Goal: Information Seeking & Learning: Learn about a topic

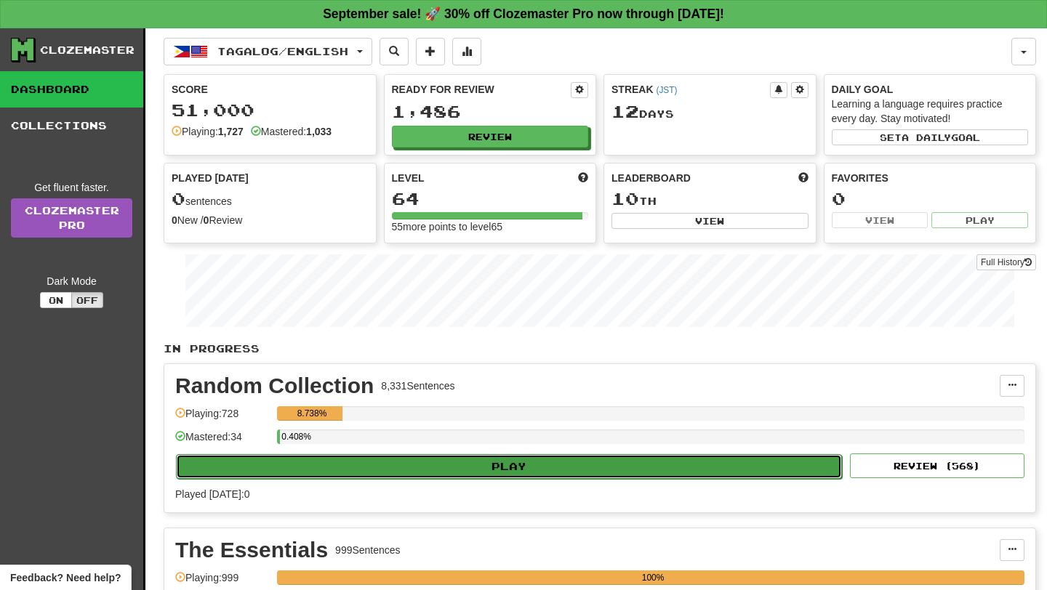
click at [429, 460] on button "Play" at bounding box center [509, 466] width 666 height 25
select select "**"
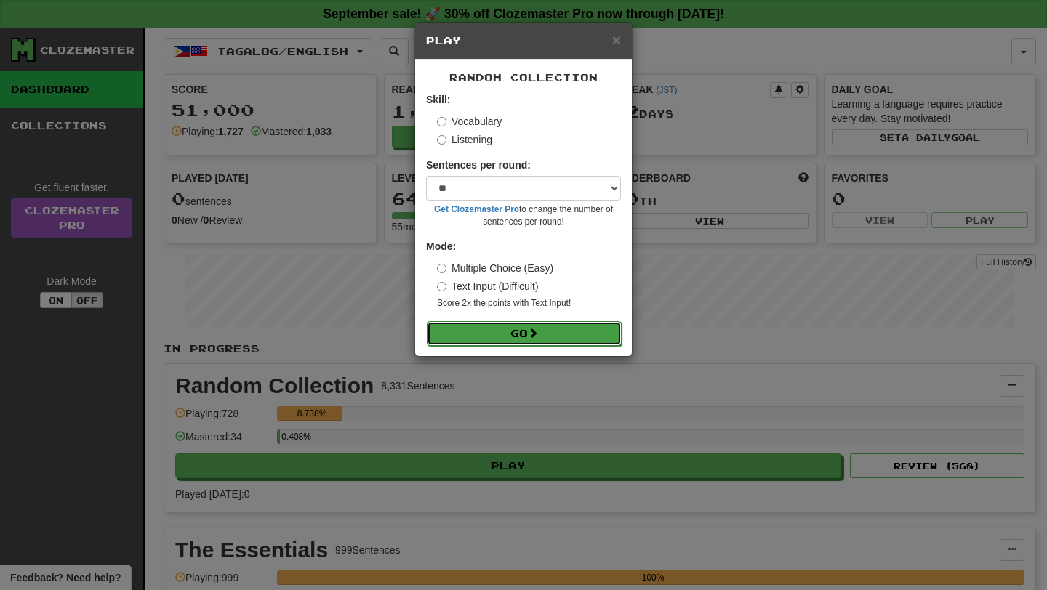
click at [480, 329] on button "Go" at bounding box center [524, 333] width 195 height 25
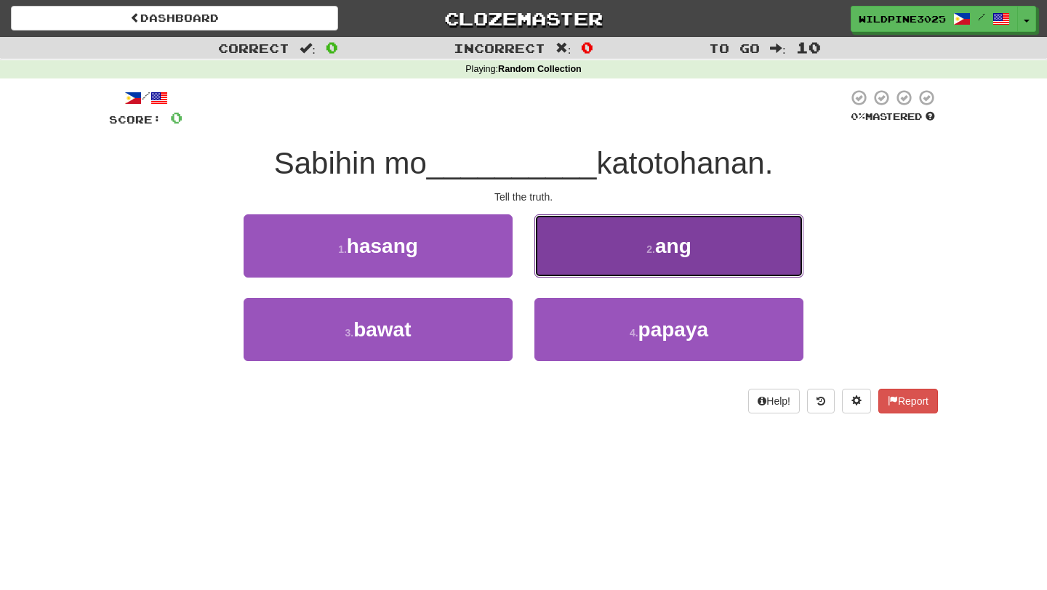
click at [600, 270] on button "2 . ang" at bounding box center [668, 246] width 269 height 63
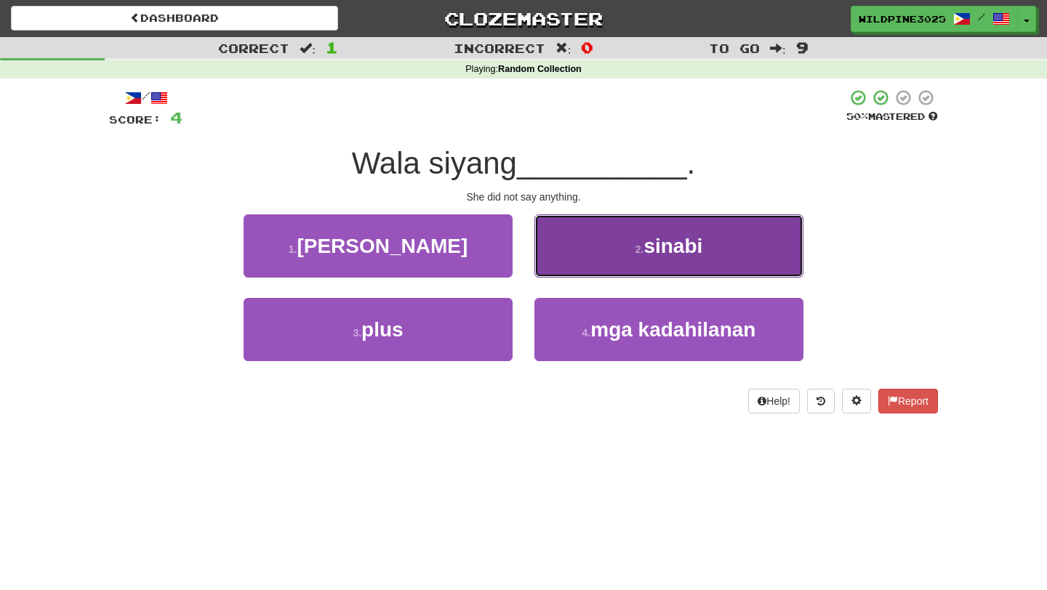
click at [576, 244] on button "2 . sinabi" at bounding box center [668, 246] width 269 height 63
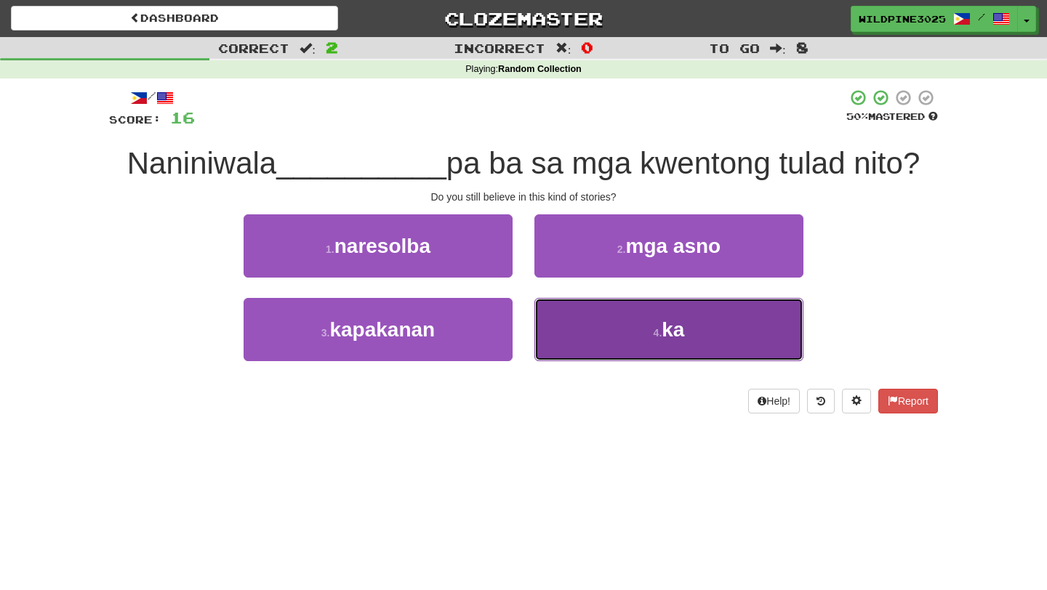
click at [580, 334] on button "4 . ka" at bounding box center [668, 329] width 269 height 63
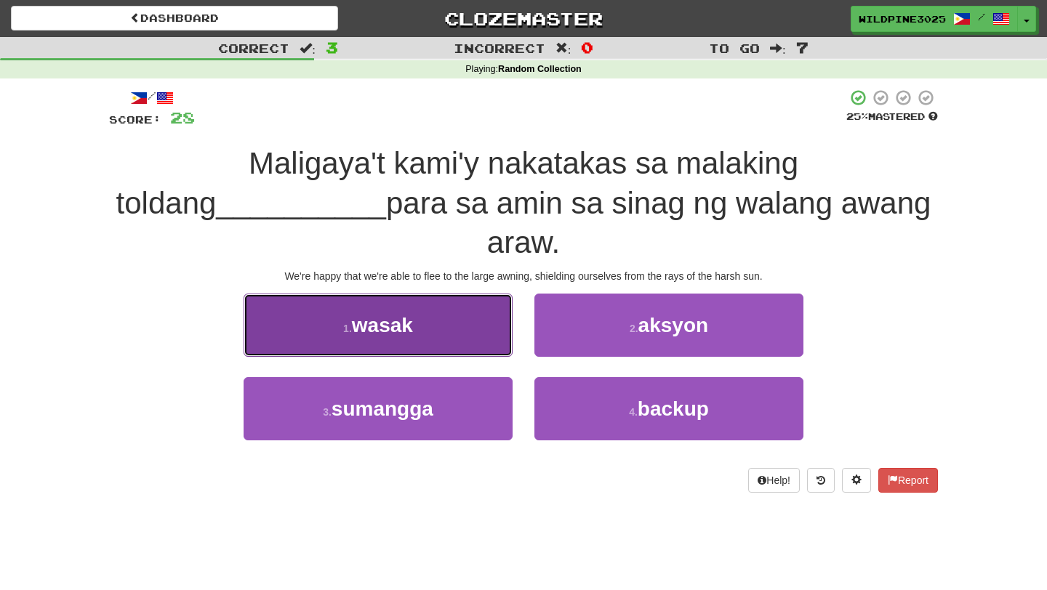
click at [469, 294] on button "1 . wasak" at bounding box center [378, 325] width 269 height 63
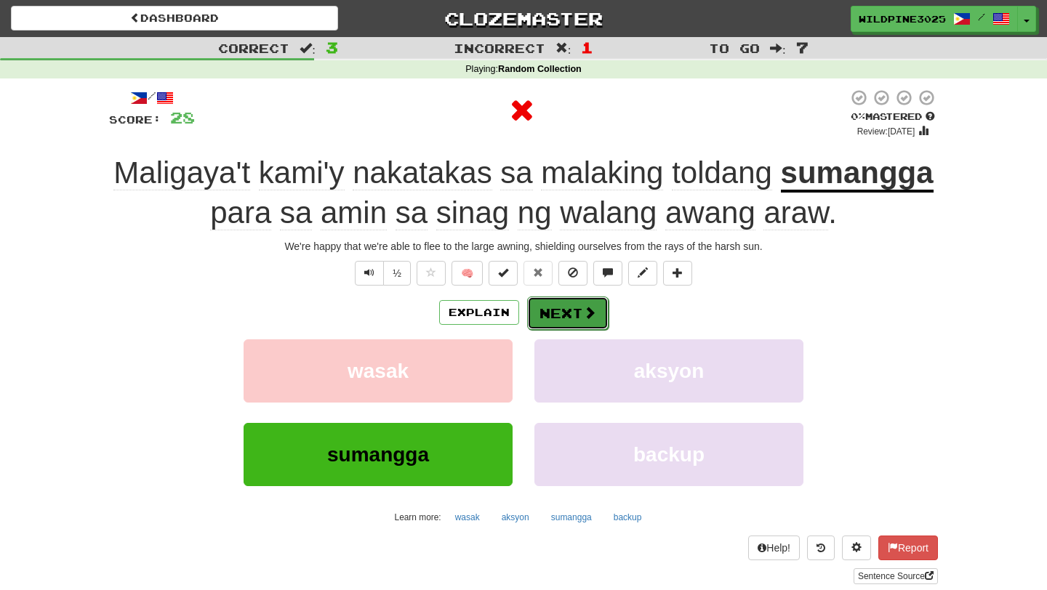
click at [569, 314] on button "Next" at bounding box center [567, 313] width 81 height 33
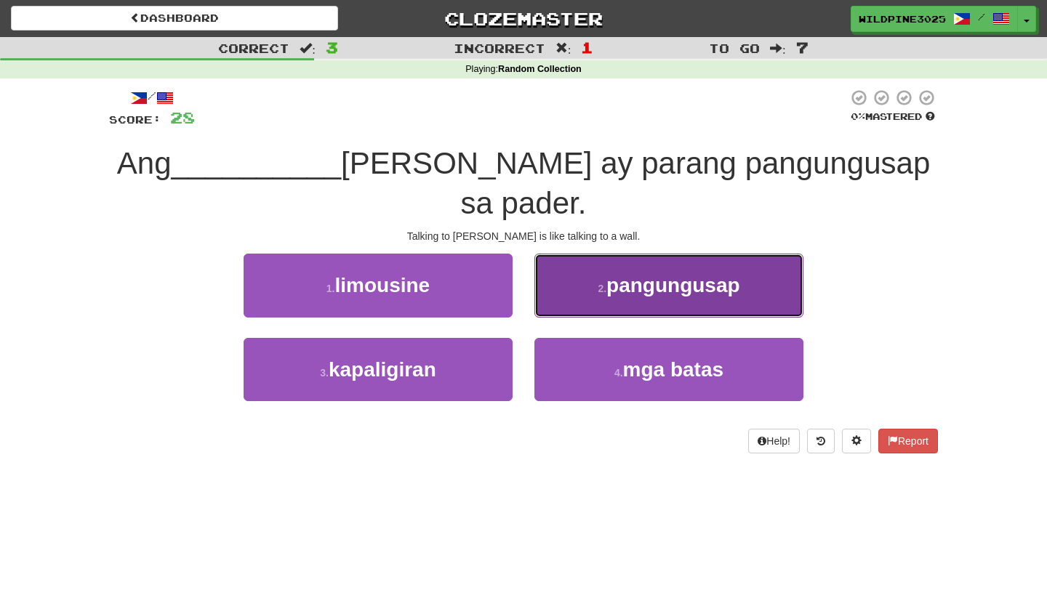
click at [660, 286] on span "pangungusap" at bounding box center [673, 285] width 134 height 23
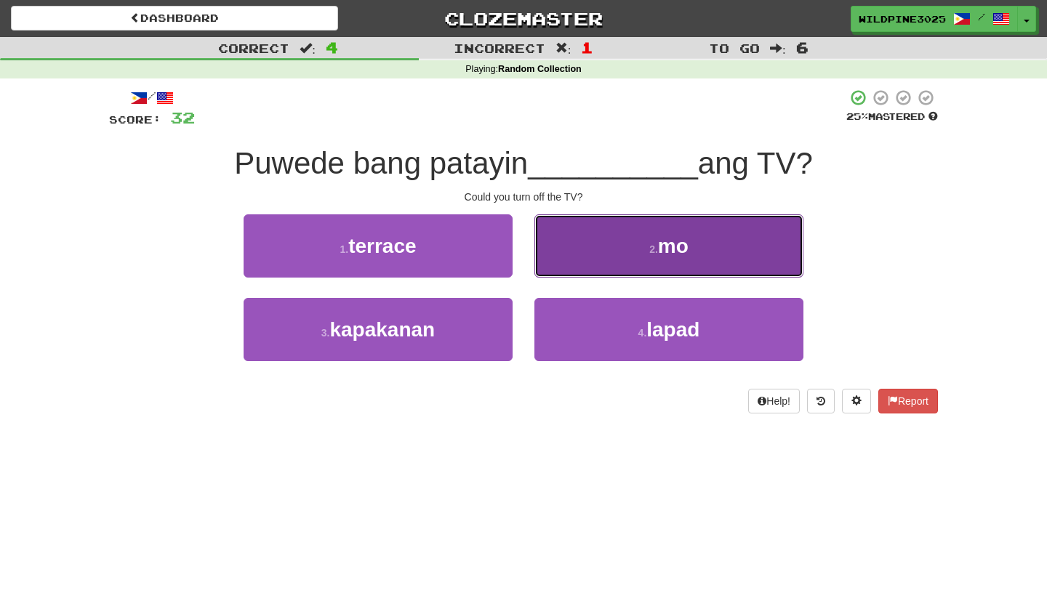
click at [623, 244] on button "2 . mo" at bounding box center [668, 246] width 269 height 63
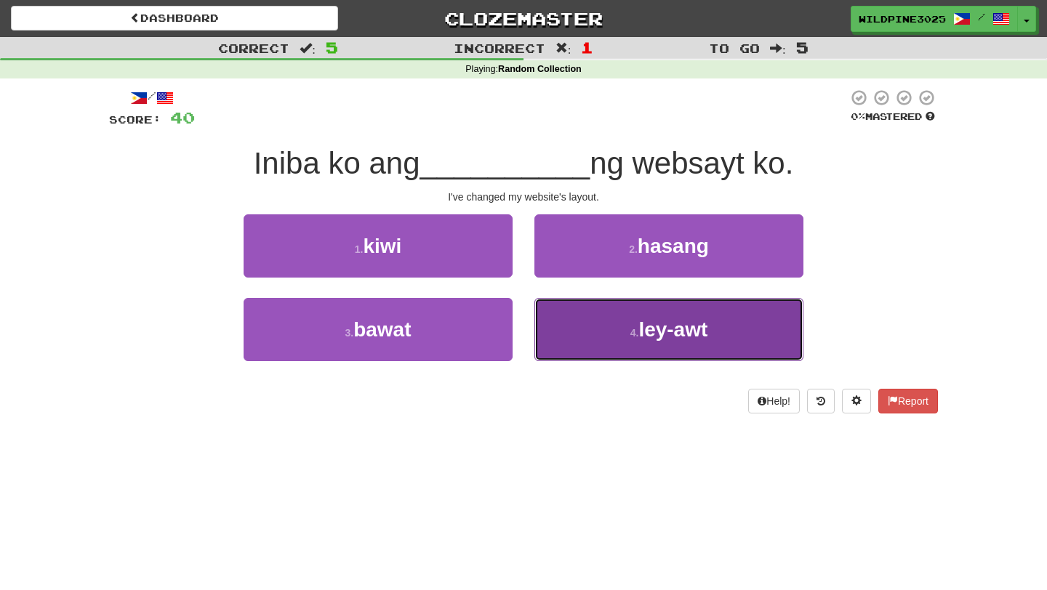
click at [625, 331] on button "4 . ley-awt" at bounding box center [668, 329] width 269 height 63
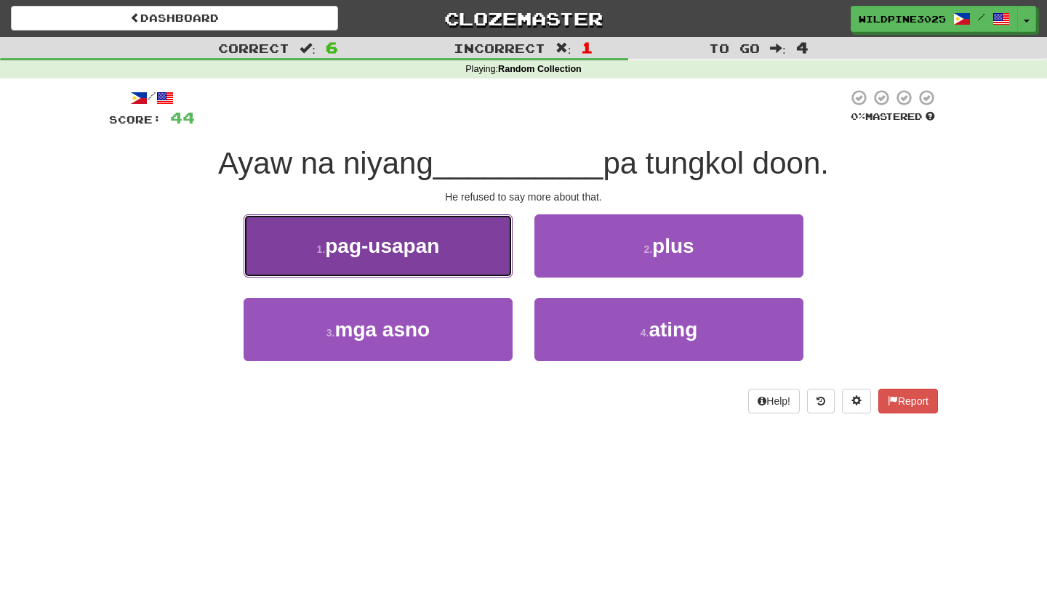
click at [472, 241] on button "1 . pag-usapan" at bounding box center [378, 246] width 269 height 63
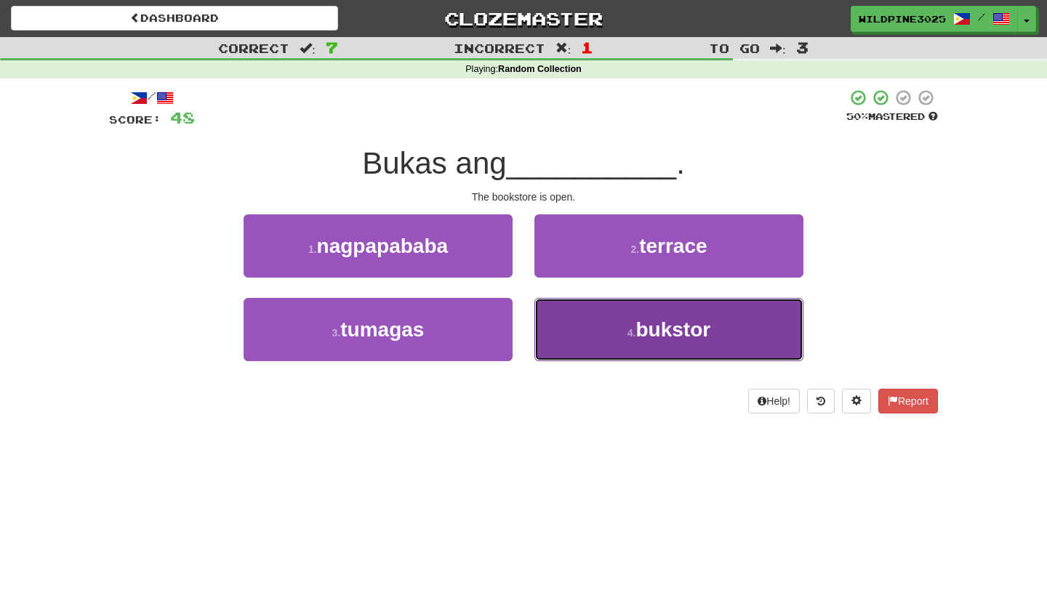
click at [574, 344] on button "4 . bukstor" at bounding box center [668, 329] width 269 height 63
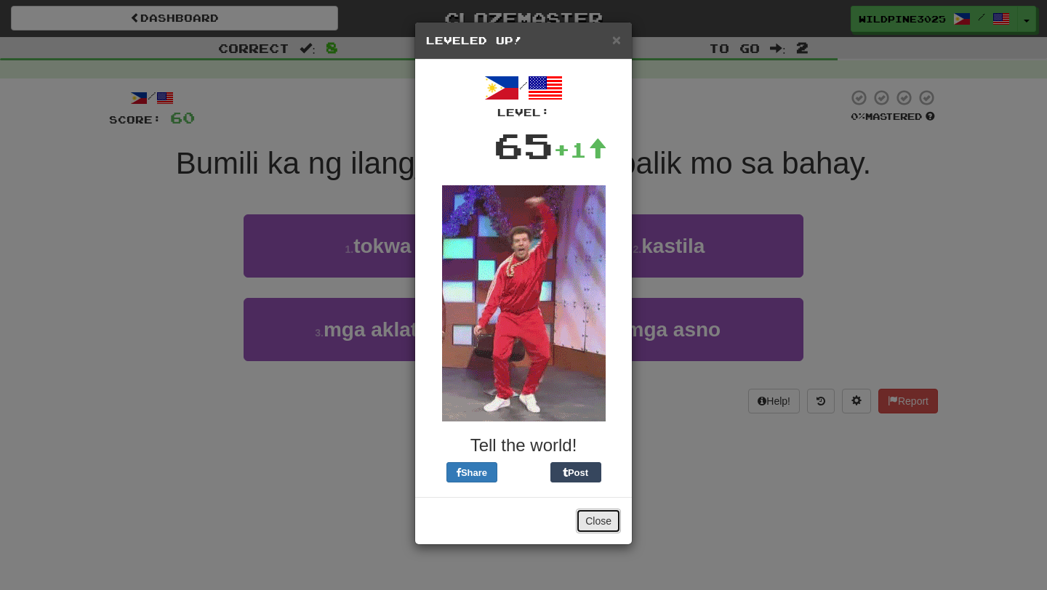
click at [606, 524] on button "Close" at bounding box center [598, 521] width 45 height 25
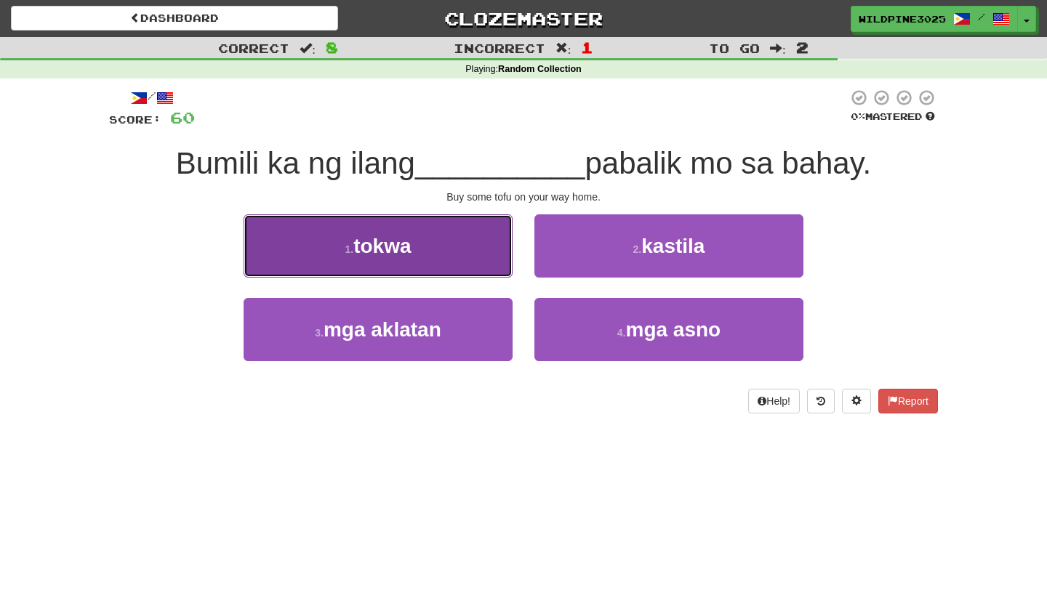
click at [491, 265] on button "1 . tokwa" at bounding box center [378, 246] width 269 height 63
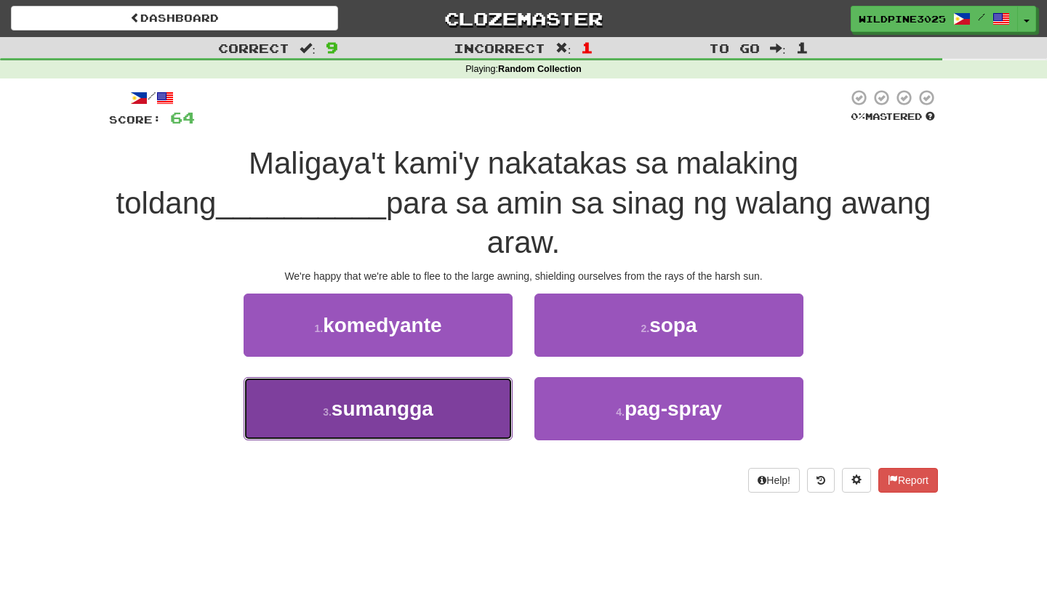
click at [467, 377] on button "3 . sumangga" at bounding box center [378, 408] width 269 height 63
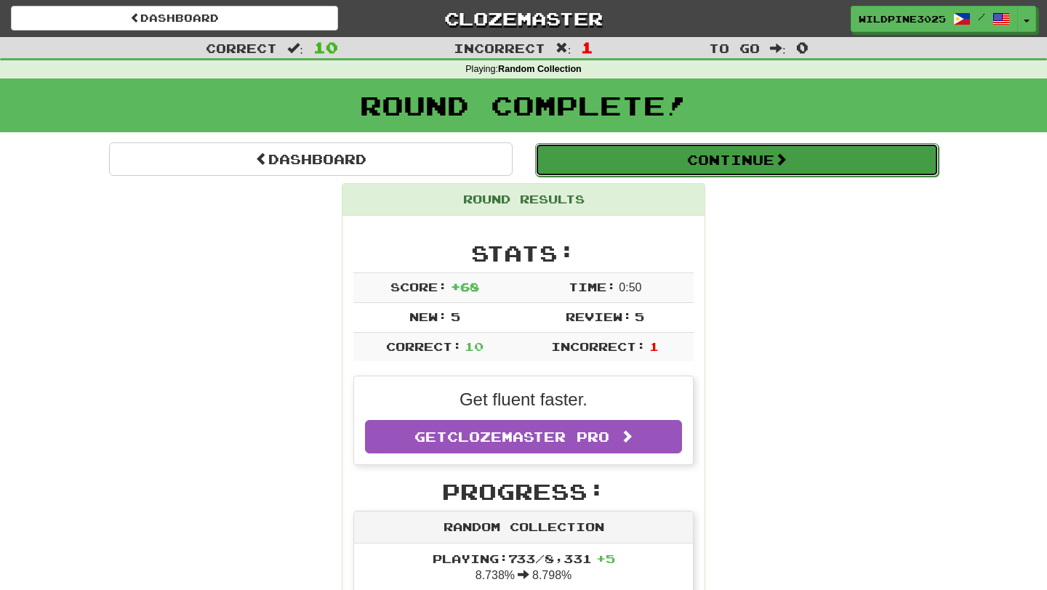
click at [673, 145] on button "Continue" at bounding box center [737, 159] width 404 height 33
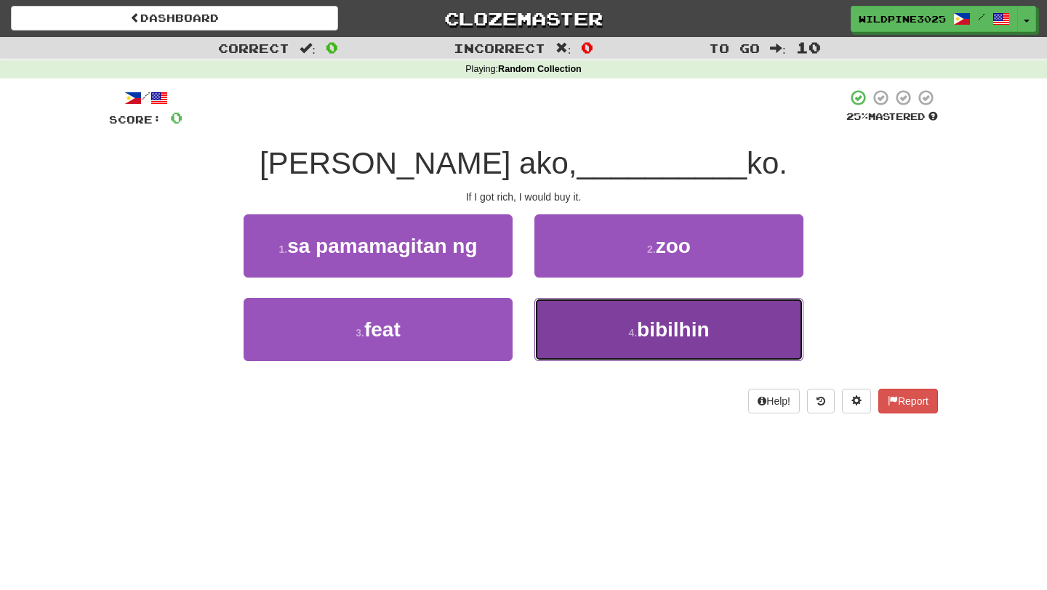
click at [596, 318] on button "4 . bibilhin" at bounding box center [668, 329] width 269 height 63
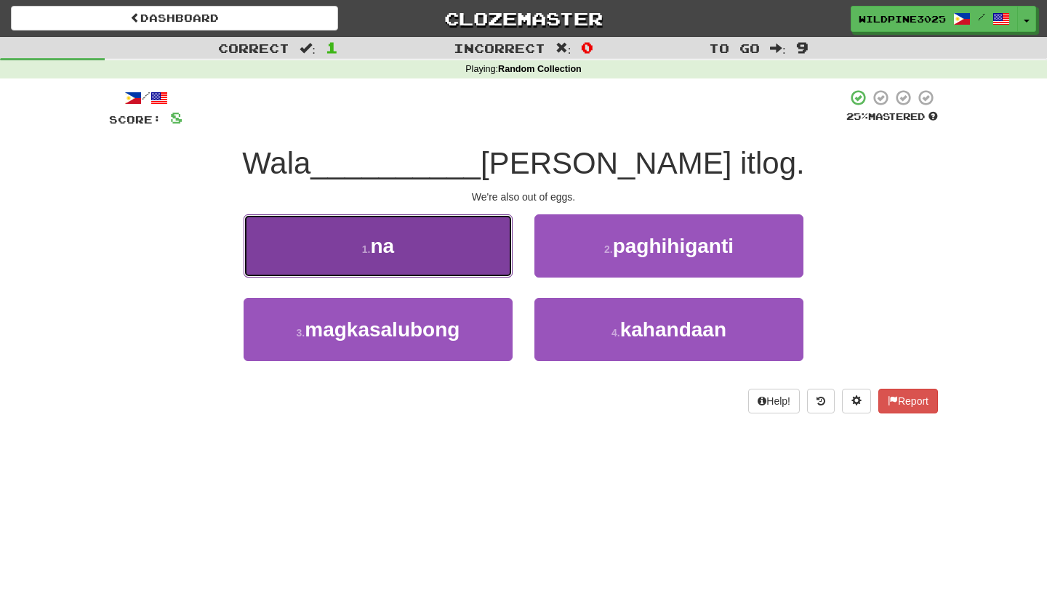
click at [486, 270] on button "1 . na" at bounding box center [378, 246] width 269 height 63
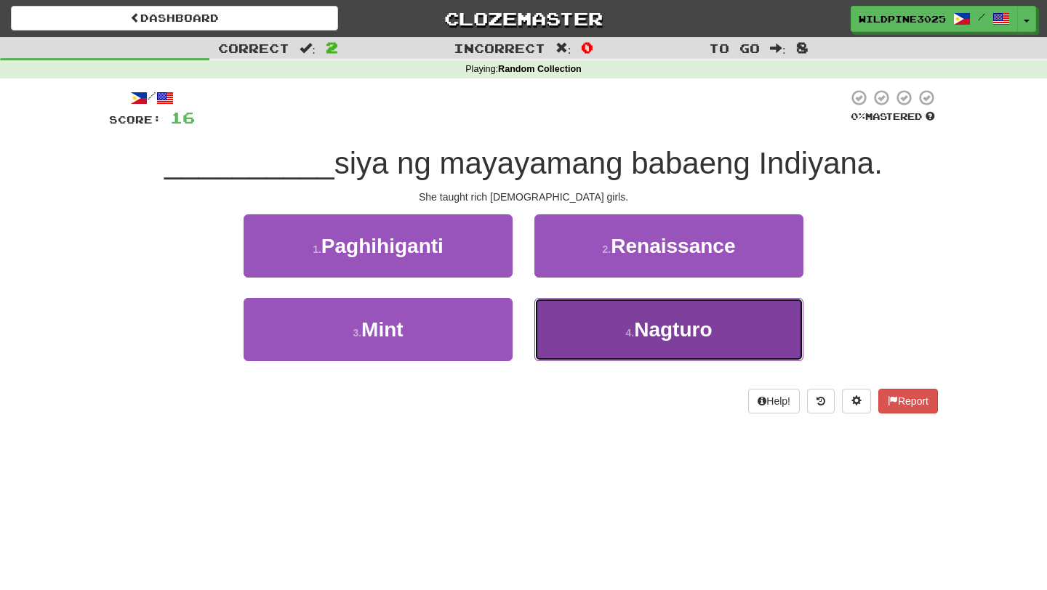
click at [569, 326] on button "4 . Nagturo" at bounding box center [668, 329] width 269 height 63
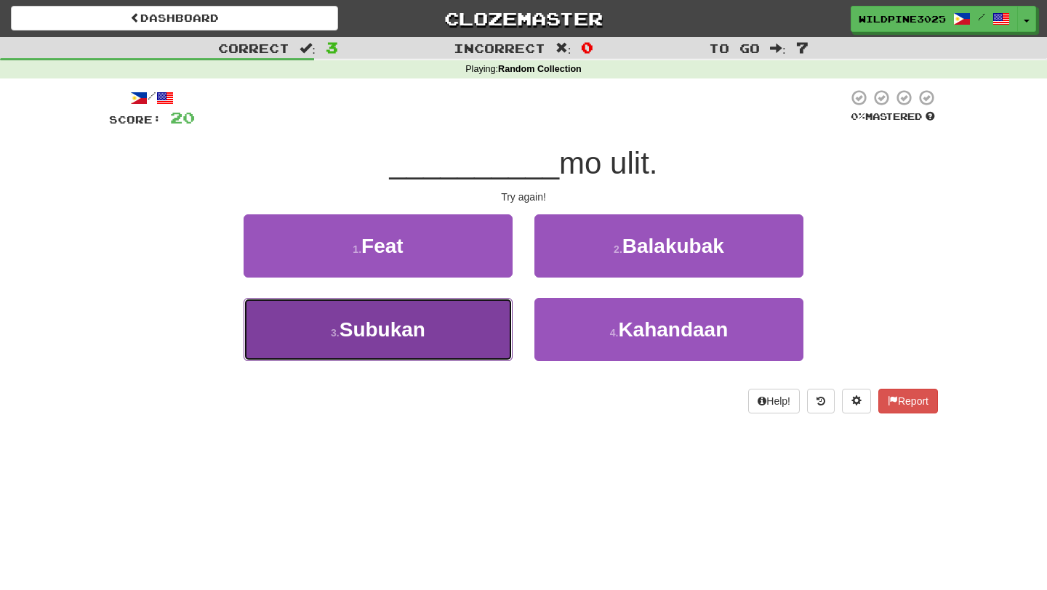
click at [474, 336] on button "3 . Subukan" at bounding box center [378, 329] width 269 height 63
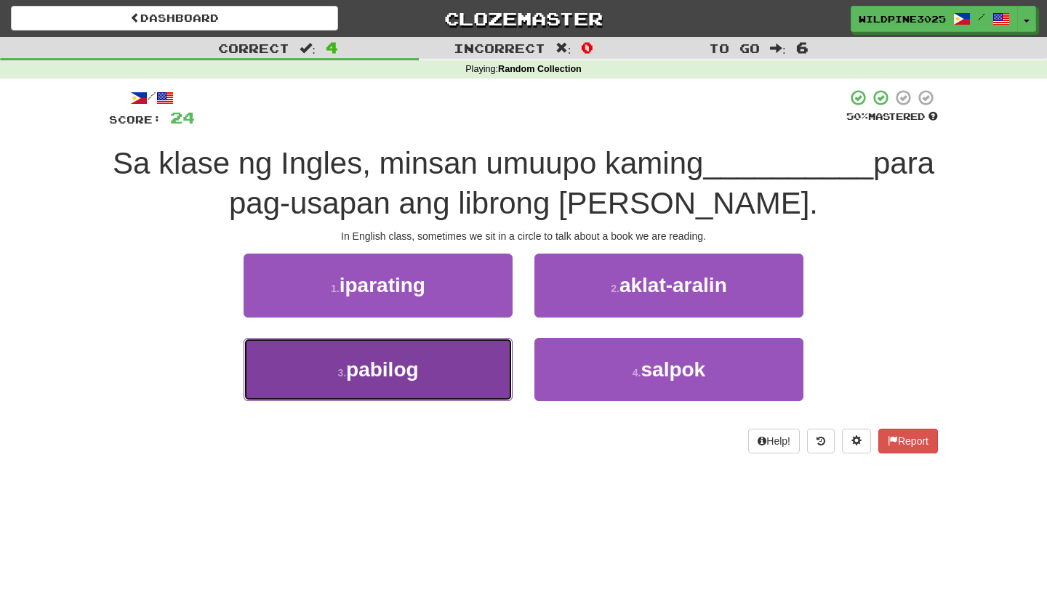
click at [460, 361] on button "3 . pabilog" at bounding box center [378, 369] width 269 height 63
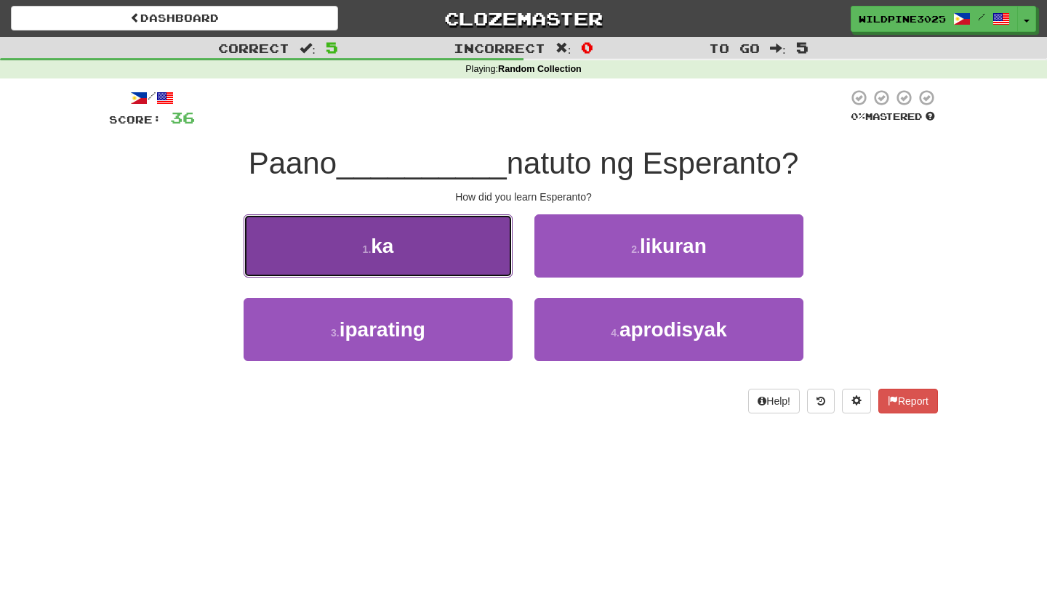
click at [468, 244] on button "1 . ka" at bounding box center [378, 246] width 269 height 63
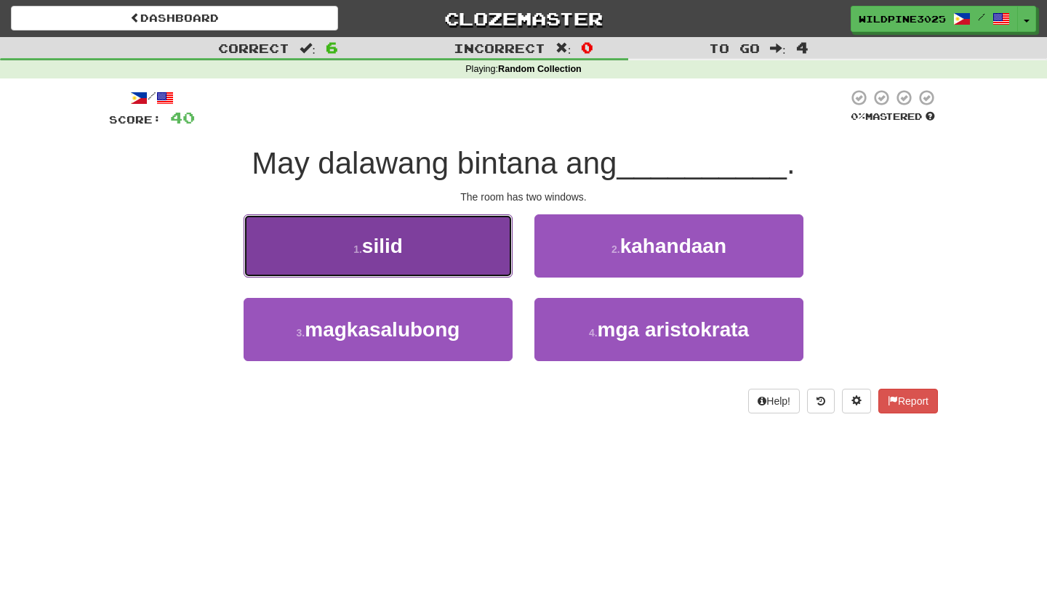
click at [478, 257] on button "1 . silid" at bounding box center [378, 246] width 269 height 63
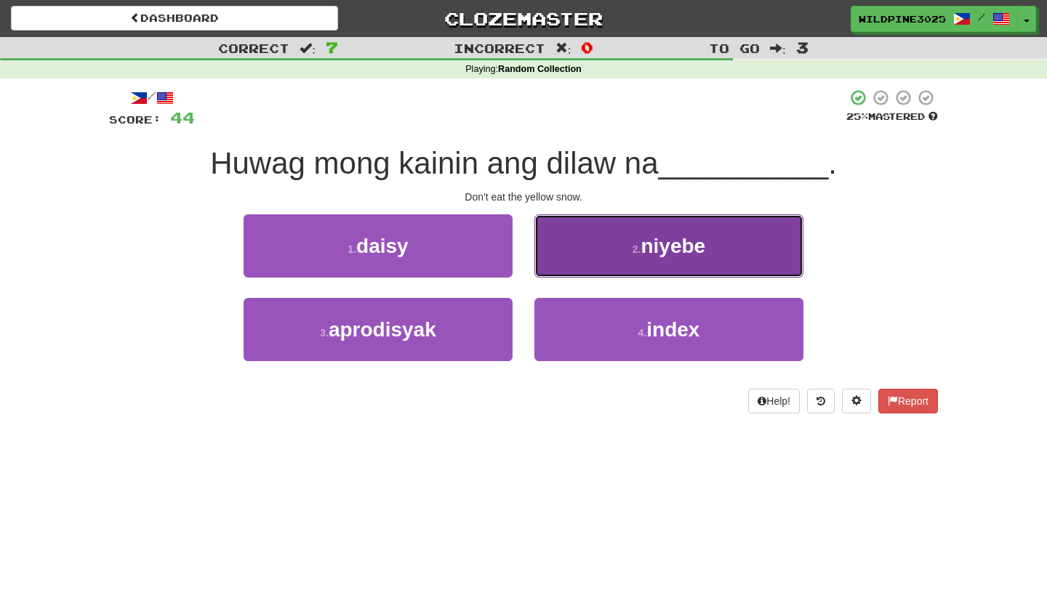
click at [580, 275] on button "2 . niyebe" at bounding box center [668, 246] width 269 height 63
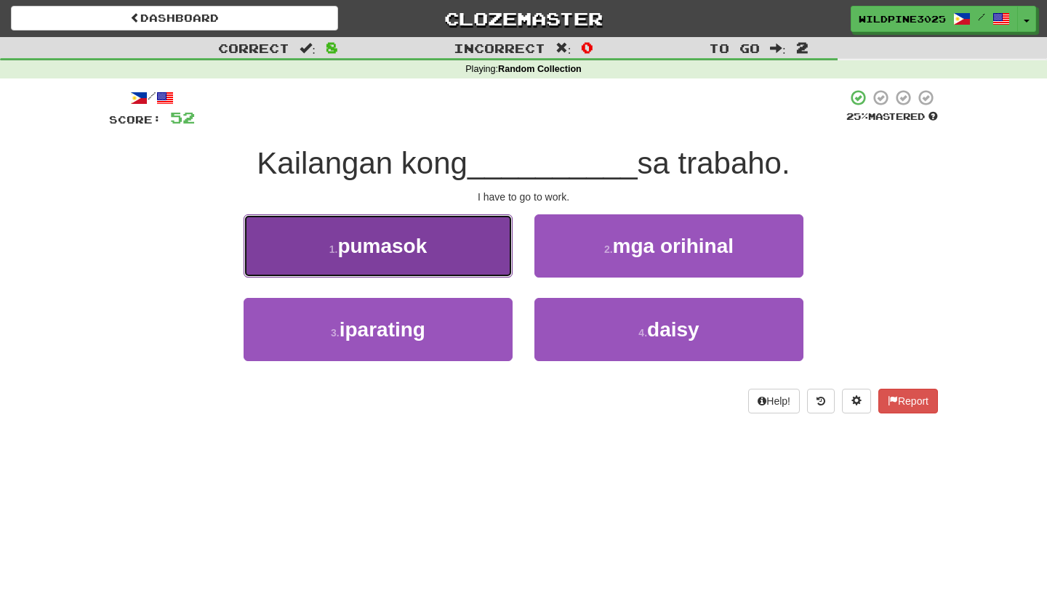
click at [470, 264] on button "1 . pumasok" at bounding box center [378, 246] width 269 height 63
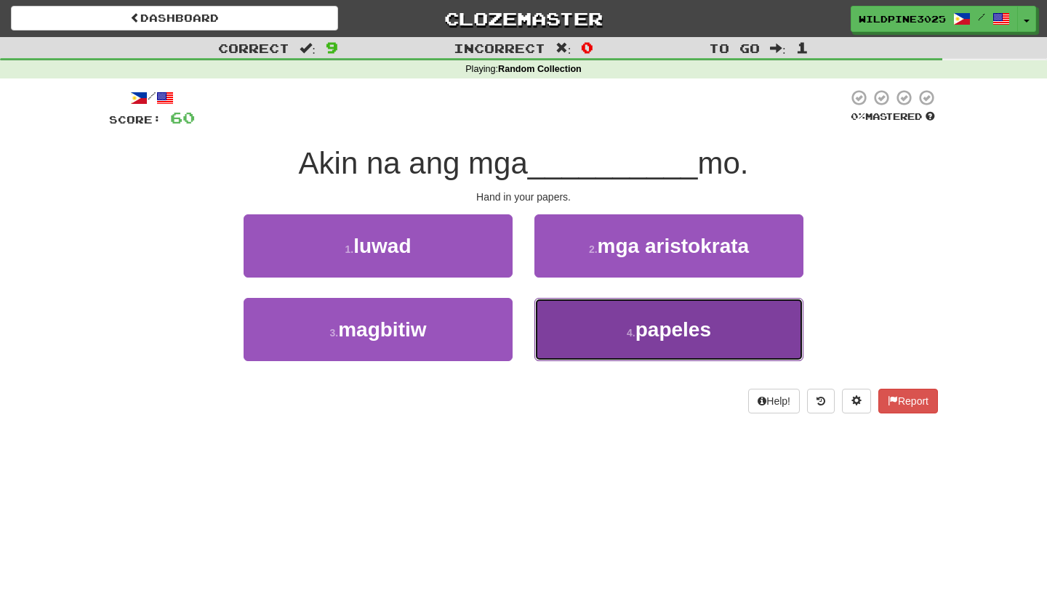
click at [561, 331] on button "4 . papeles" at bounding box center [668, 329] width 269 height 63
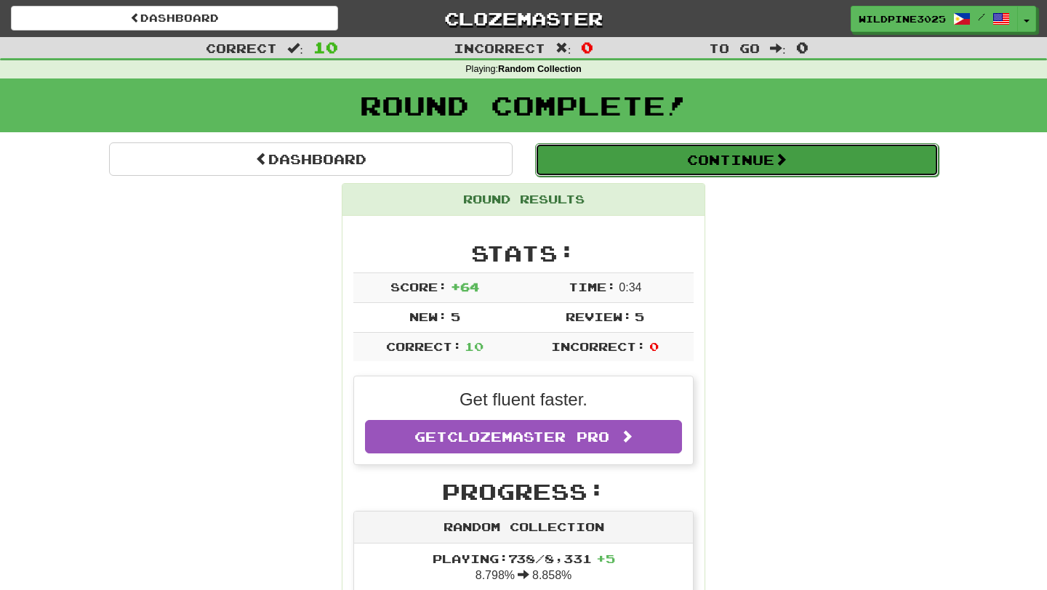
click at [668, 158] on button "Continue" at bounding box center [737, 159] width 404 height 33
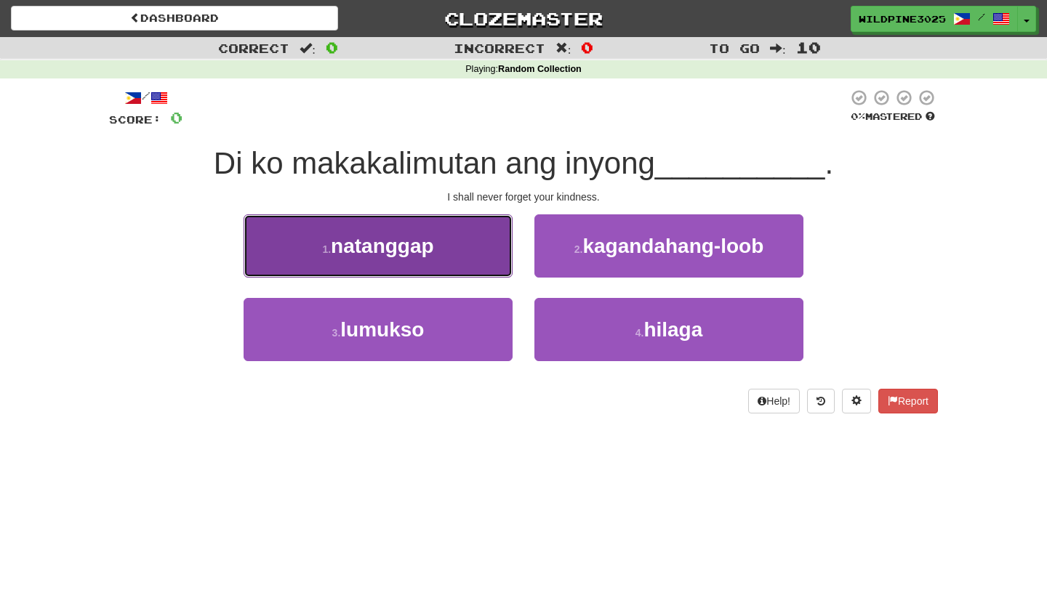
click at [476, 268] on button "1 . natanggap" at bounding box center [378, 246] width 269 height 63
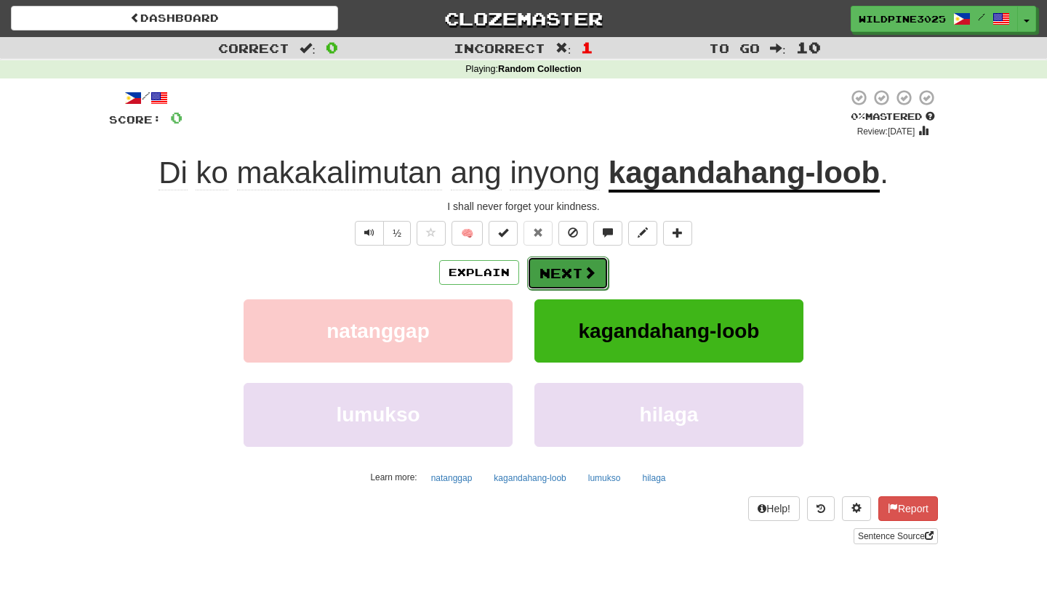
click at [578, 282] on button "Next" at bounding box center [567, 273] width 81 height 33
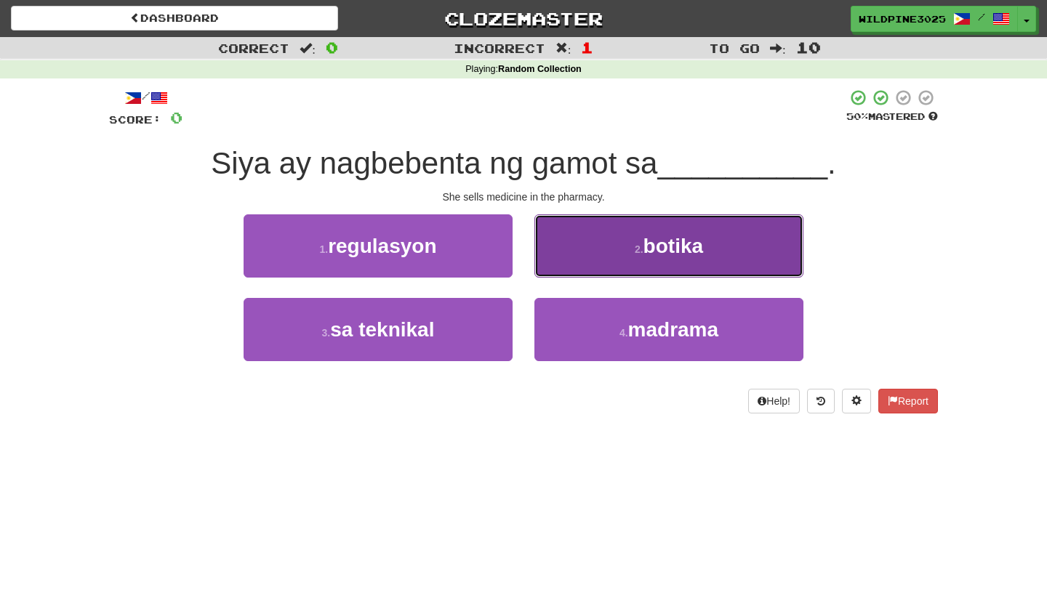
click at [589, 260] on button "2 . botika" at bounding box center [668, 246] width 269 height 63
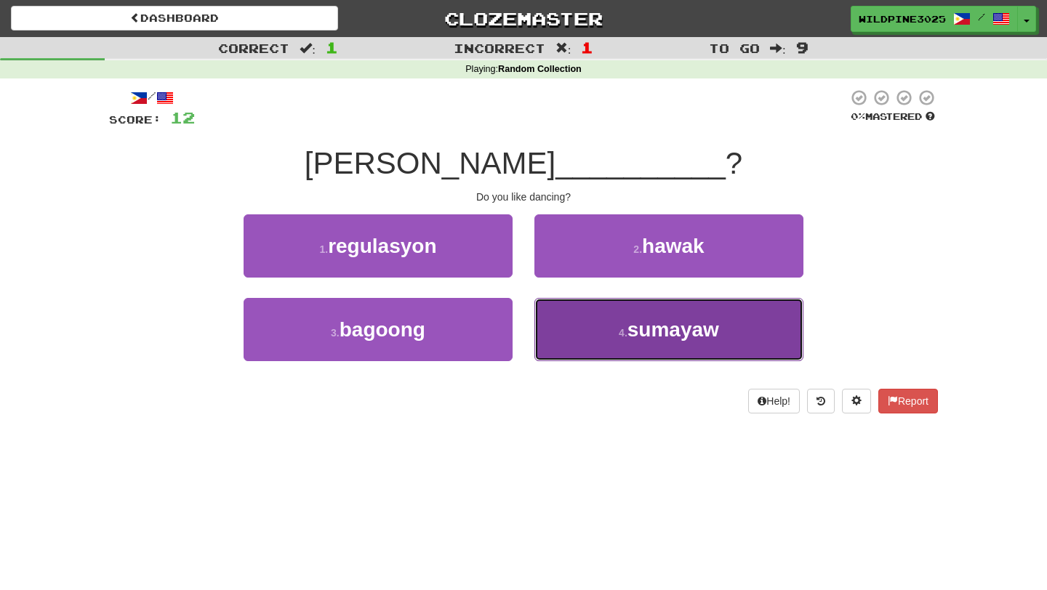
click at [566, 316] on button "4 . sumayaw" at bounding box center [668, 329] width 269 height 63
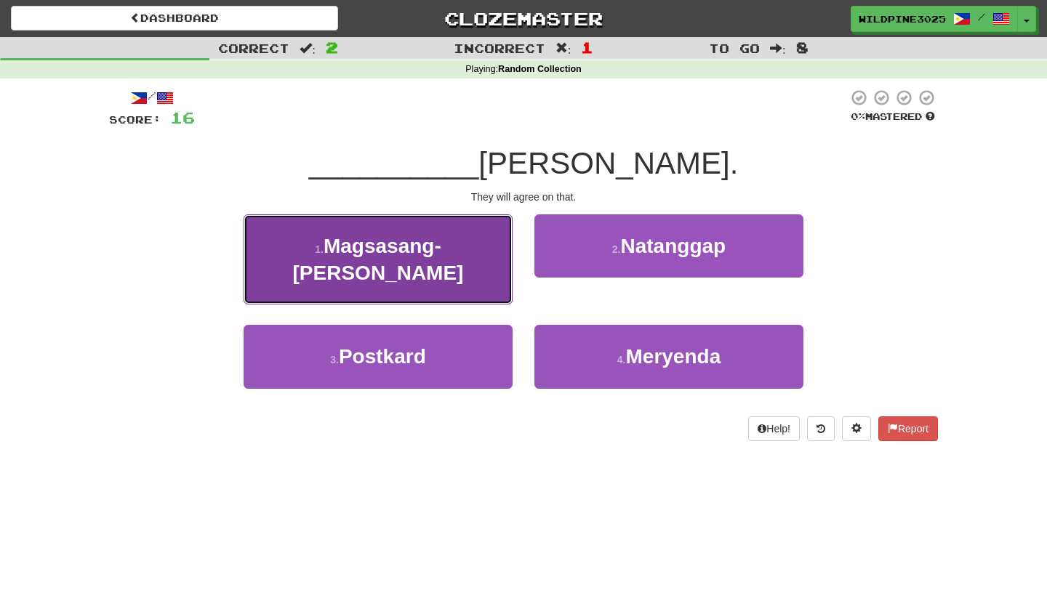
click at [458, 236] on span "Magsasang-ayon" at bounding box center [378, 259] width 171 height 49
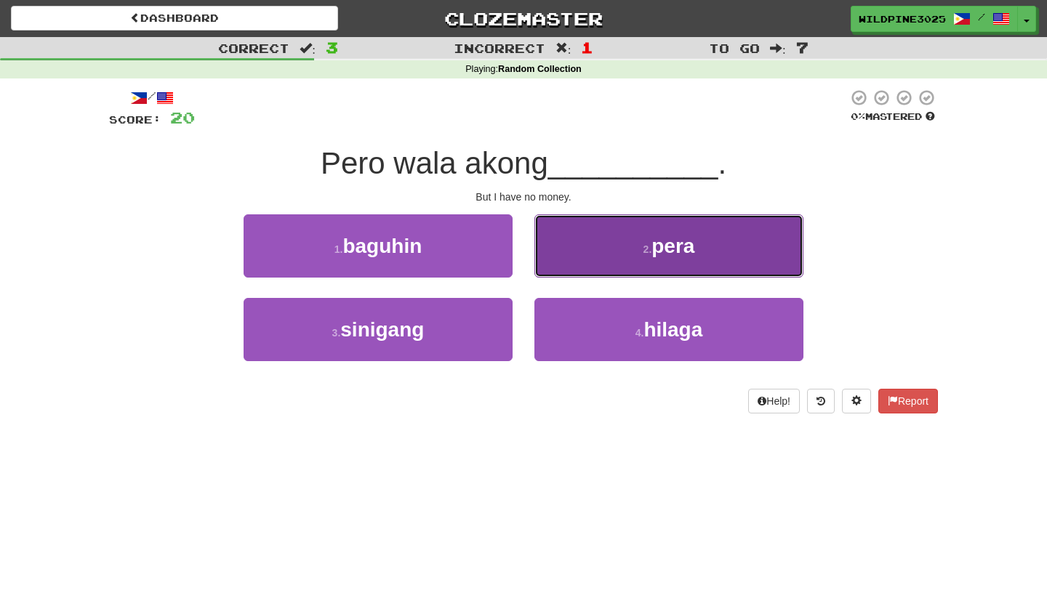
click at [624, 247] on button "2 . pera" at bounding box center [668, 246] width 269 height 63
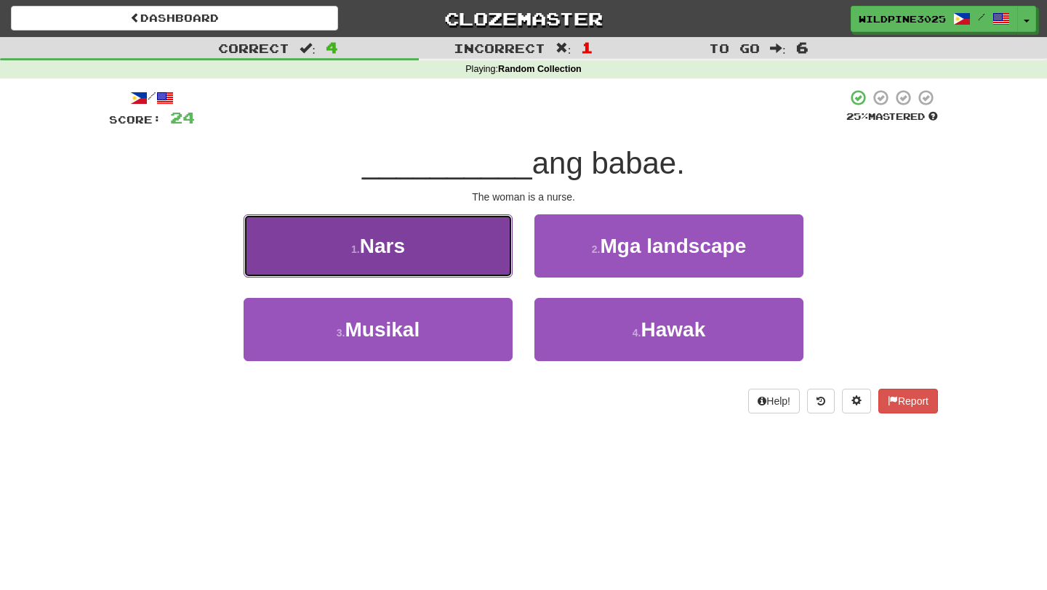
click at [488, 265] on button "1 . Nars" at bounding box center [378, 246] width 269 height 63
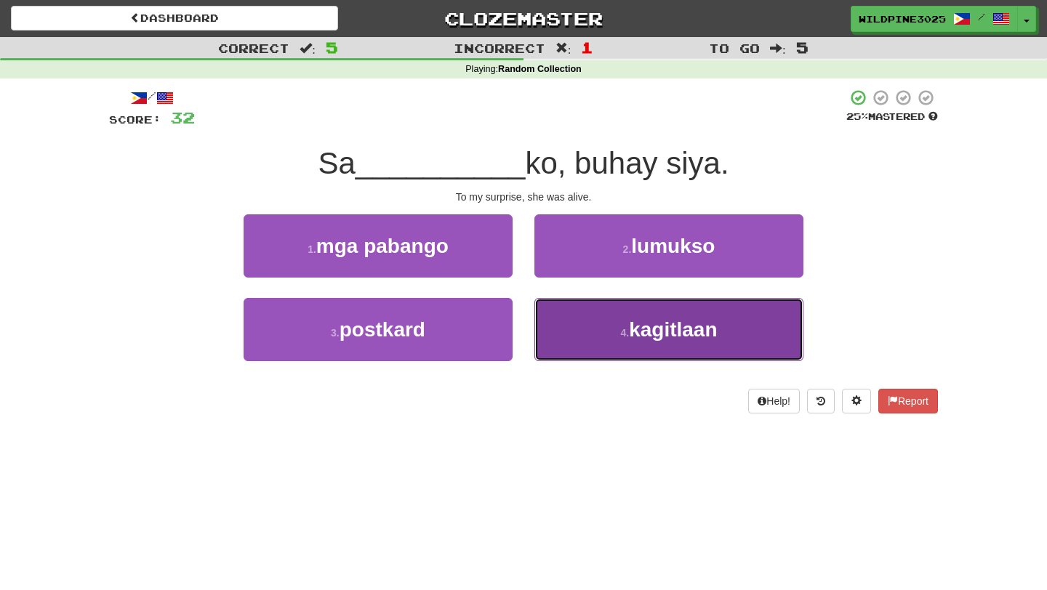
click at [588, 331] on button "4 . kagitlaan" at bounding box center [668, 329] width 269 height 63
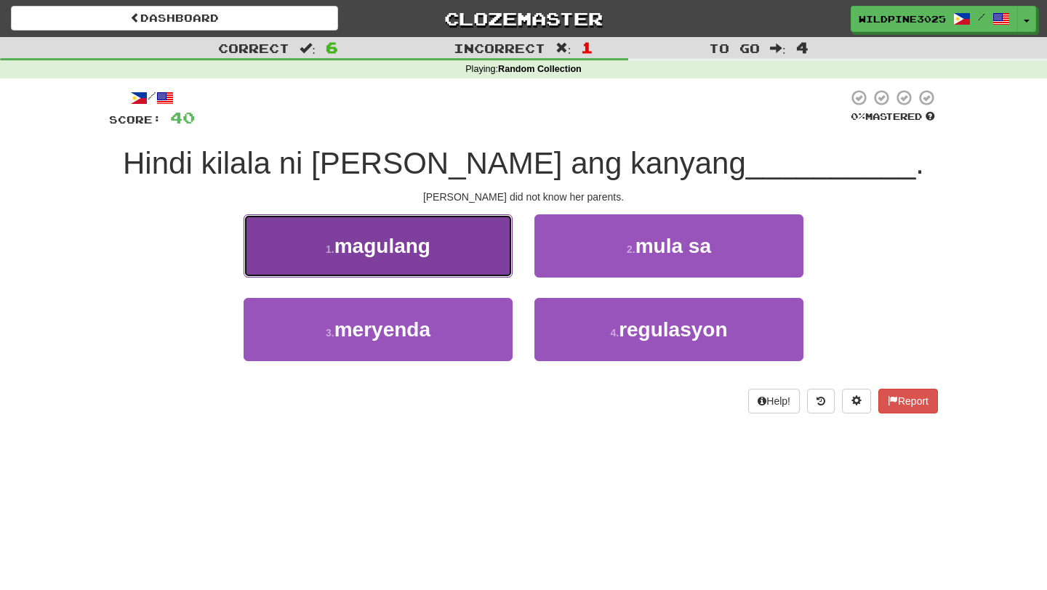
click at [488, 265] on button "1 . magulang" at bounding box center [378, 246] width 269 height 63
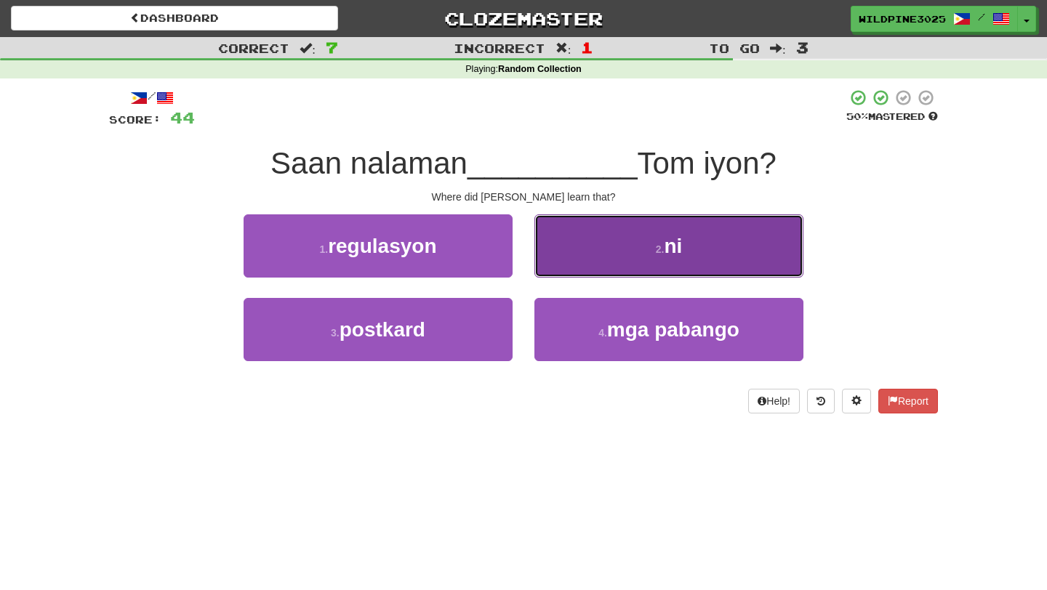
click at [604, 269] on button "2 . ni" at bounding box center [668, 246] width 269 height 63
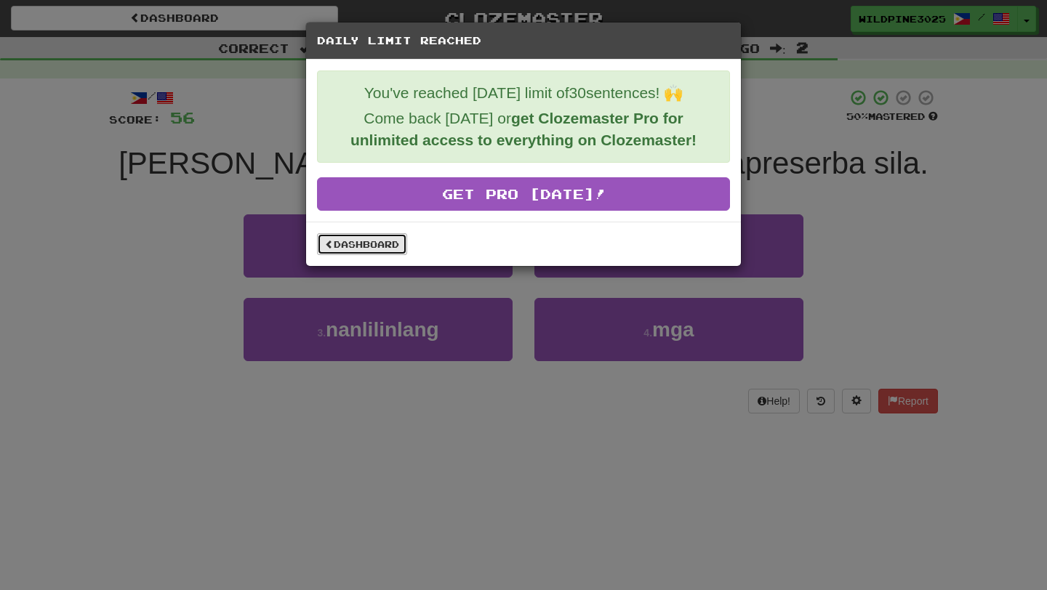
click at [339, 239] on link "Dashboard" at bounding box center [362, 244] width 90 height 22
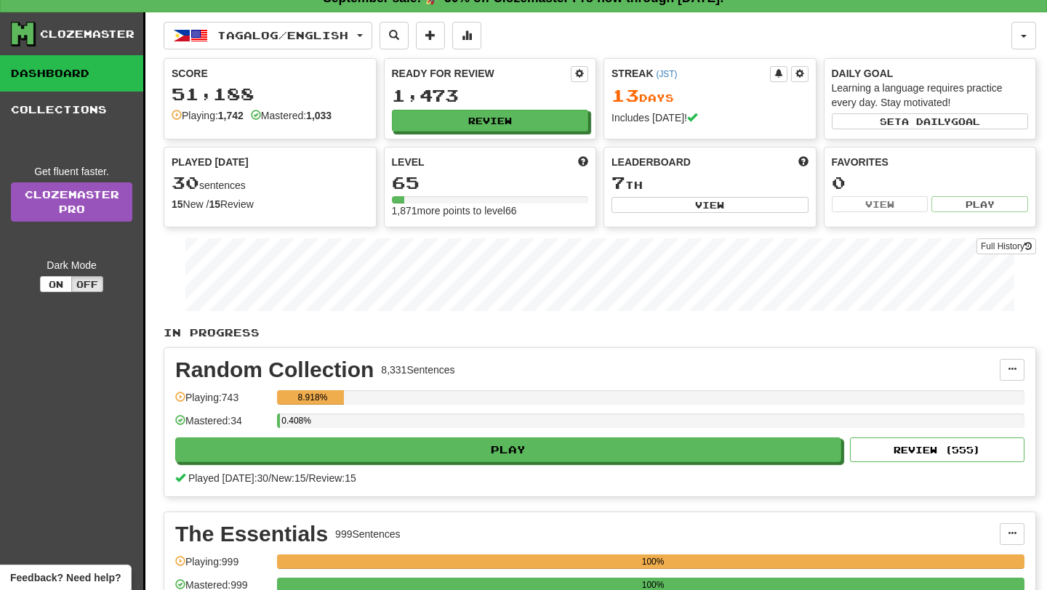
scroll to position [18, 0]
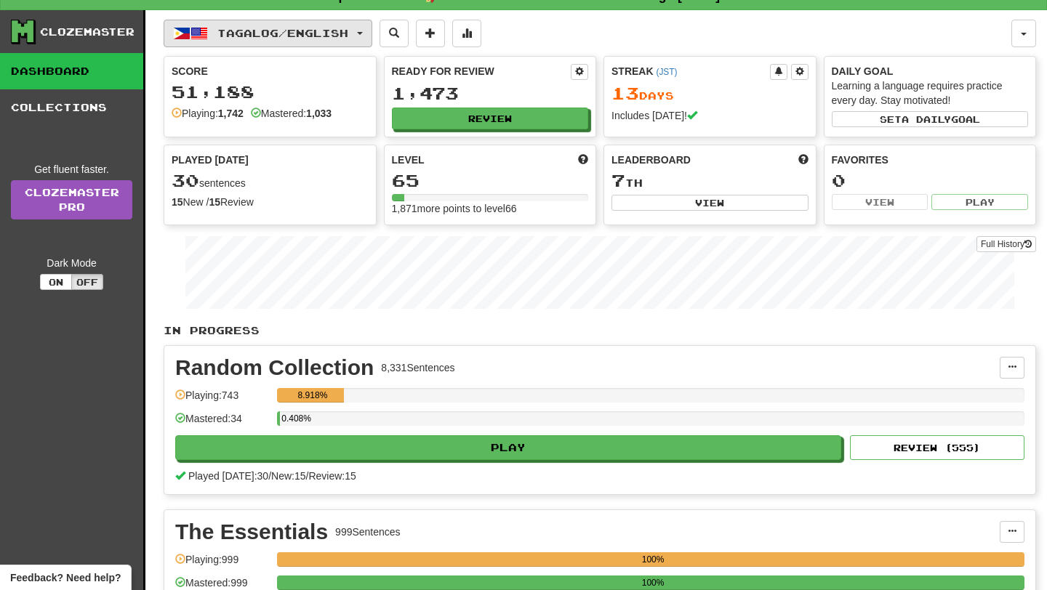
click at [297, 40] on button "Tagalog / English" at bounding box center [268, 34] width 209 height 28
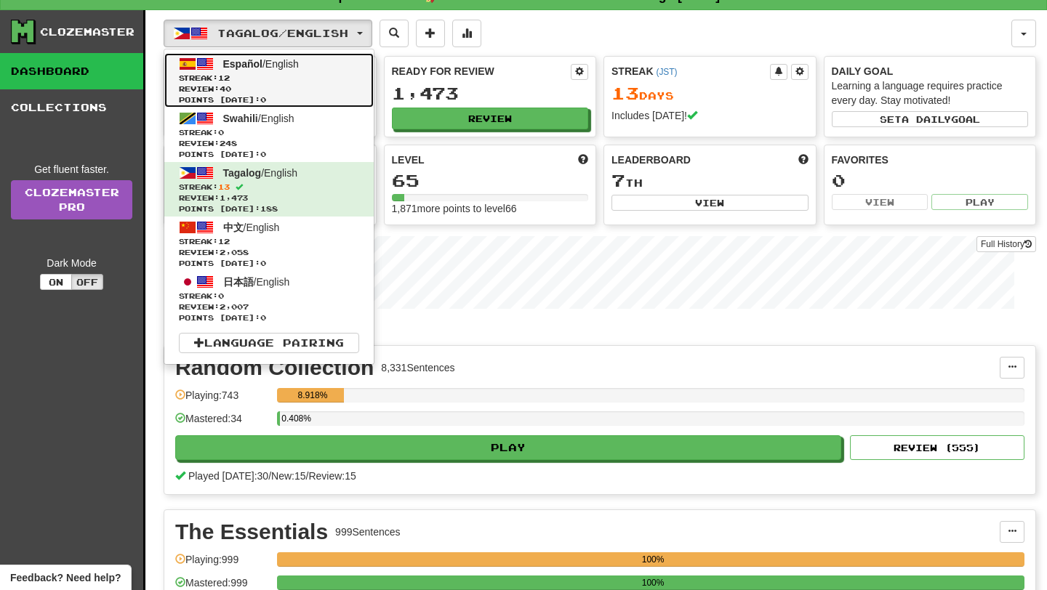
click at [287, 95] on span "Points today: 0" at bounding box center [269, 100] width 180 height 11
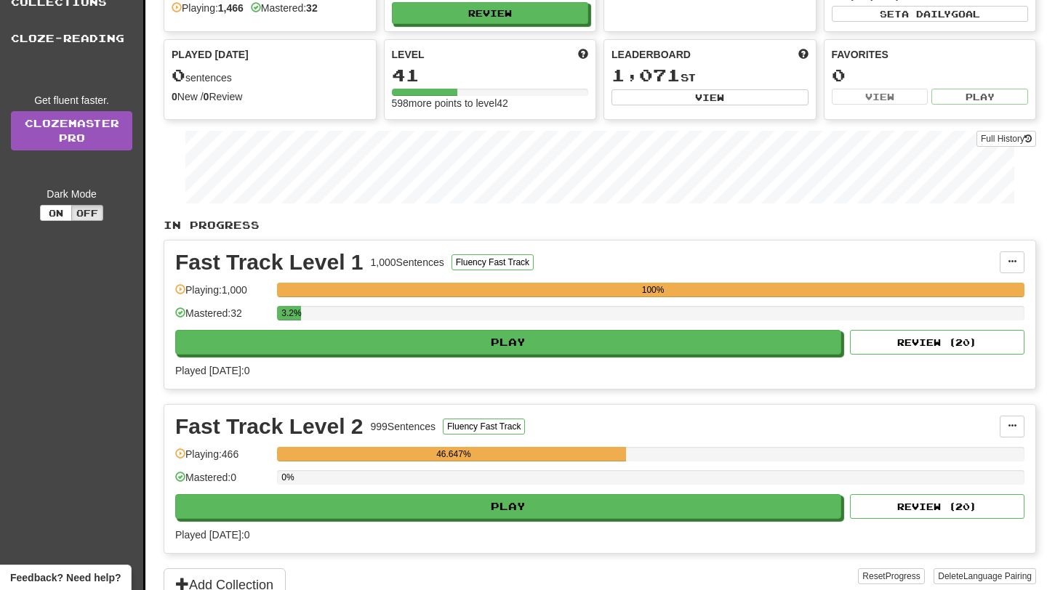
scroll to position [199, 0]
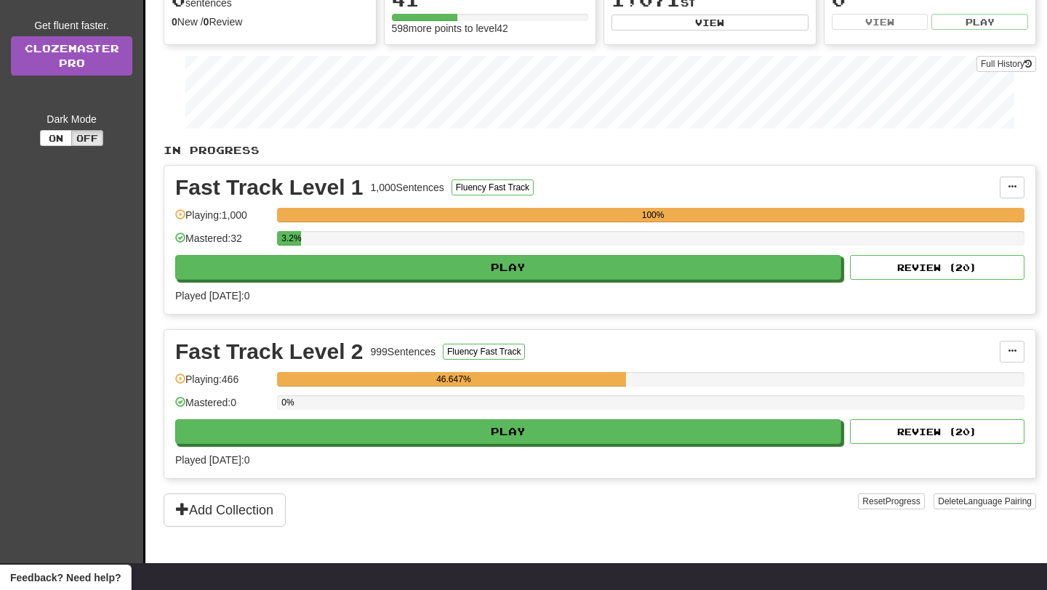
click at [504, 449] on div "Fast Track Level 2 999 Sentences Fluency Fast Track Manage Sentences Unpin from…" at bounding box center [599, 404] width 871 height 148
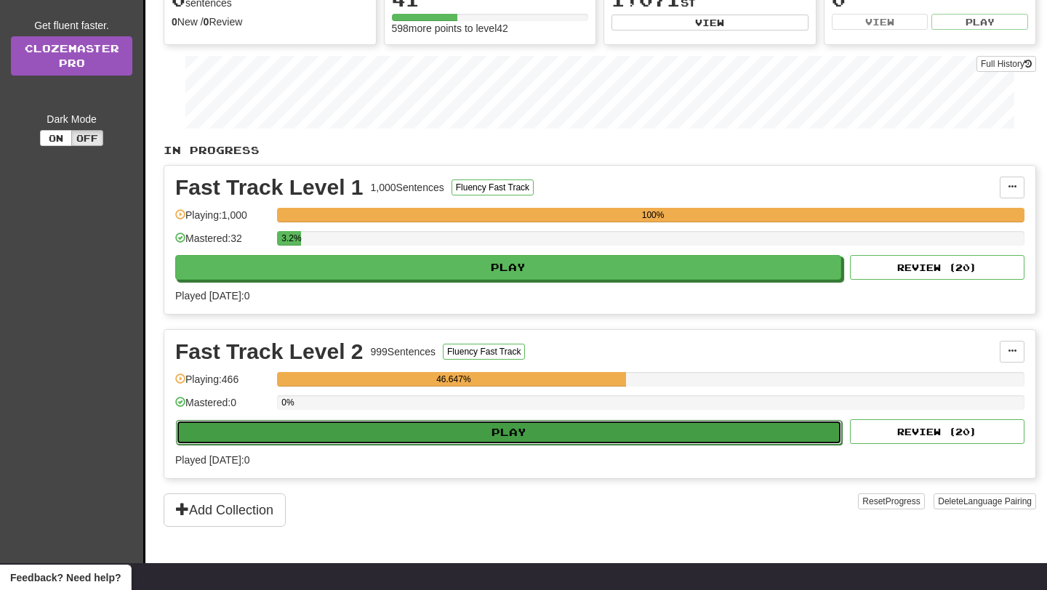
click at [497, 432] on button "Play" at bounding box center [509, 432] width 666 height 25
select select "**"
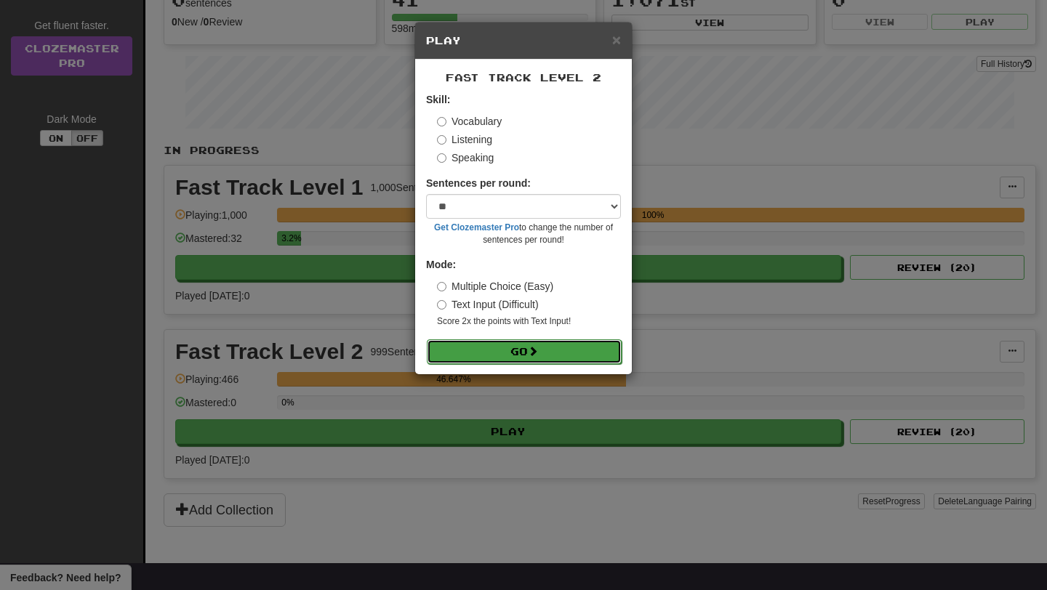
click at [496, 351] on button "Go" at bounding box center [524, 352] width 195 height 25
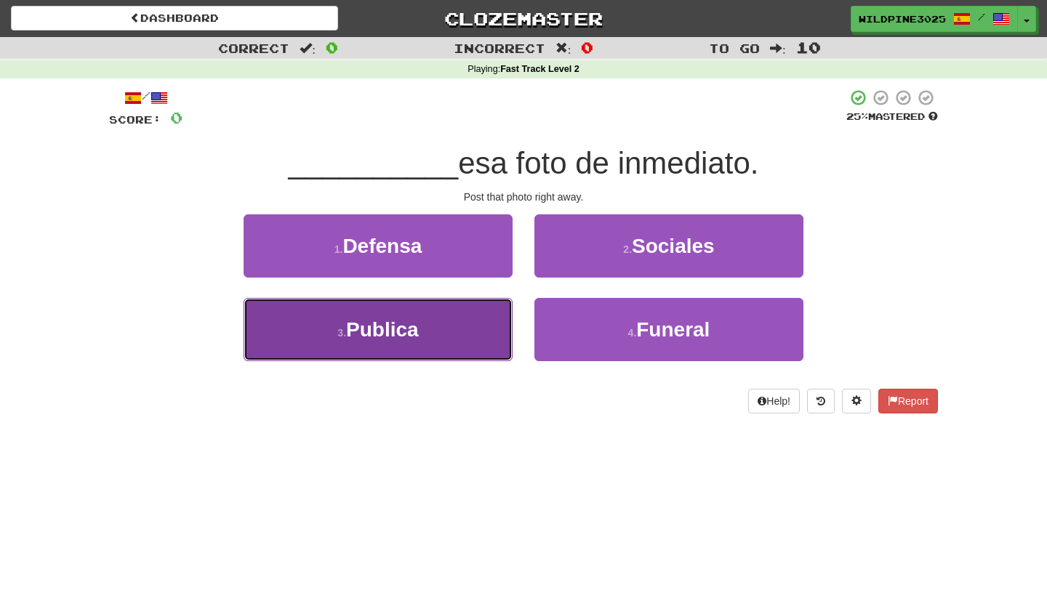
click at [470, 345] on button "3 . Publica" at bounding box center [378, 329] width 269 height 63
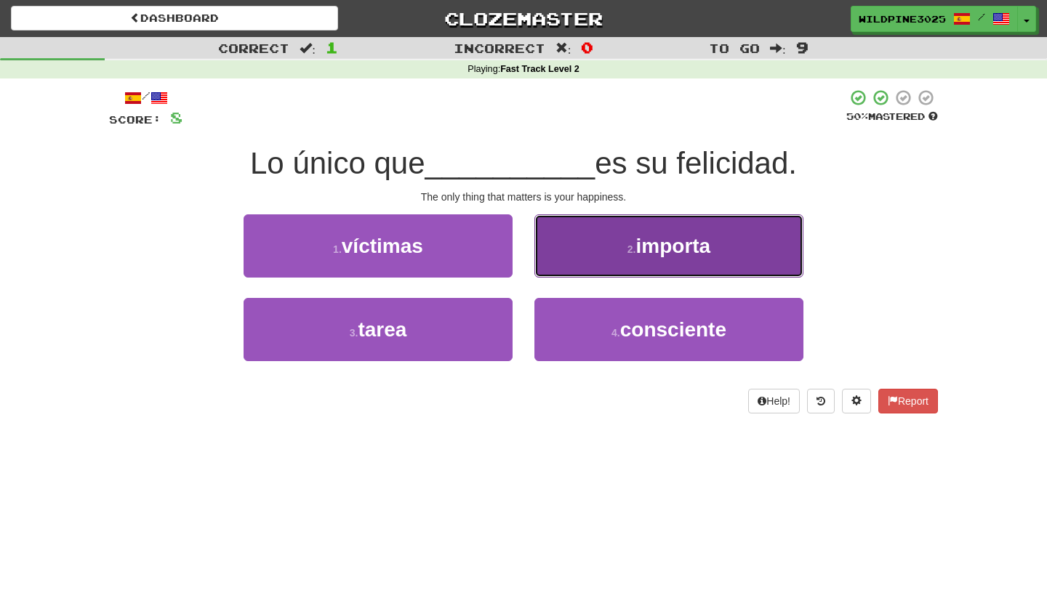
click at [574, 274] on button "2 . importa" at bounding box center [668, 246] width 269 height 63
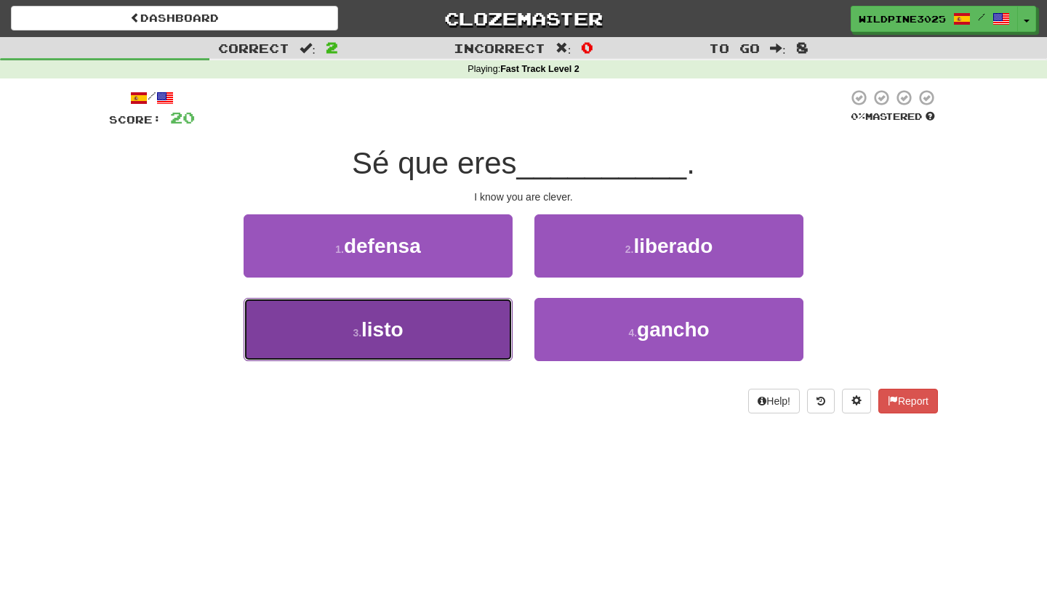
click at [475, 321] on button "3 . listo" at bounding box center [378, 329] width 269 height 63
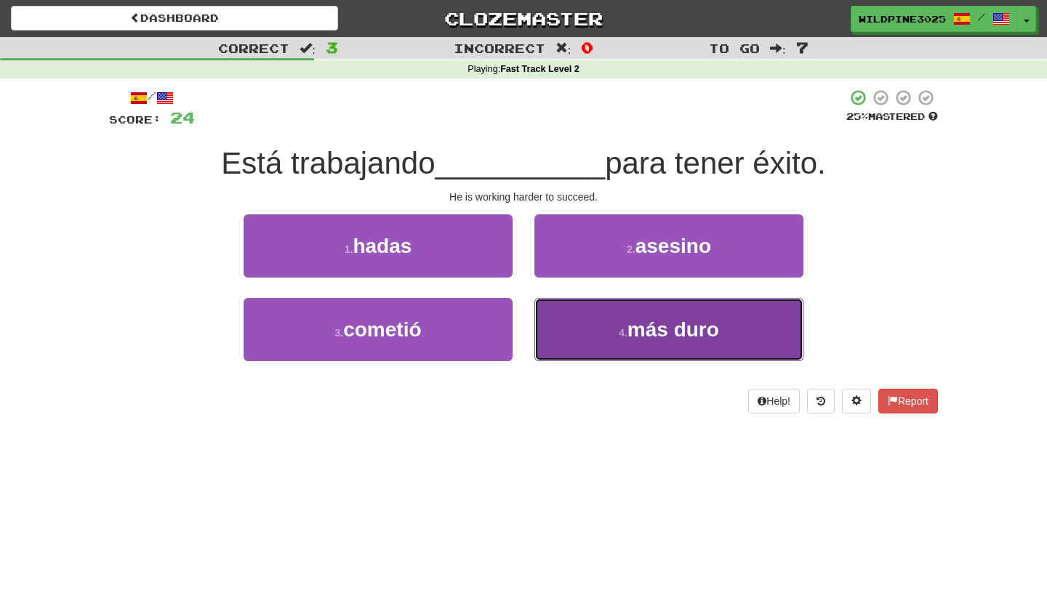
click at [575, 342] on button "4 . más duro" at bounding box center [668, 329] width 269 height 63
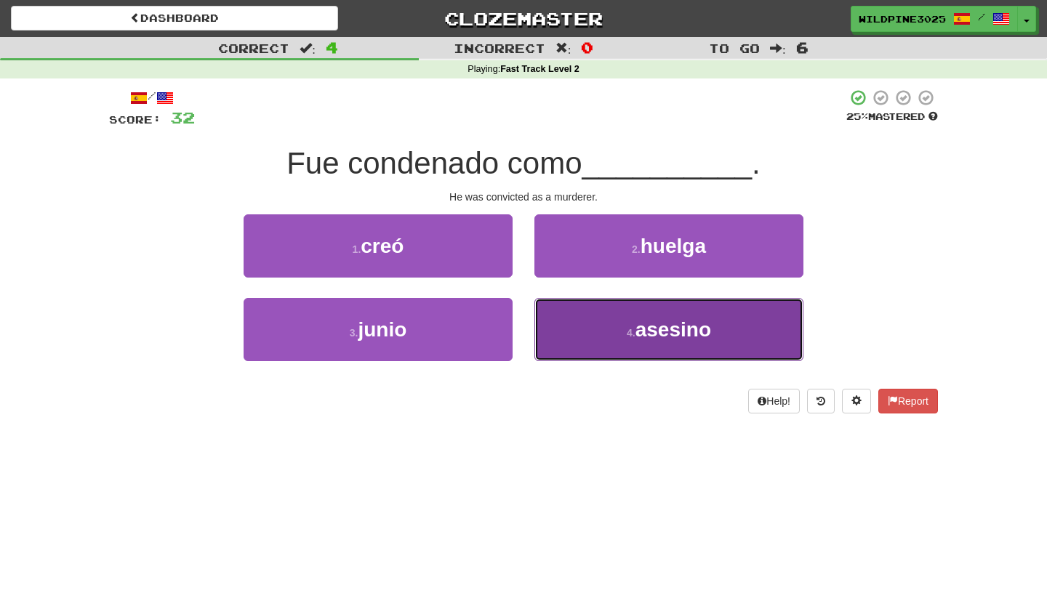
click at [576, 335] on button "4 . asesino" at bounding box center [668, 329] width 269 height 63
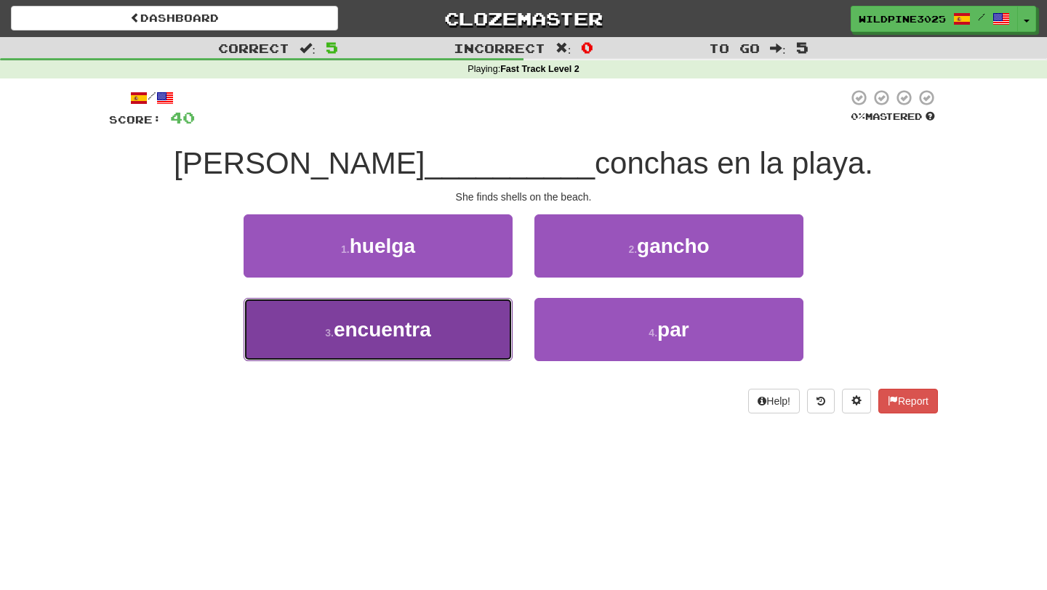
click at [468, 354] on button "3 . encuentra" at bounding box center [378, 329] width 269 height 63
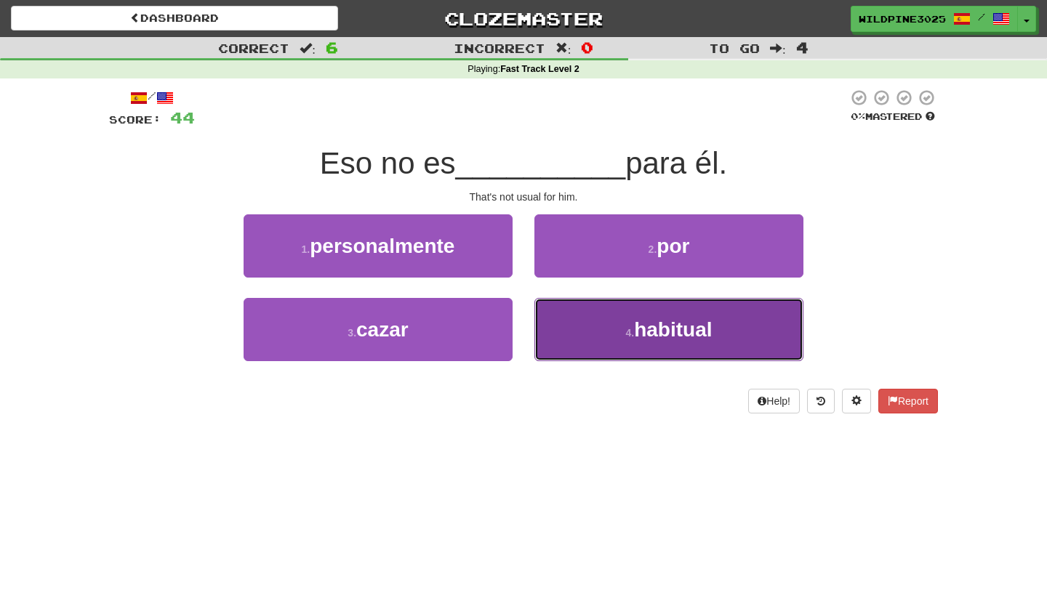
click at [561, 349] on button "4 . habitual" at bounding box center [668, 329] width 269 height 63
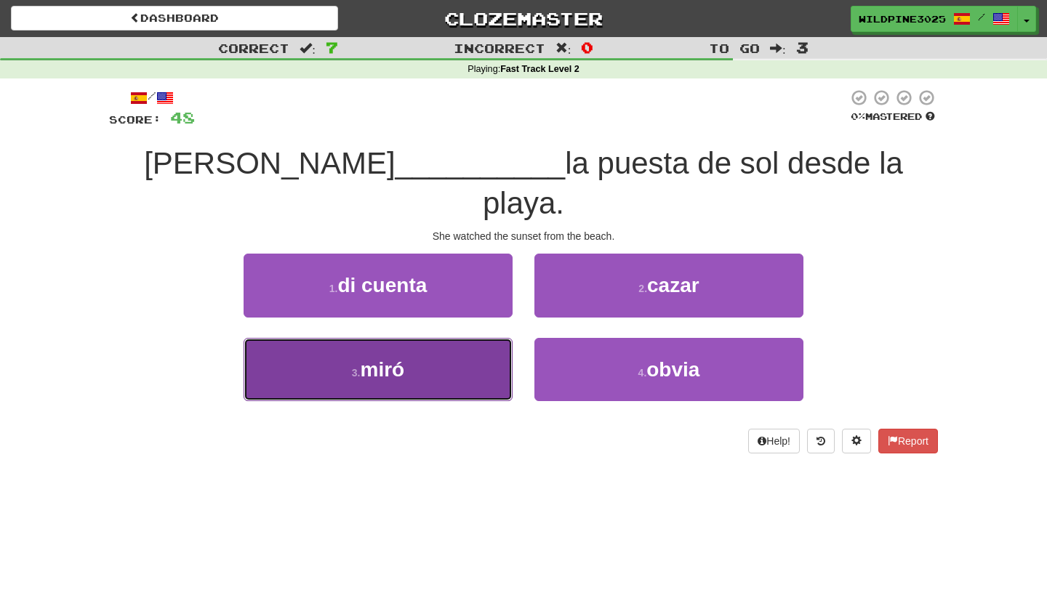
click at [466, 359] on button "3 . miró" at bounding box center [378, 369] width 269 height 63
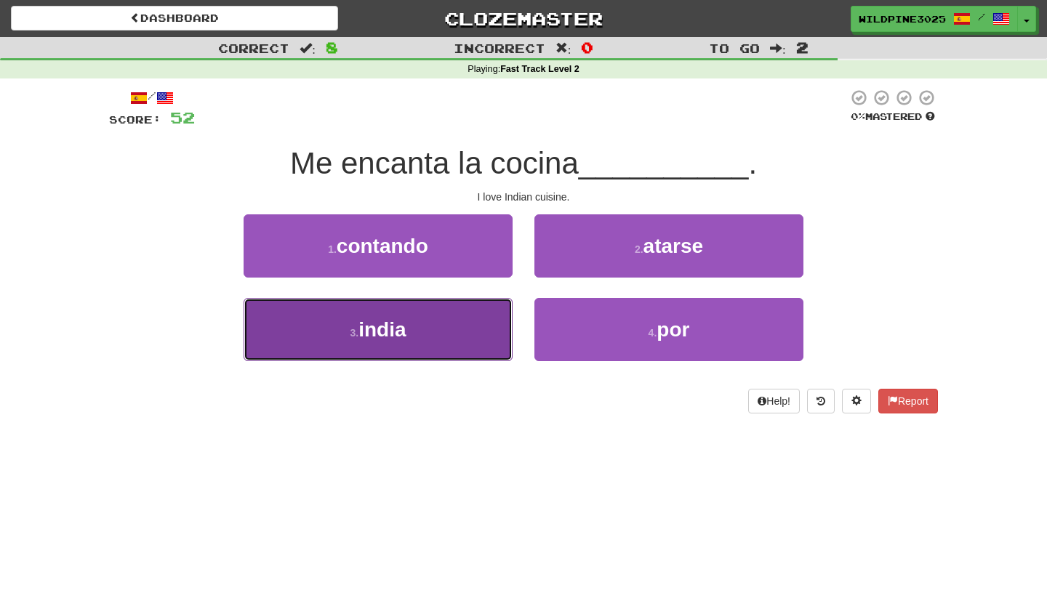
click at [447, 350] on button "3 . india" at bounding box center [378, 329] width 269 height 63
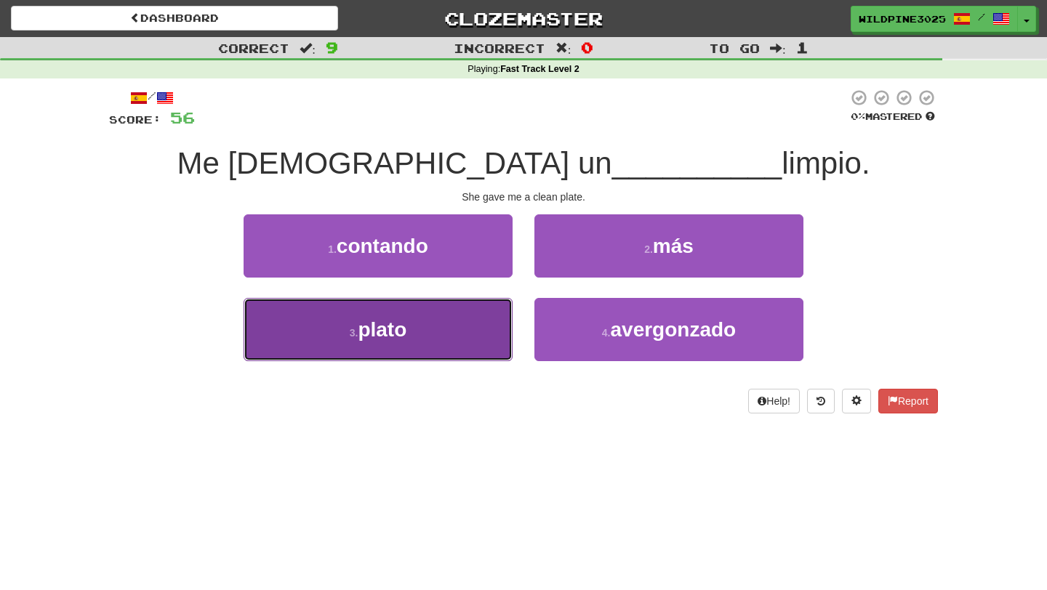
click at [463, 329] on button "3 . plato" at bounding box center [378, 329] width 269 height 63
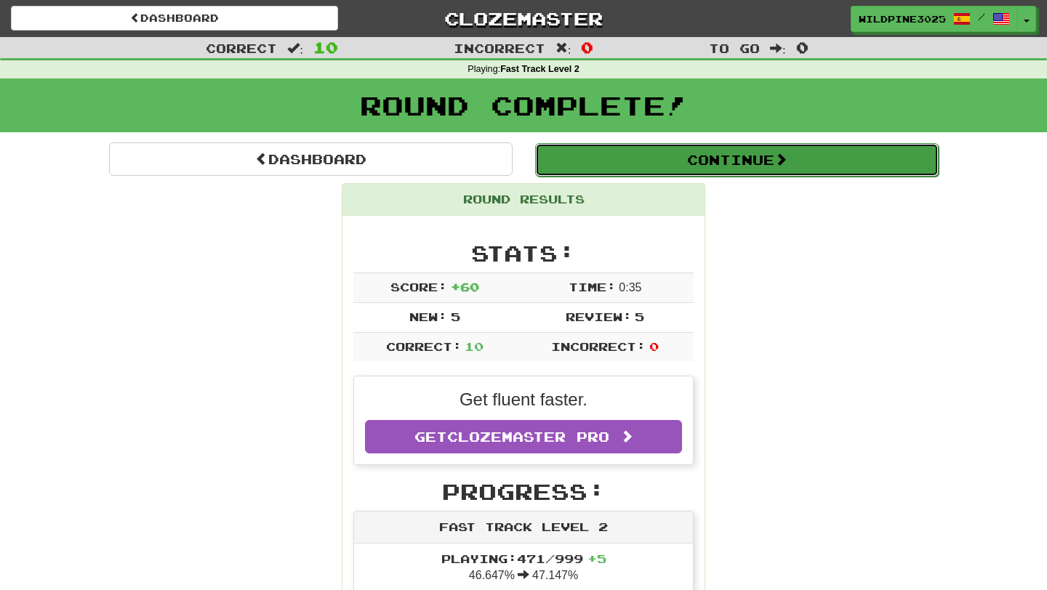
click at [646, 145] on button "Continue" at bounding box center [737, 159] width 404 height 33
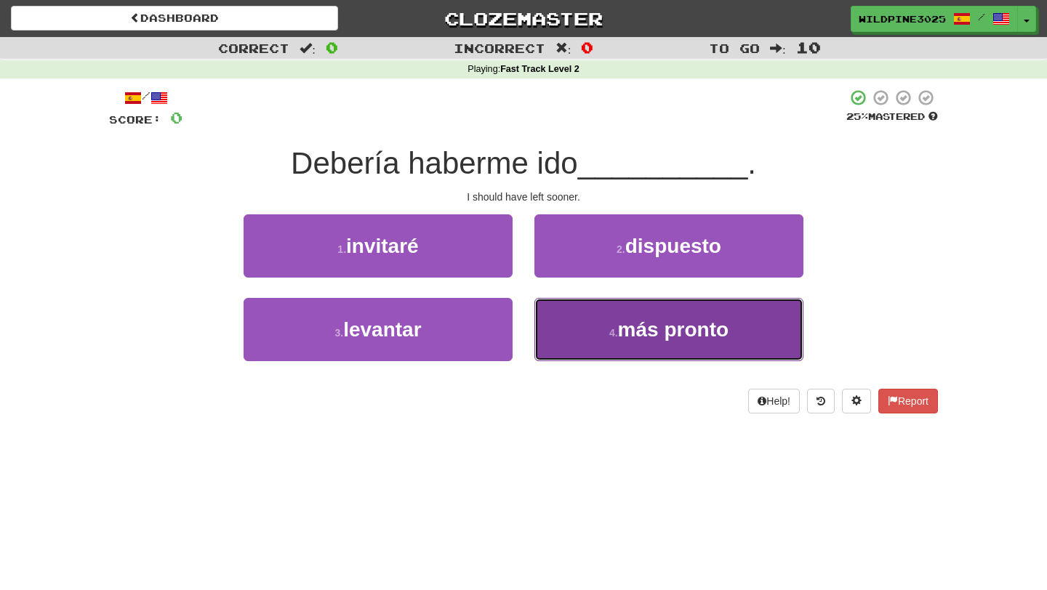
click at [569, 330] on button "4 . más pronto" at bounding box center [668, 329] width 269 height 63
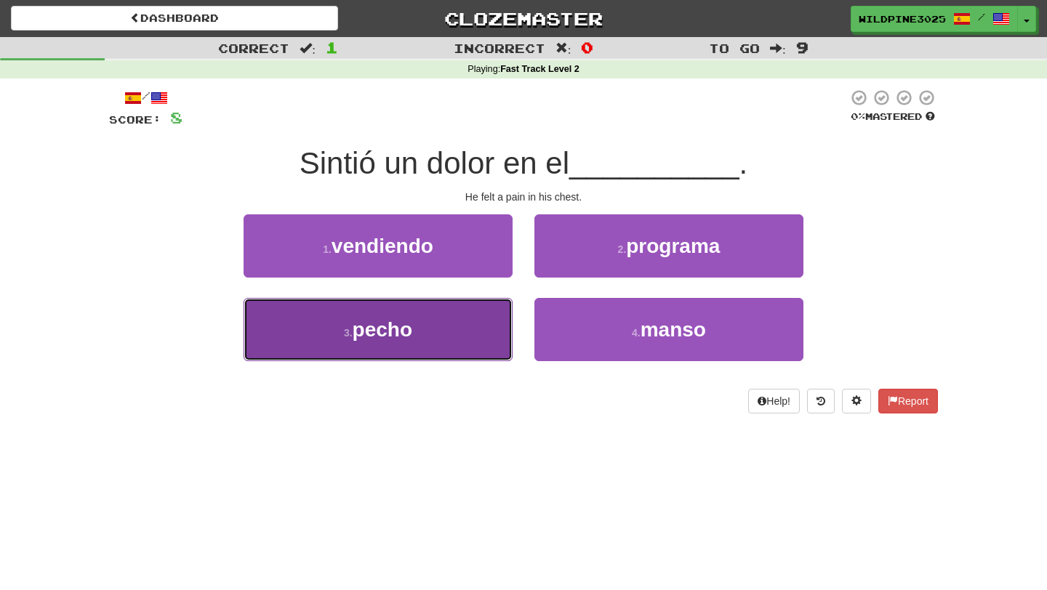
click at [446, 352] on button "3 . pecho" at bounding box center [378, 329] width 269 height 63
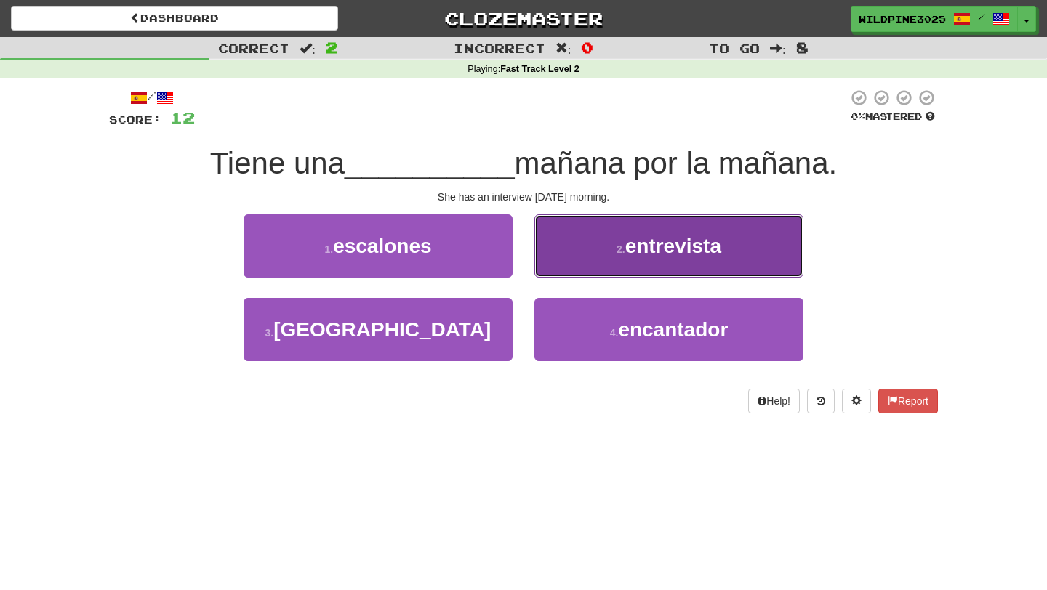
click at [564, 272] on button "2 . entrevista" at bounding box center [668, 246] width 269 height 63
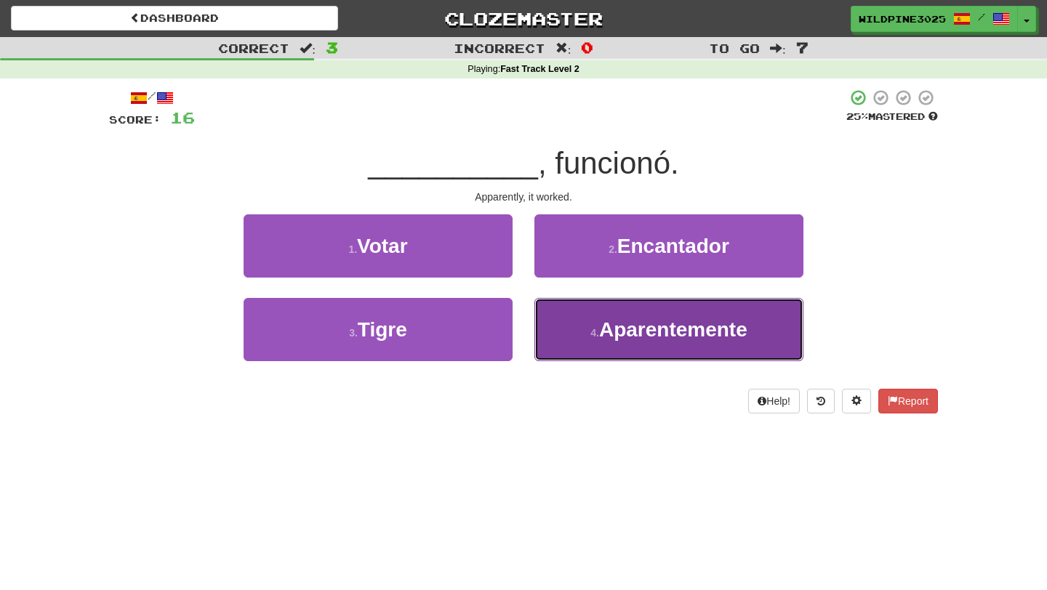
click at [572, 320] on button "4 . Aparentemente" at bounding box center [668, 329] width 269 height 63
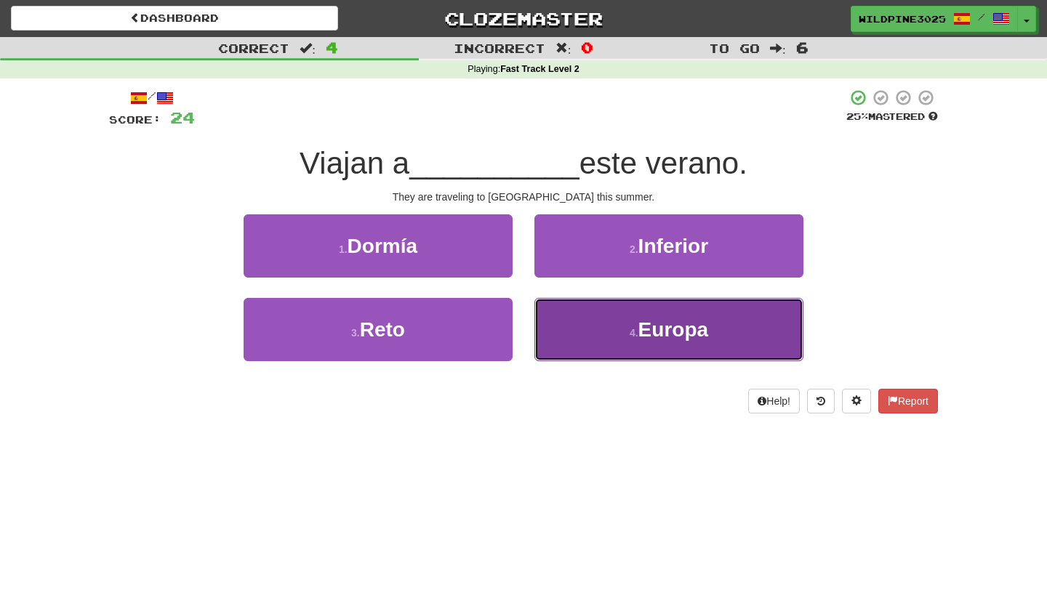
click at [584, 315] on button "4 . Europa" at bounding box center [668, 329] width 269 height 63
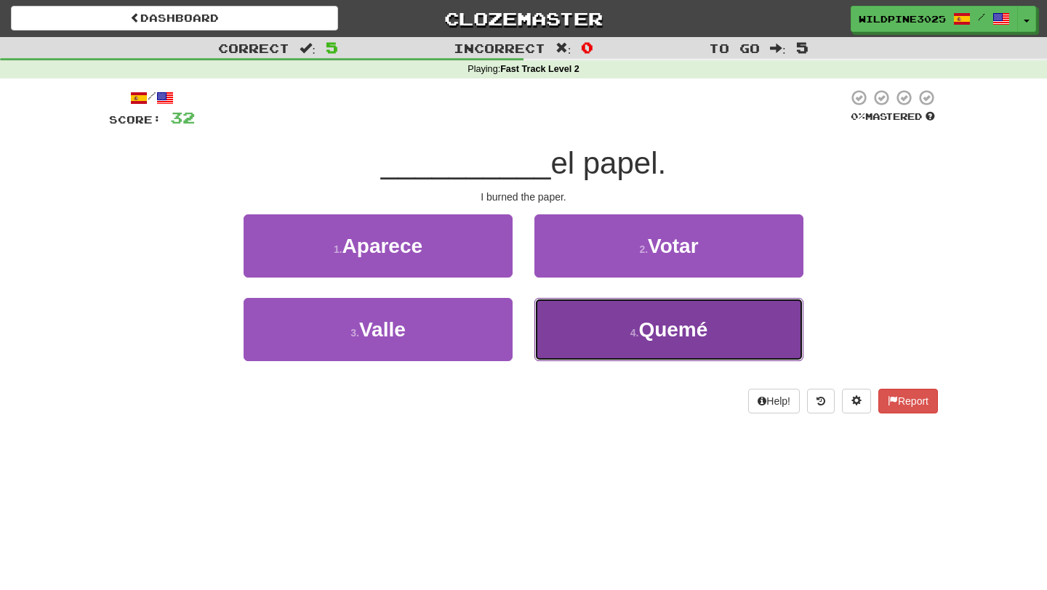
click at [588, 344] on button "4 . Quemé" at bounding box center [668, 329] width 269 height 63
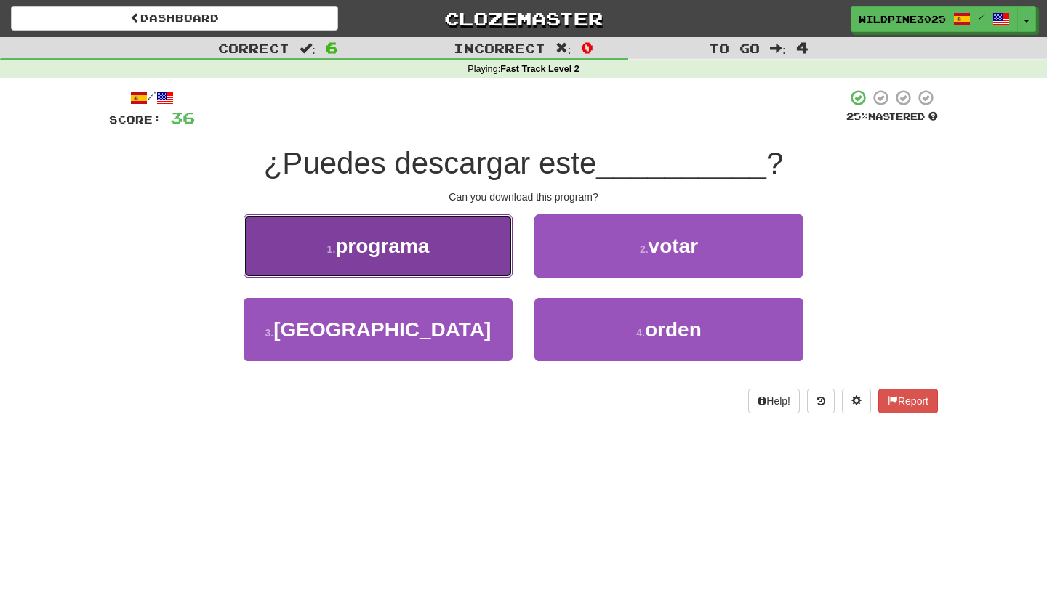
click at [476, 261] on button "1 . programa" at bounding box center [378, 246] width 269 height 63
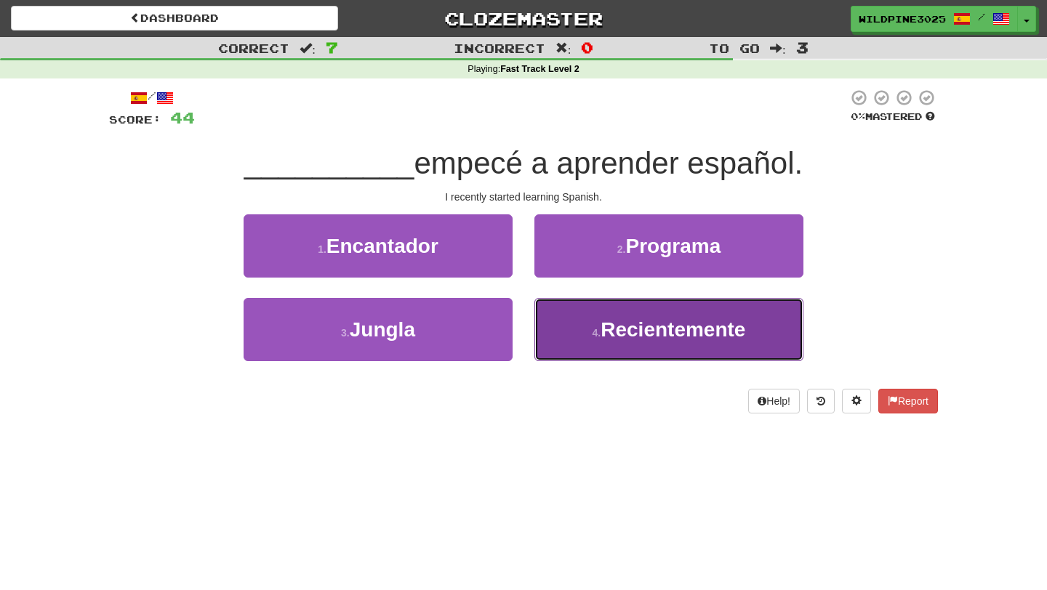
click at [556, 310] on button "4 . Recientemente" at bounding box center [668, 329] width 269 height 63
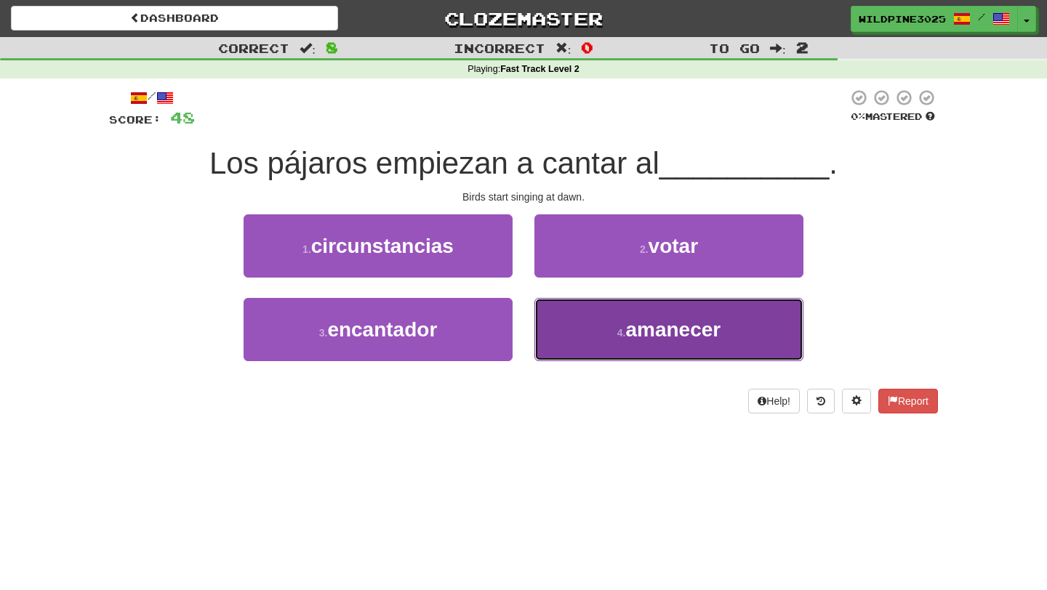
click at [589, 340] on button "4 . amanecer" at bounding box center [668, 329] width 269 height 63
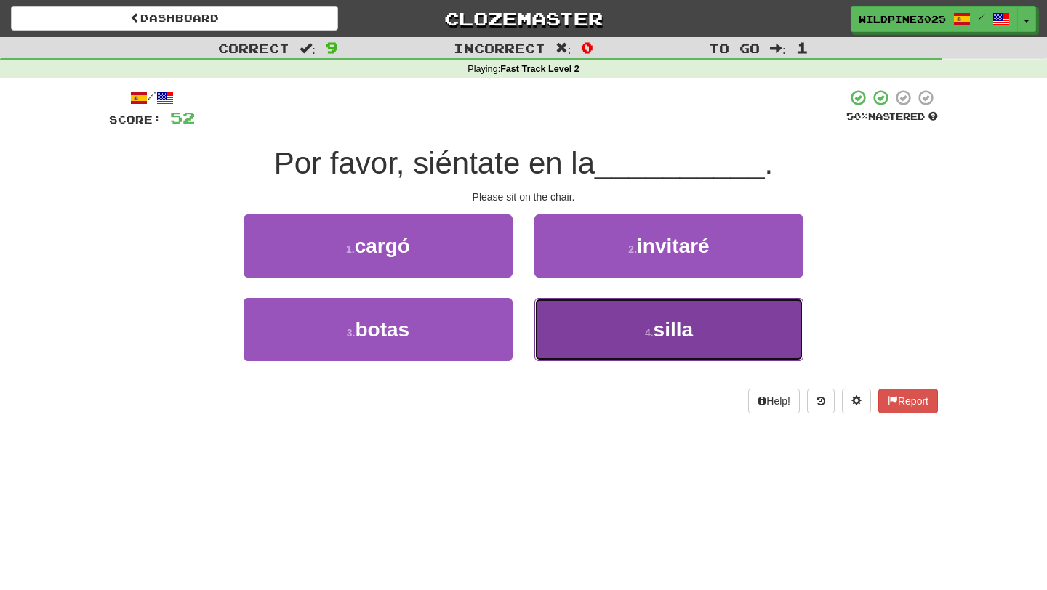
click at [598, 351] on button "4 . silla" at bounding box center [668, 329] width 269 height 63
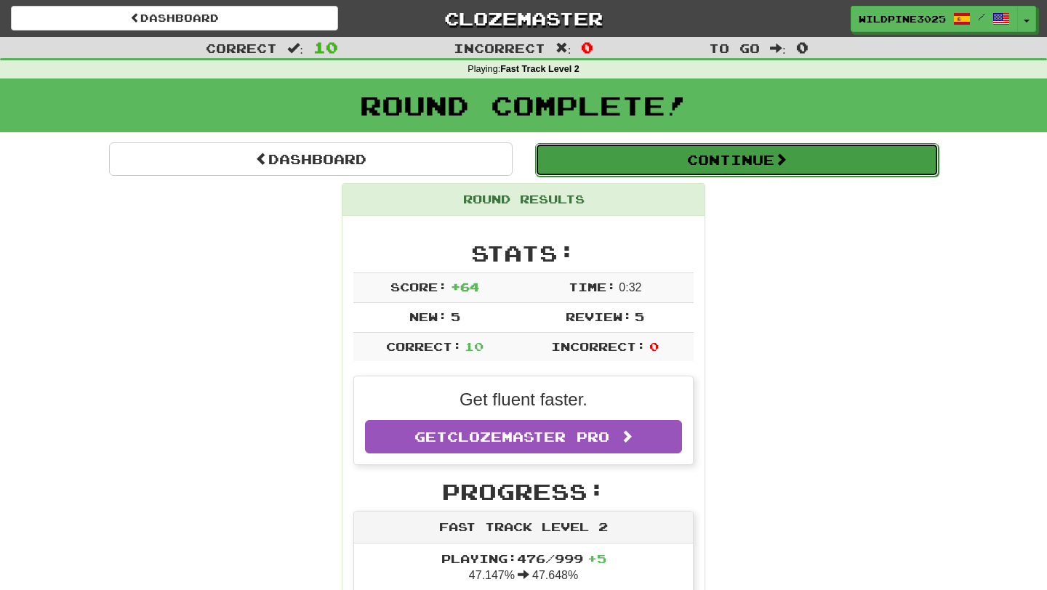
click at [665, 152] on button "Continue" at bounding box center [737, 159] width 404 height 33
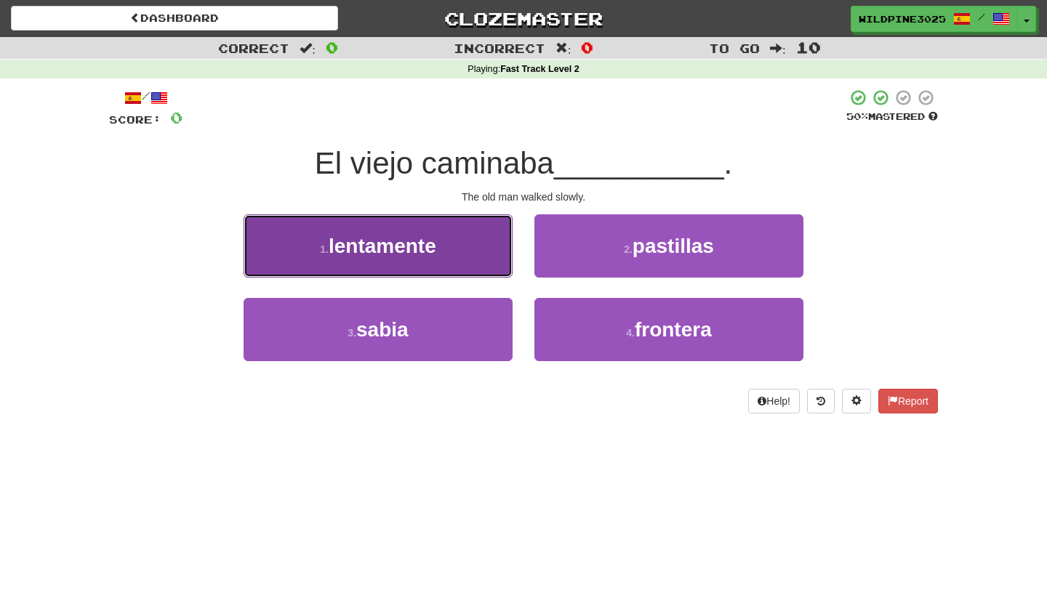
click at [482, 226] on button "1 . lentamente" at bounding box center [378, 246] width 269 height 63
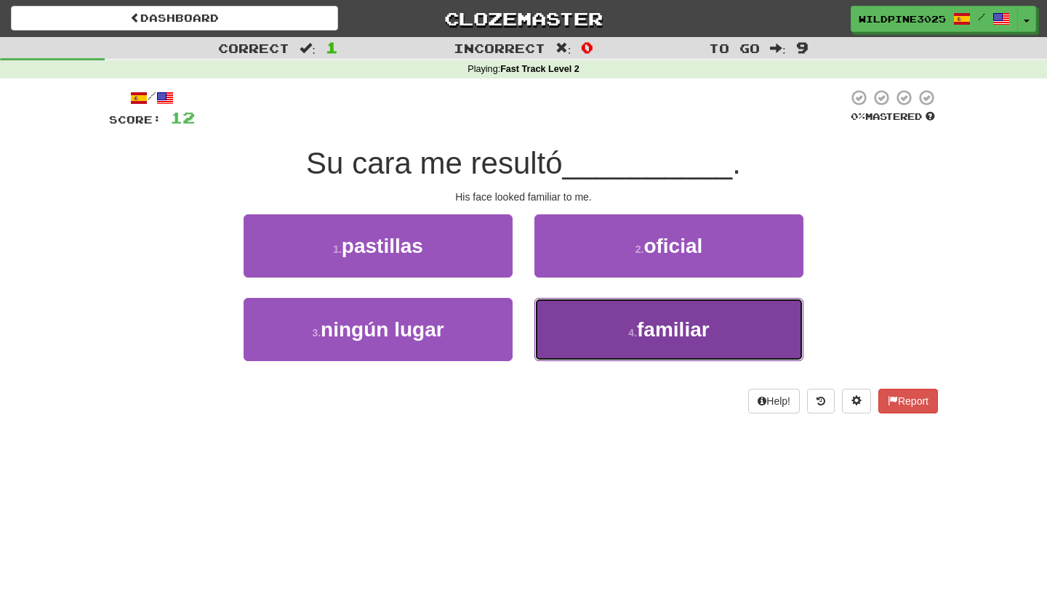
click at [552, 320] on button "4 . familiar" at bounding box center [668, 329] width 269 height 63
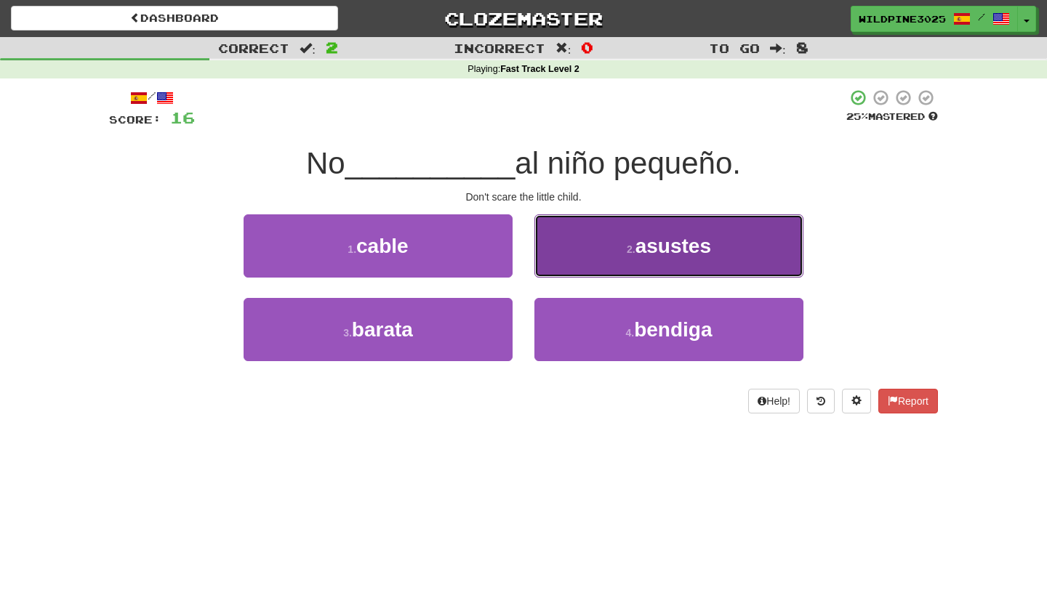
click at [582, 257] on button "2 . asustes" at bounding box center [668, 246] width 269 height 63
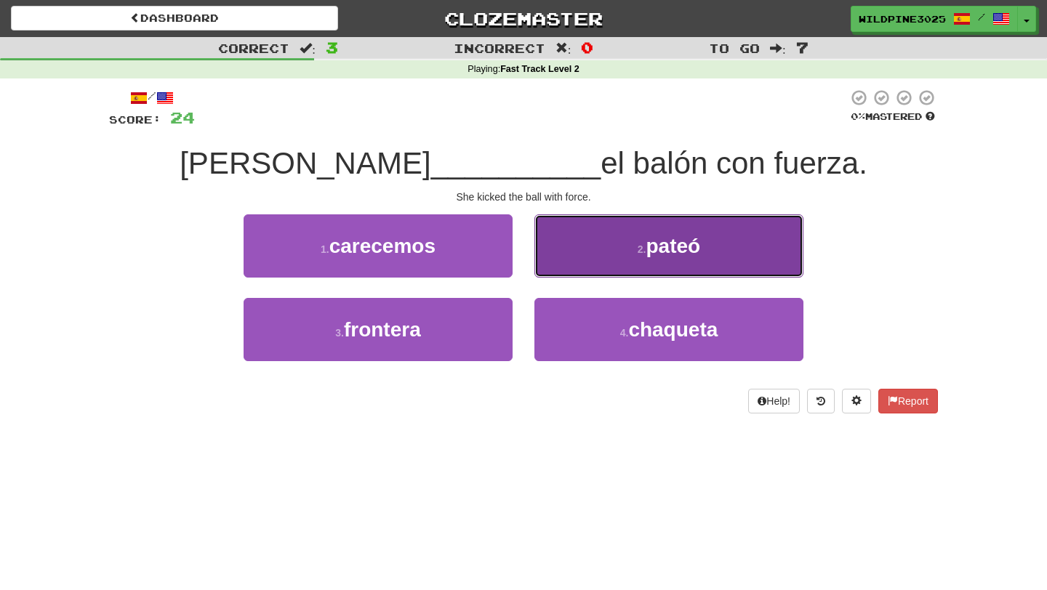
click at [572, 265] on button "2 . pateó" at bounding box center [668, 246] width 269 height 63
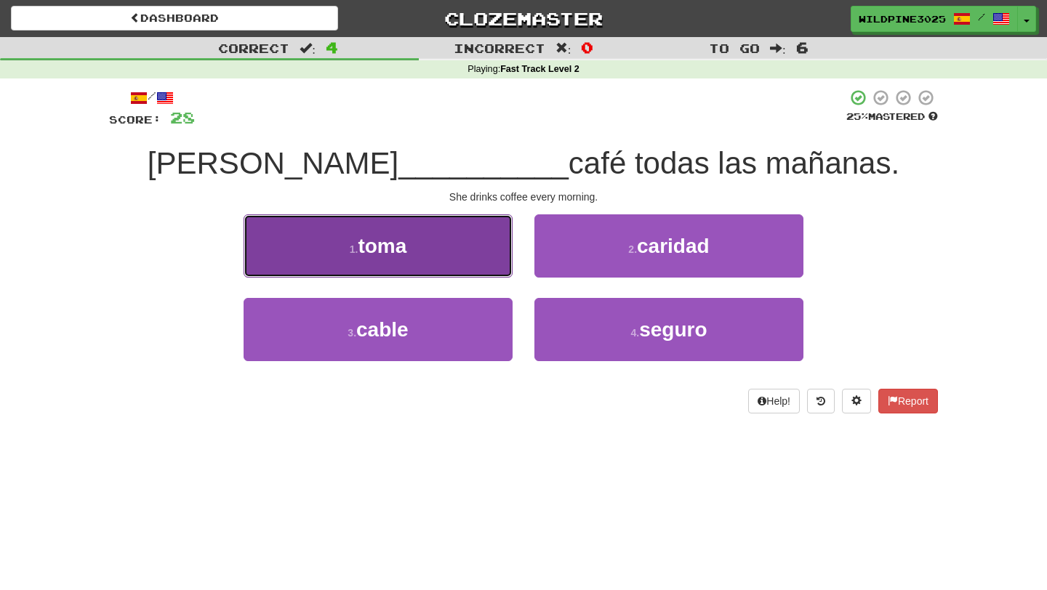
click at [491, 258] on button "1 . toma" at bounding box center [378, 246] width 269 height 63
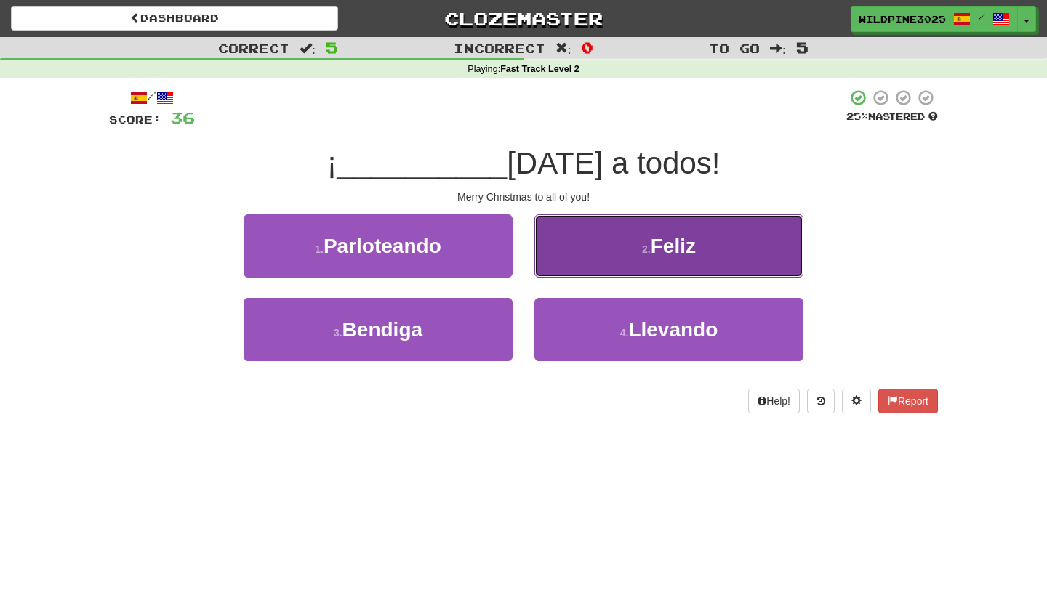
click at [598, 235] on button "2 . Feliz" at bounding box center [668, 246] width 269 height 63
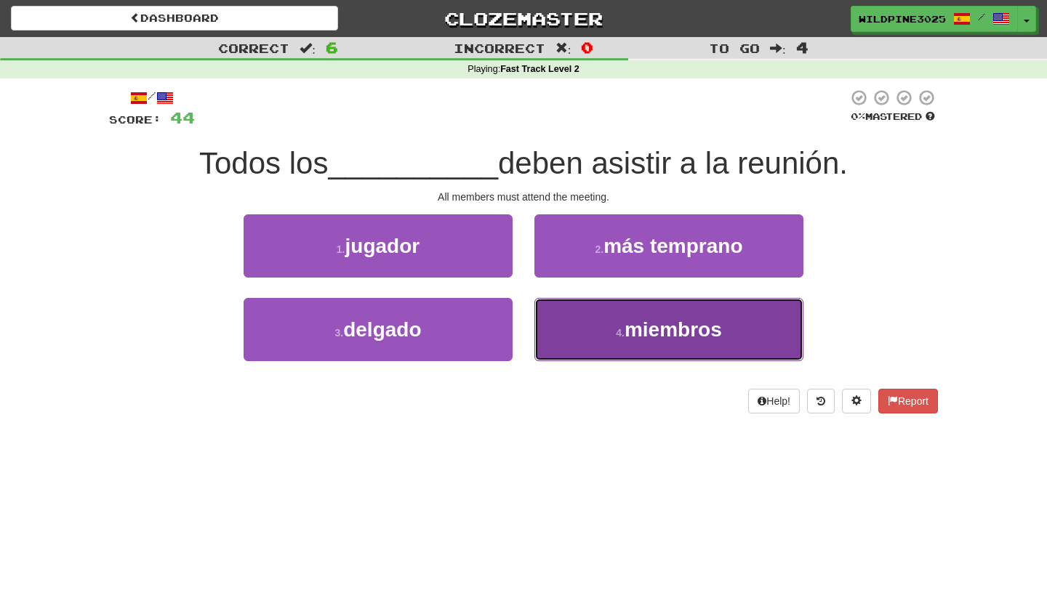
click at [585, 342] on button "4 . miembros" at bounding box center [668, 329] width 269 height 63
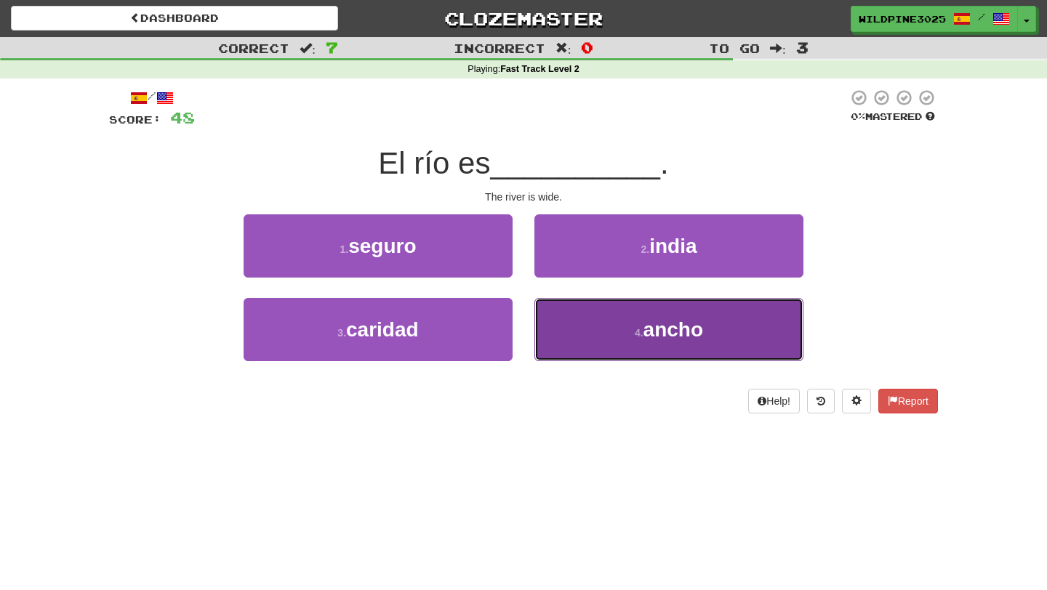
click at [569, 342] on button "4 . ancho" at bounding box center [668, 329] width 269 height 63
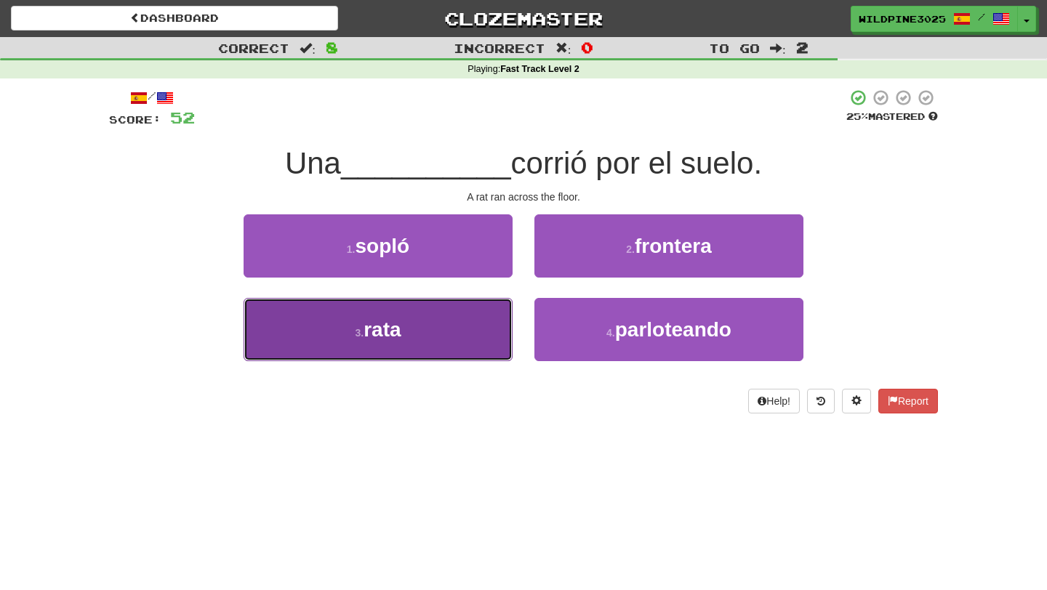
click at [478, 356] on button "3 . rata" at bounding box center [378, 329] width 269 height 63
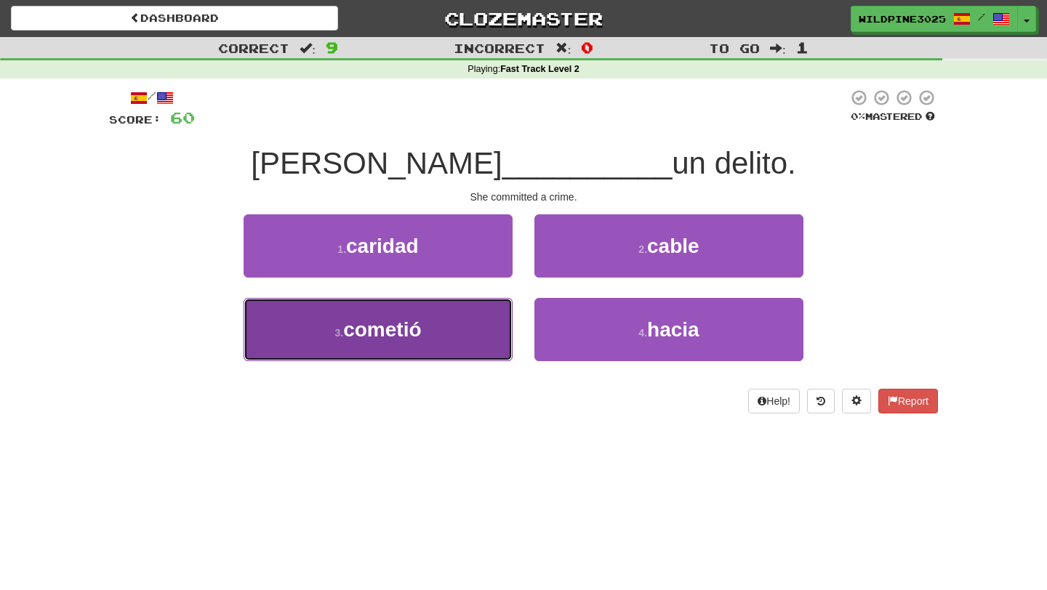
click at [470, 321] on button "3 . cometió" at bounding box center [378, 329] width 269 height 63
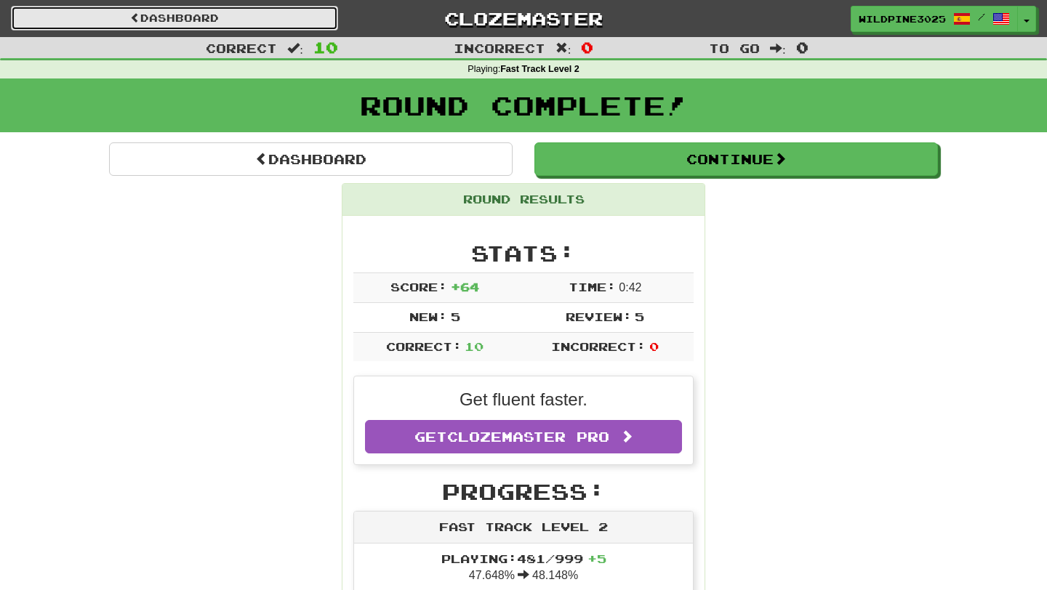
click at [285, 20] on link "Dashboard" at bounding box center [174, 18] width 327 height 25
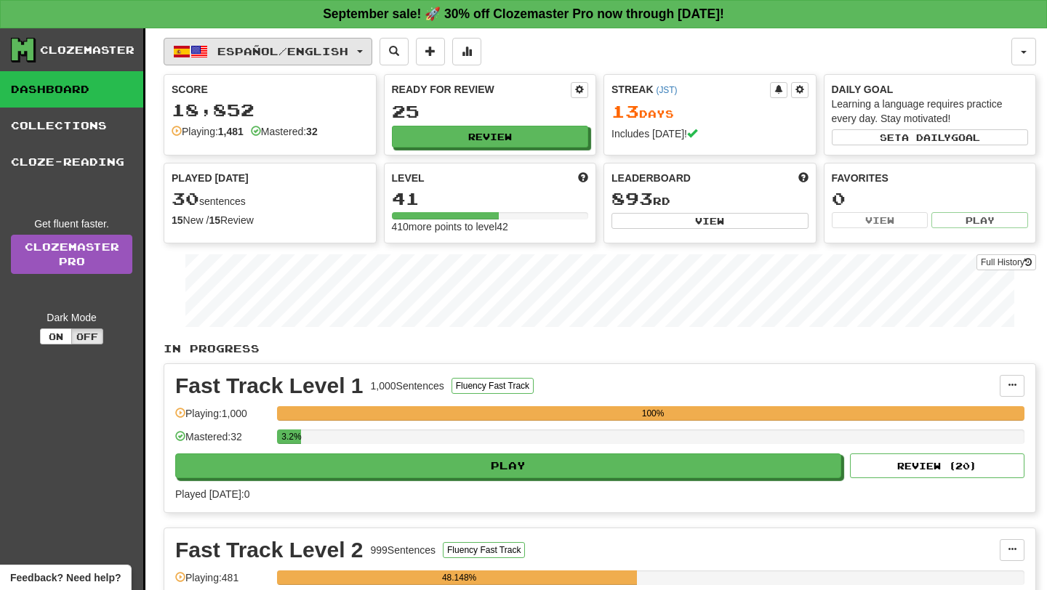
click at [310, 48] on span "Español / English" at bounding box center [282, 51] width 131 height 12
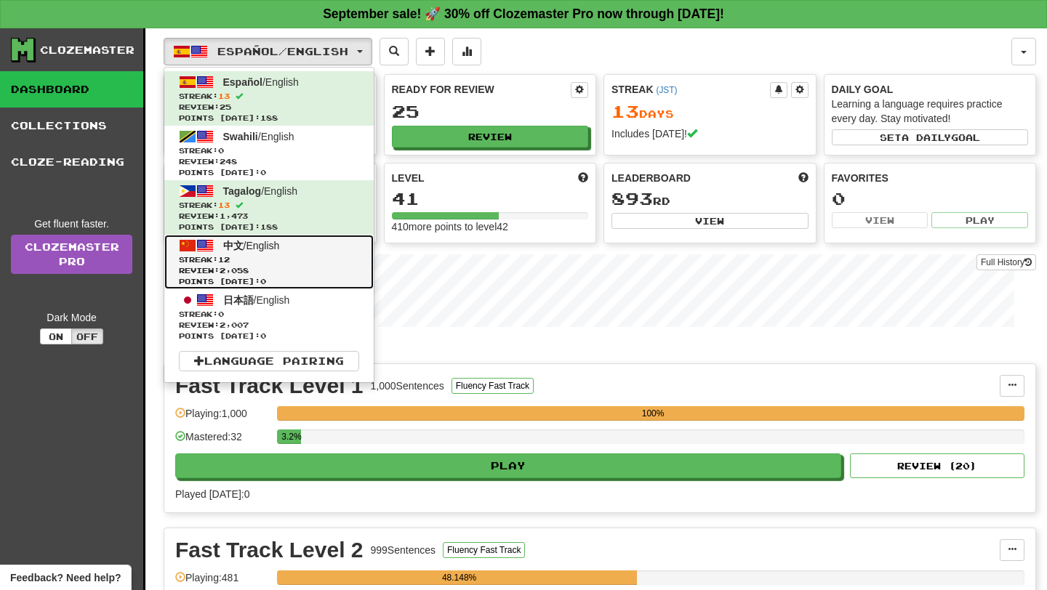
click at [245, 281] on span "Points today: 0" at bounding box center [269, 281] width 180 height 11
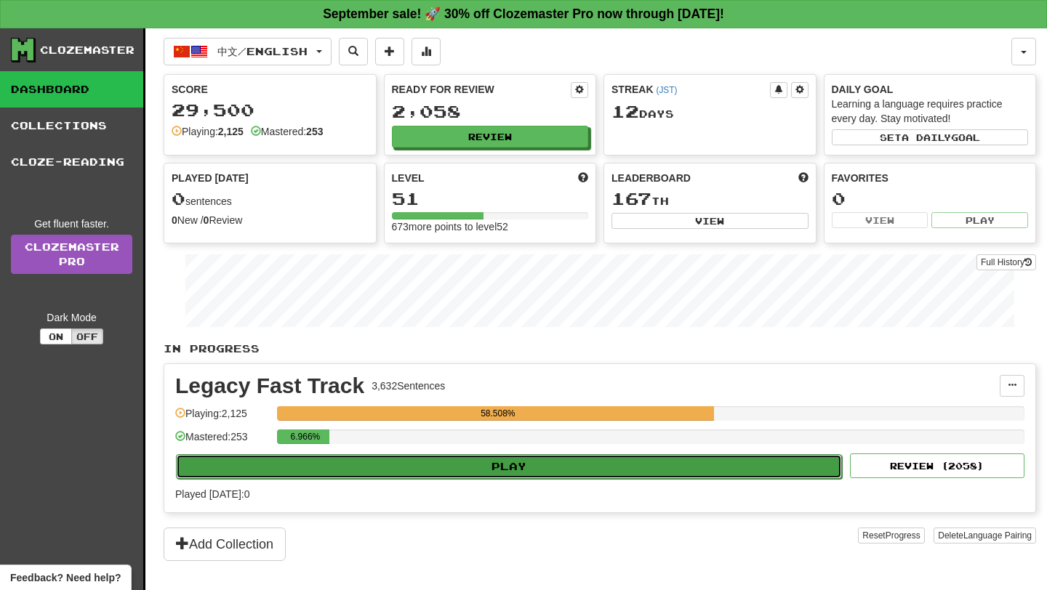
click at [382, 467] on button "Play" at bounding box center [509, 466] width 666 height 25
select select "**"
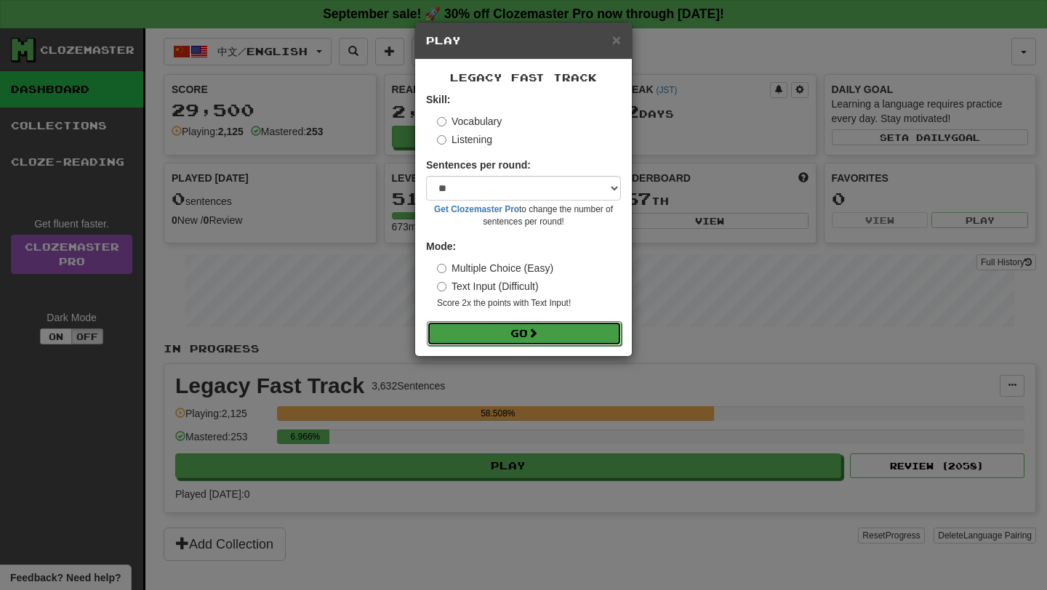
click at [523, 323] on button "Go" at bounding box center [524, 333] width 195 height 25
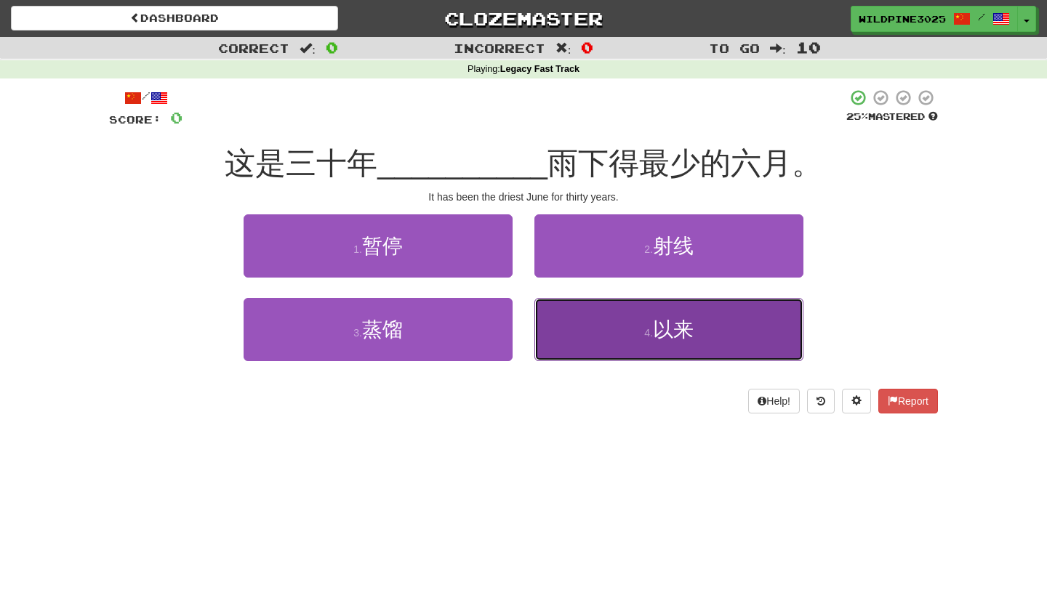
click at [566, 343] on button "4 . 以来" at bounding box center [668, 329] width 269 height 63
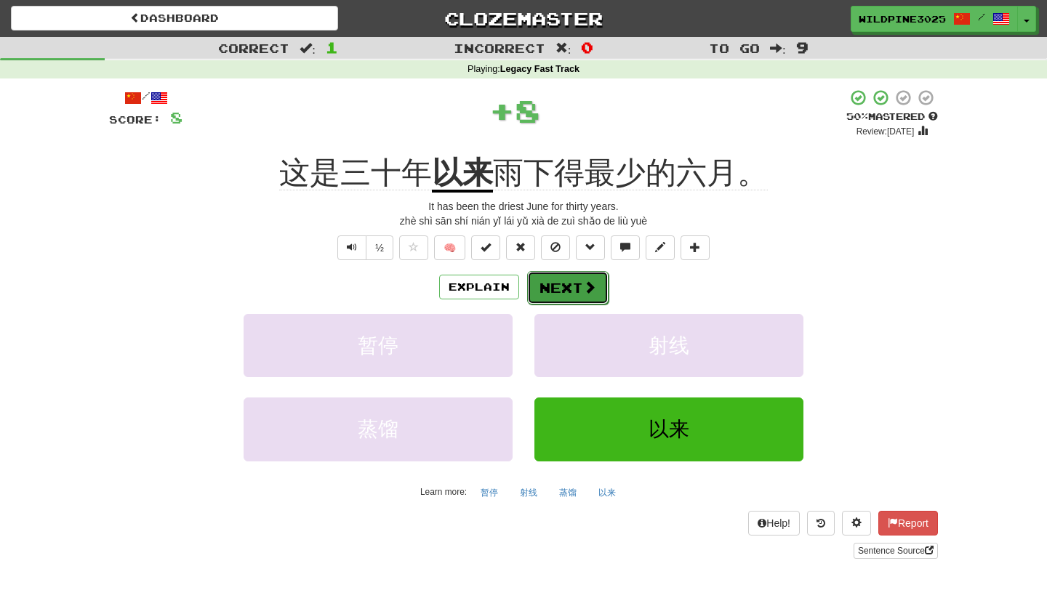
click at [560, 292] on button "Next" at bounding box center [567, 287] width 81 height 33
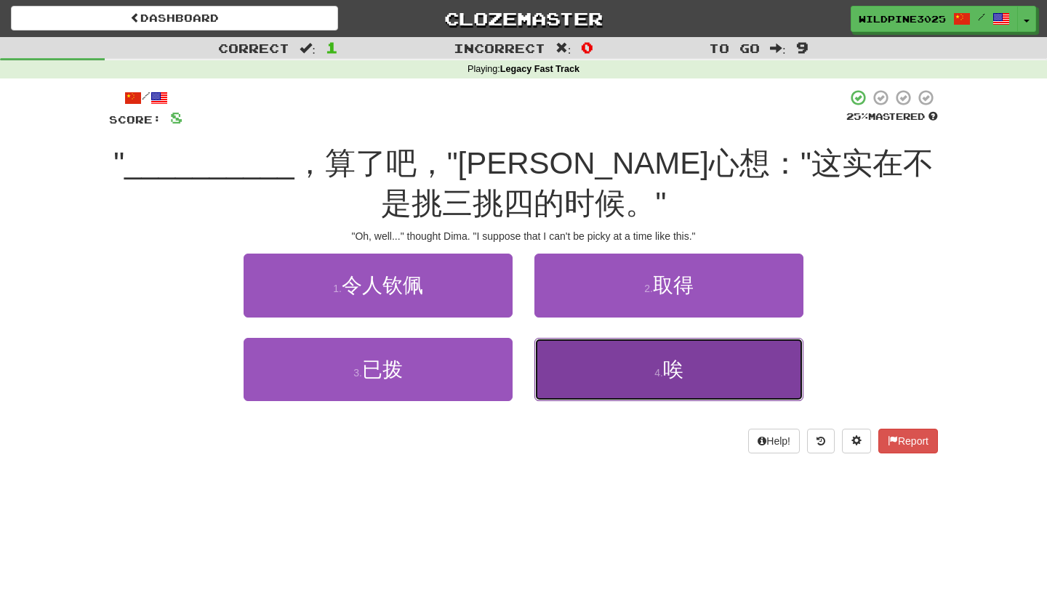
click at [541, 354] on button "4 . 唉" at bounding box center [668, 369] width 269 height 63
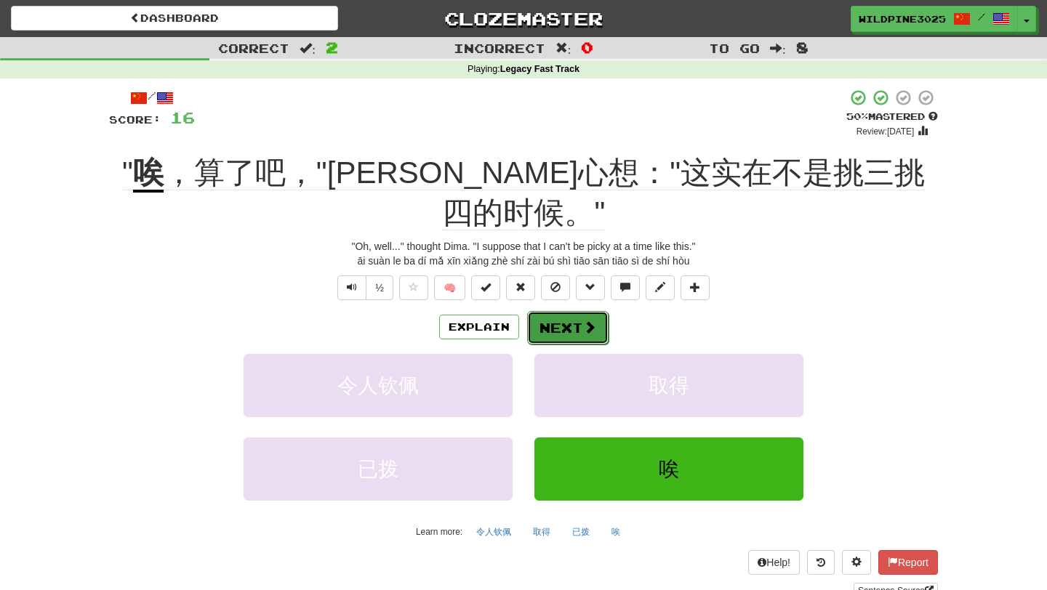
click at [552, 311] on button "Next" at bounding box center [567, 327] width 81 height 33
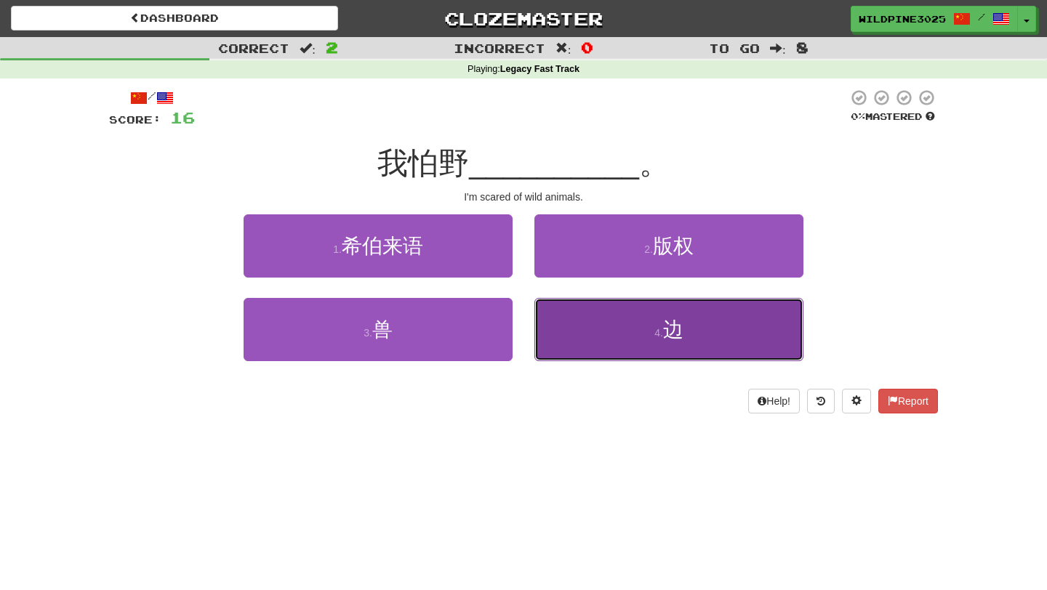
click at [557, 333] on button "4 . 边" at bounding box center [668, 329] width 269 height 63
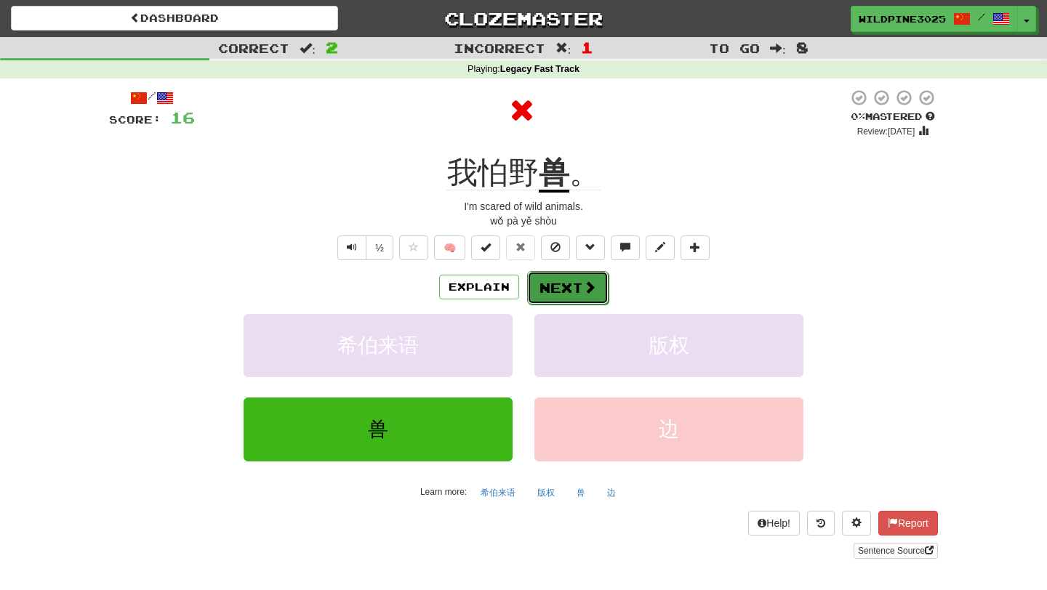
click at [578, 287] on button "Next" at bounding box center [567, 287] width 81 height 33
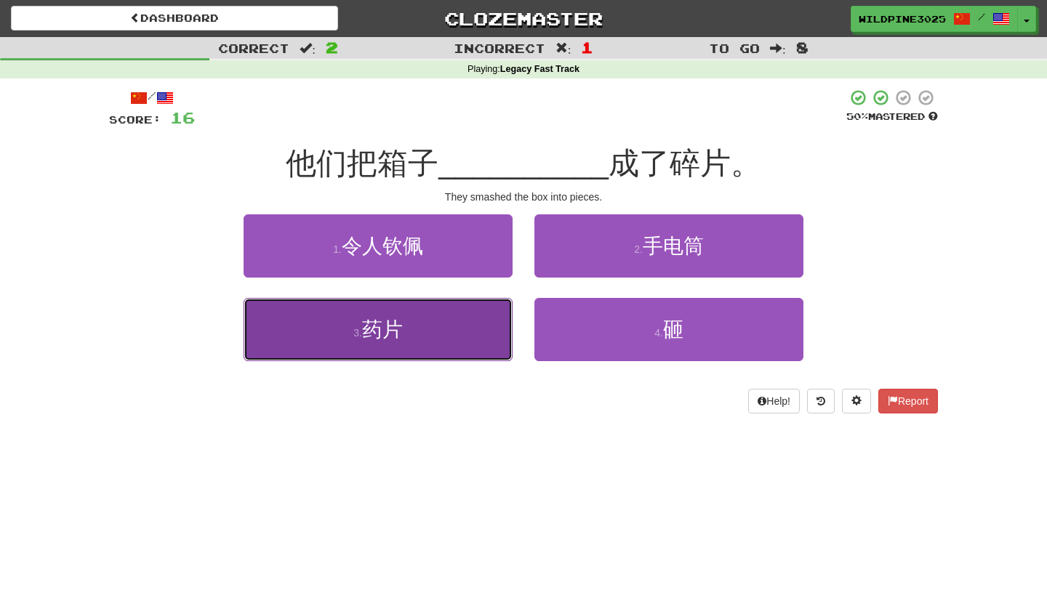
click at [494, 356] on button "3 . 药片" at bounding box center [378, 329] width 269 height 63
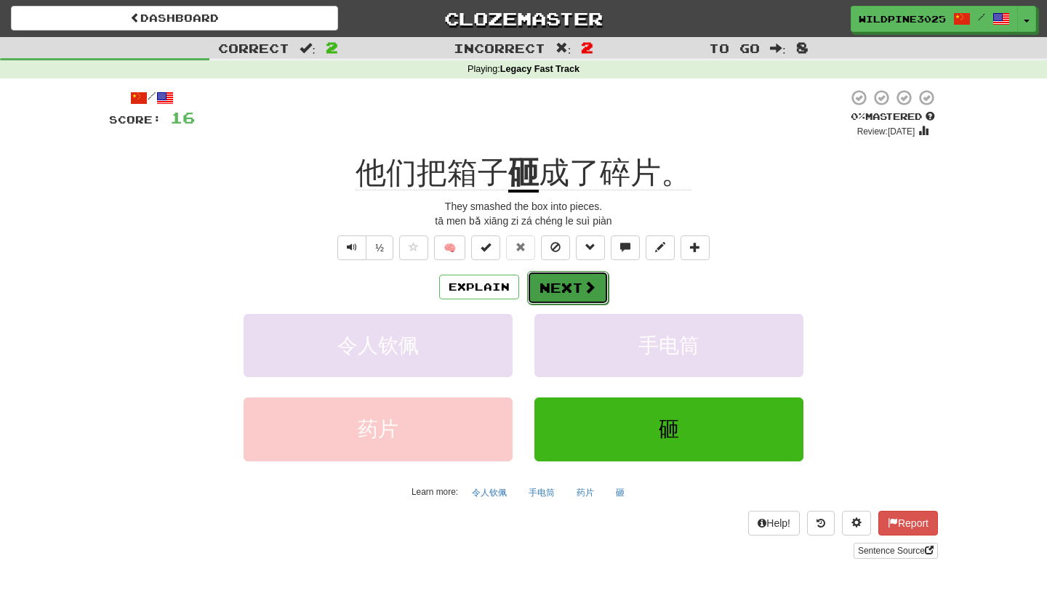
click at [574, 295] on button "Next" at bounding box center [567, 287] width 81 height 33
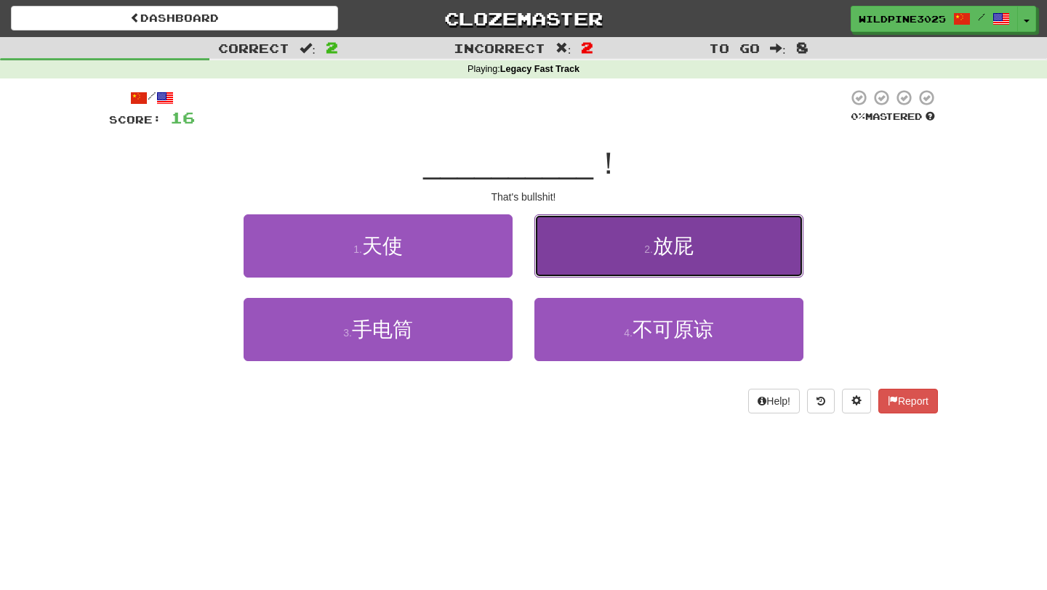
click at [620, 227] on button "2 . 放屁" at bounding box center [668, 246] width 269 height 63
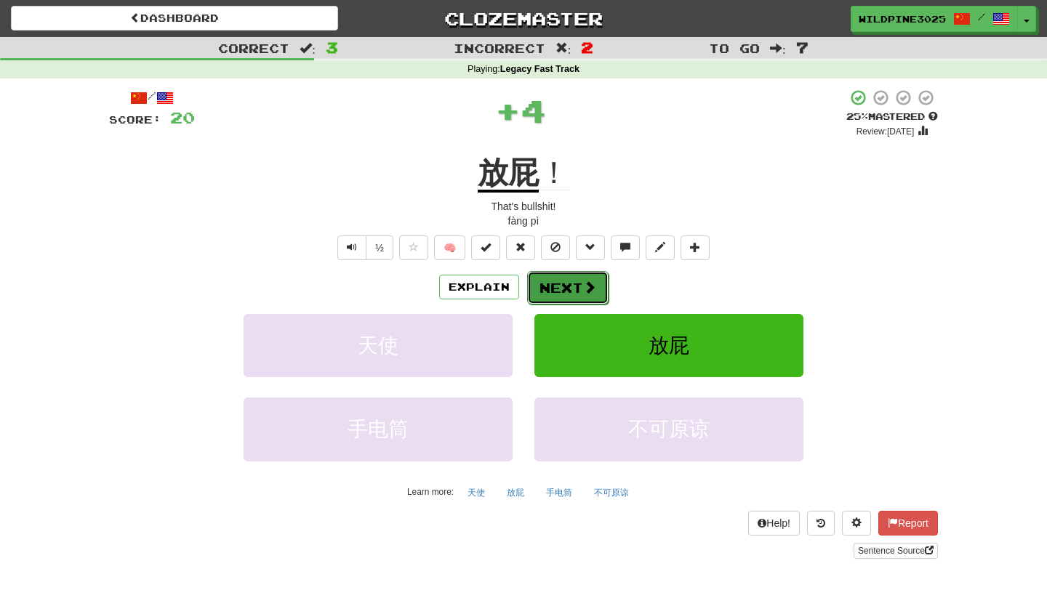
click at [574, 285] on button "Next" at bounding box center [567, 287] width 81 height 33
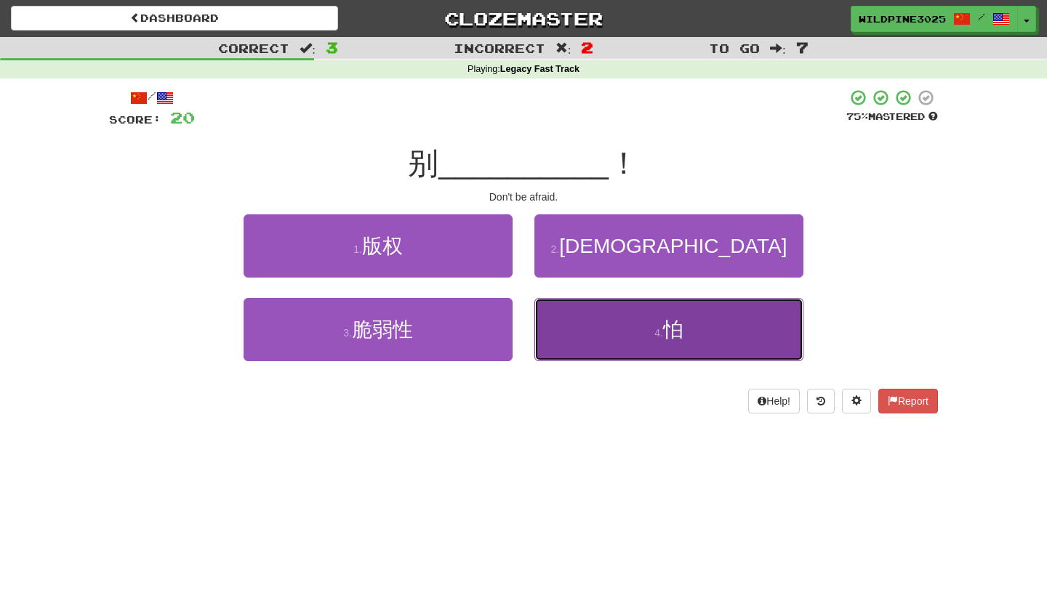
click at [589, 322] on button "4 . 怕" at bounding box center [668, 329] width 269 height 63
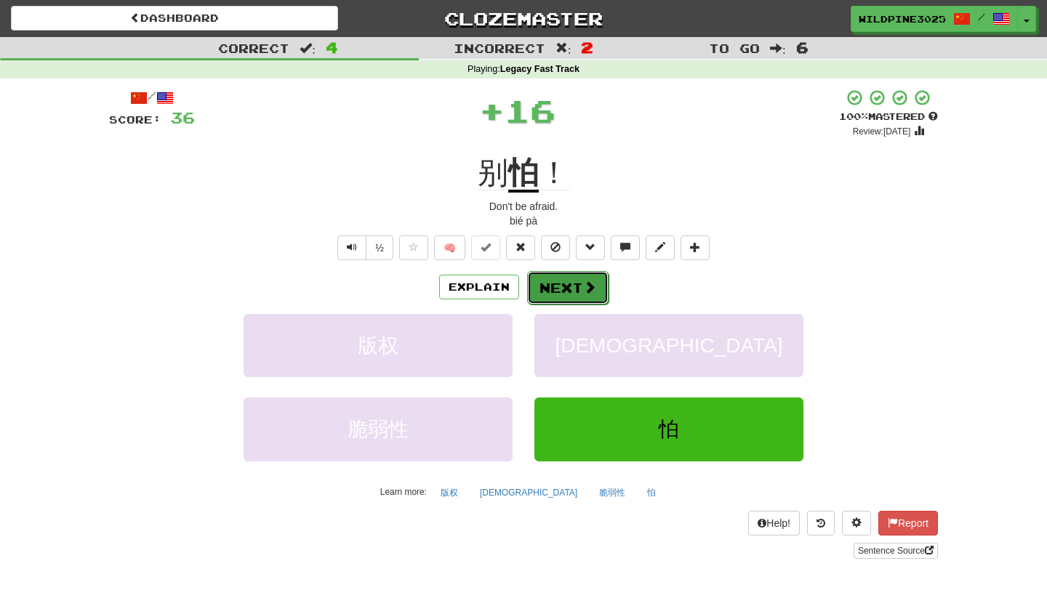
click at [588, 290] on span at bounding box center [589, 287] width 13 height 13
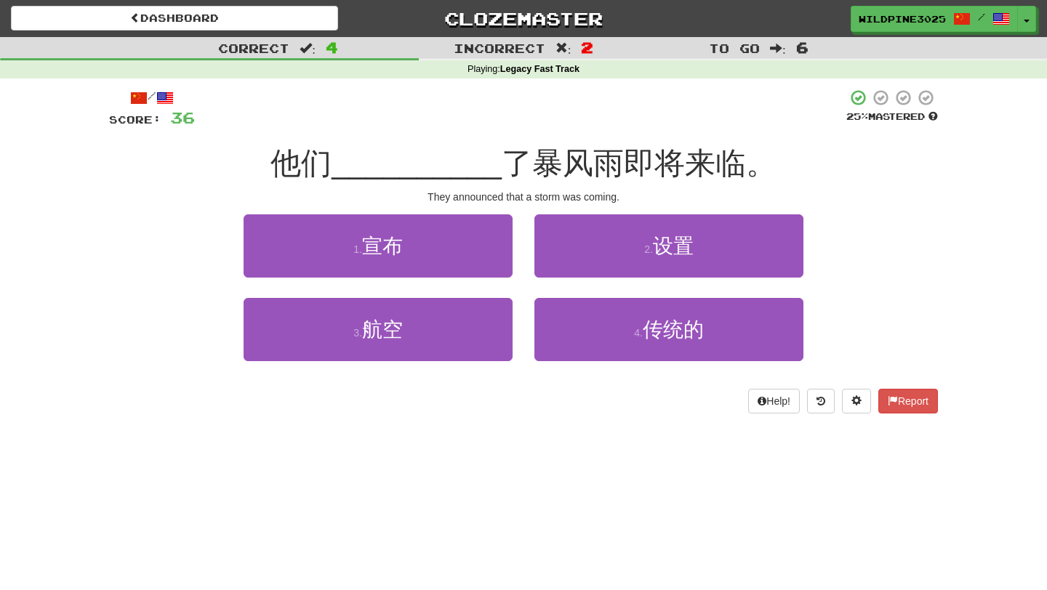
click at [484, 279] on div "1 . 宣布" at bounding box center [378, 257] width 291 height 84
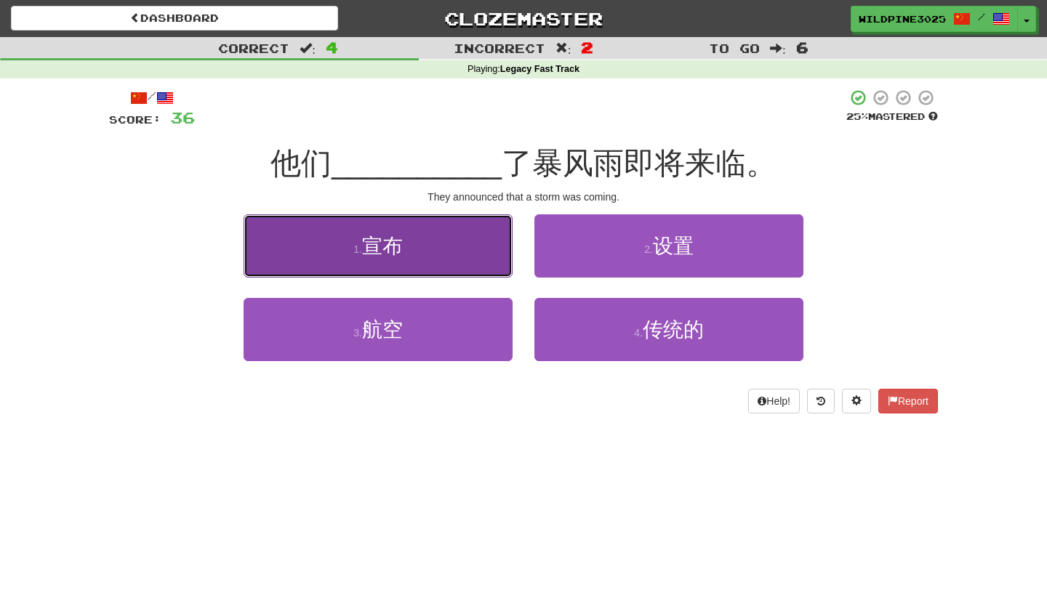
click at [478, 265] on button "1 . 宣布" at bounding box center [378, 246] width 269 height 63
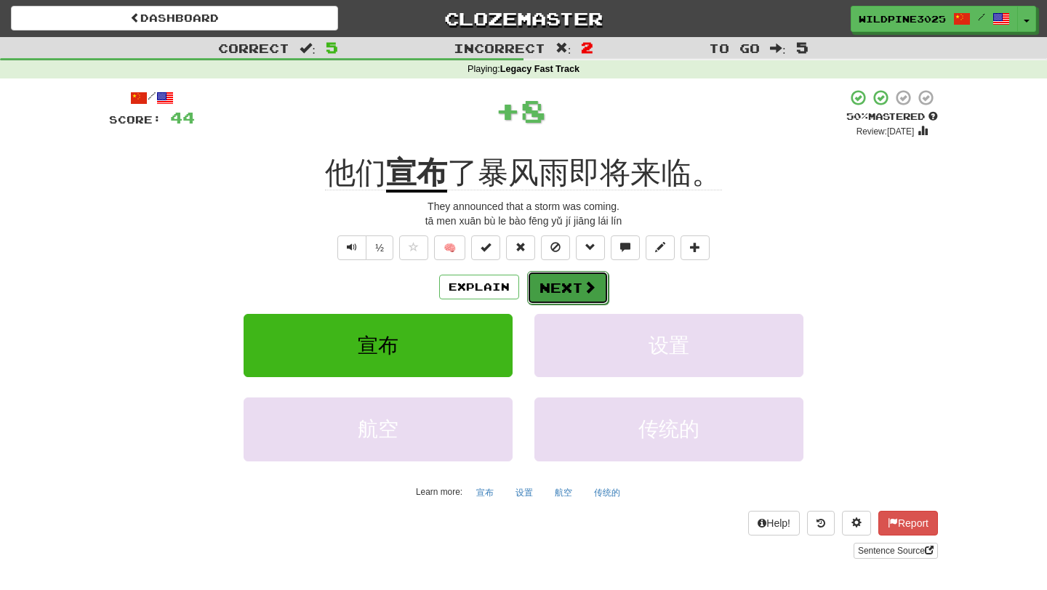
click at [554, 294] on button "Next" at bounding box center [567, 287] width 81 height 33
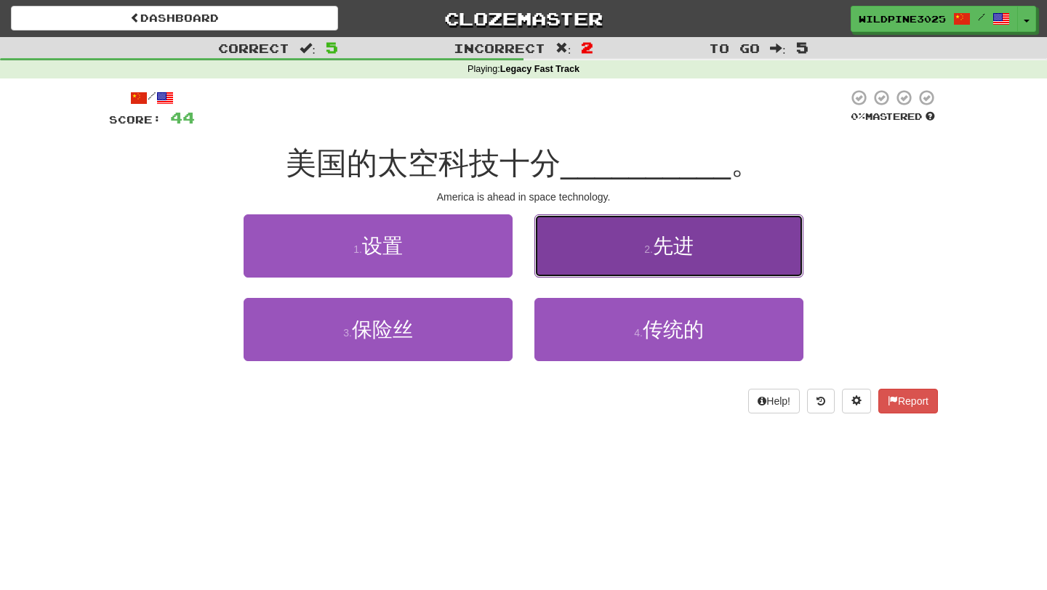
click at [580, 257] on button "2 . 先进" at bounding box center [668, 246] width 269 height 63
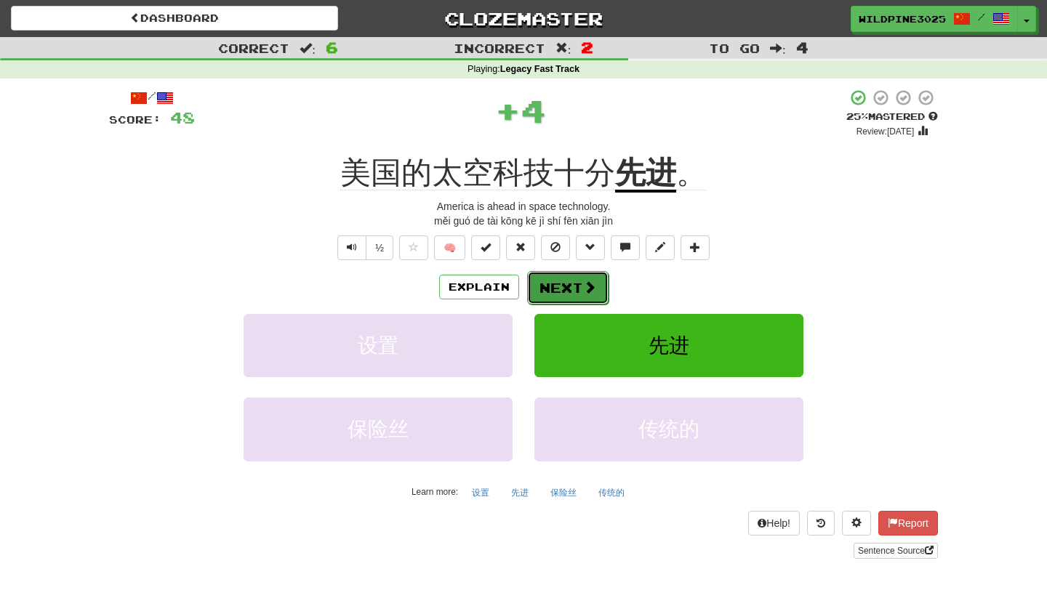
click at [551, 294] on button "Next" at bounding box center [567, 287] width 81 height 33
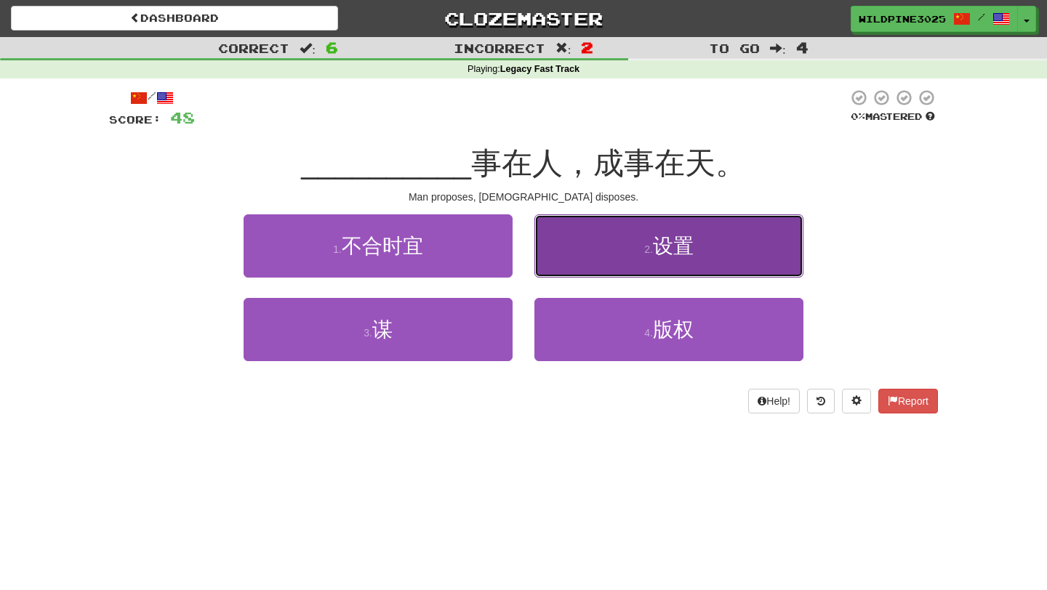
click at [578, 265] on button "2 . 设置" at bounding box center [668, 246] width 269 height 63
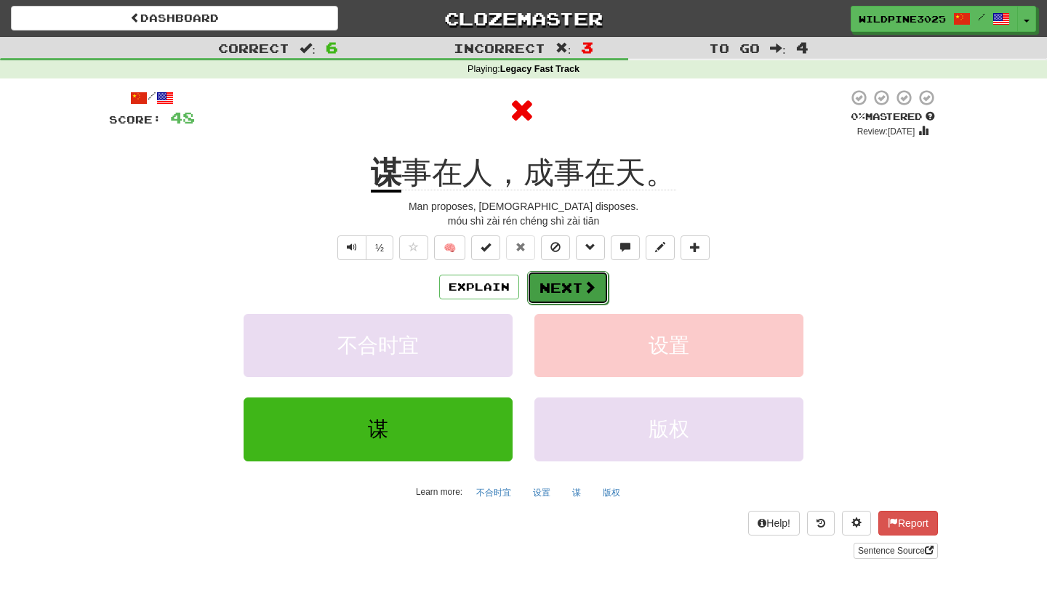
click at [569, 294] on button "Next" at bounding box center [567, 287] width 81 height 33
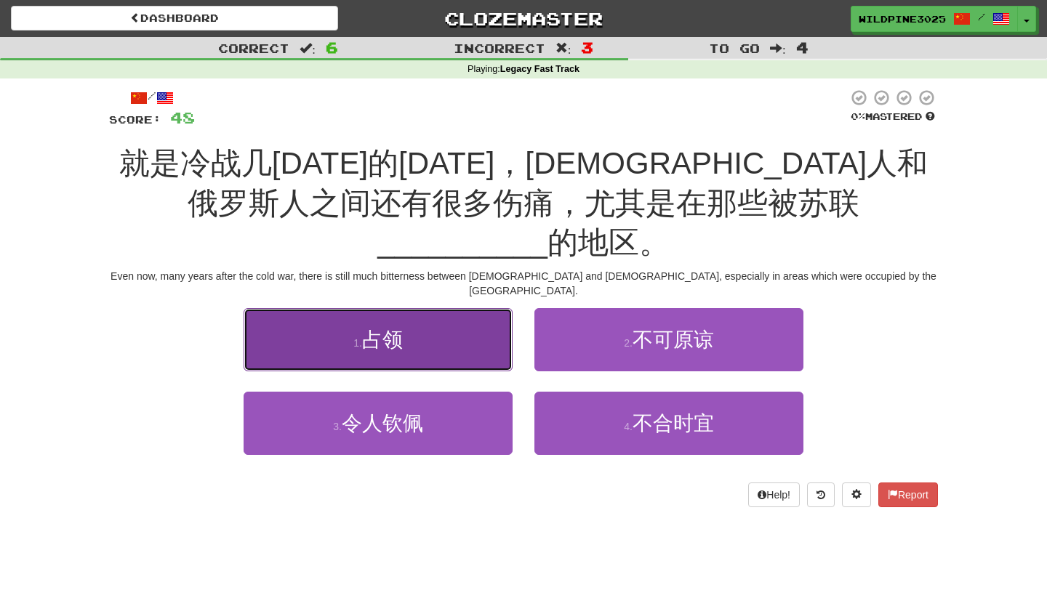
click at [497, 308] on button "1 . 占领" at bounding box center [378, 339] width 269 height 63
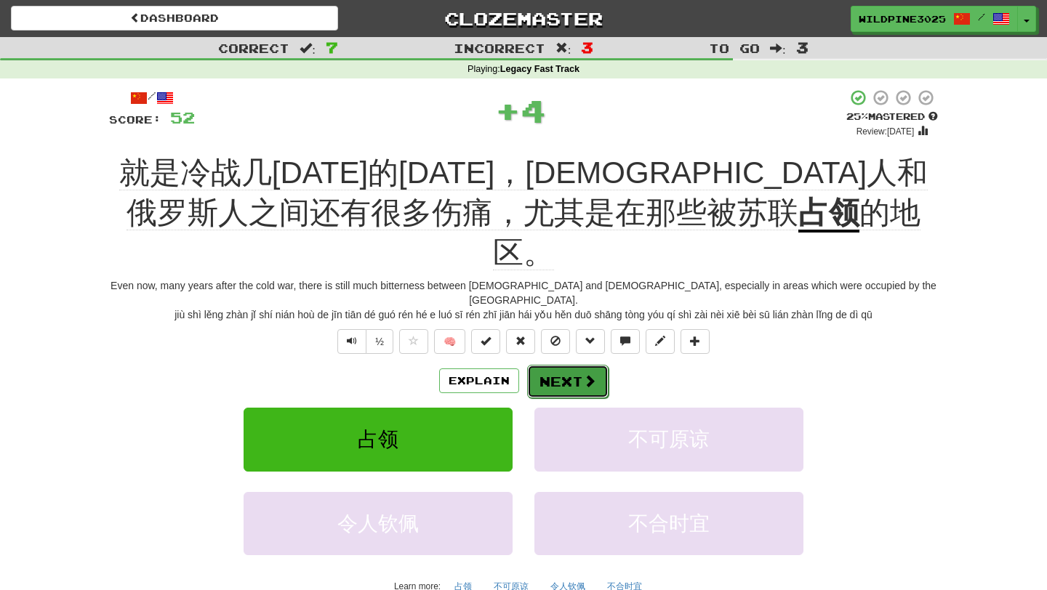
click at [569, 365] on button "Next" at bounding box center [567, 381] width 81 height 33
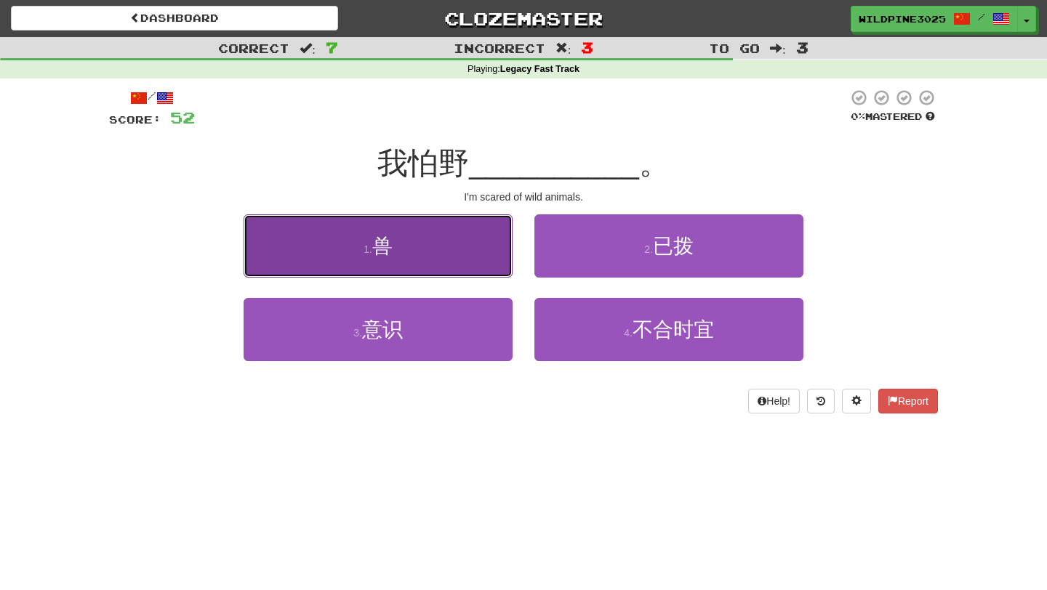
click at [476, 249] on button "1 . 兽" at bounding box center [378, 246] width 269 height 63
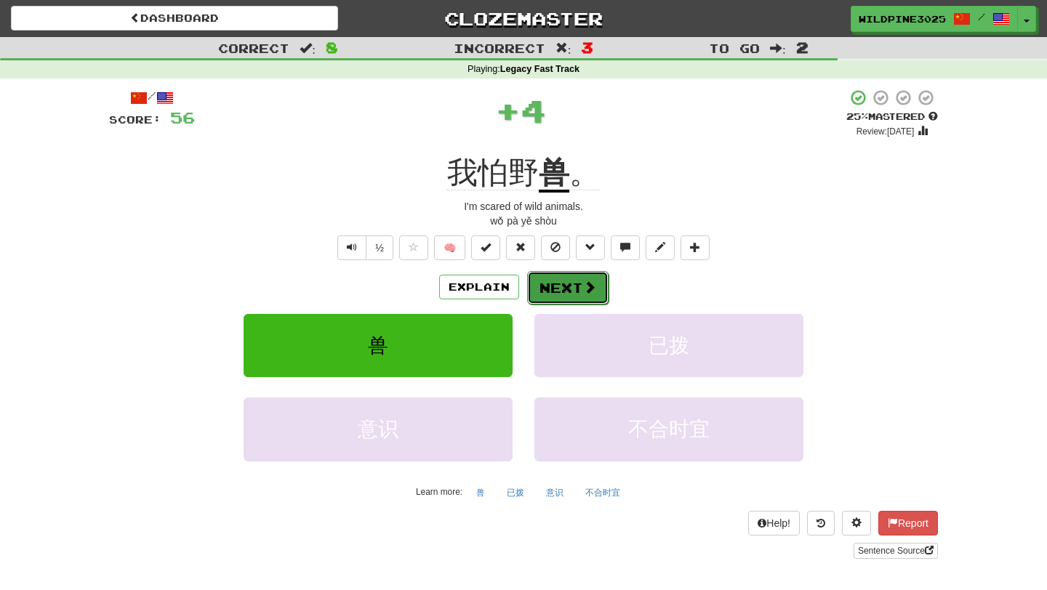
click at [558, 282] on button "Next" at bounding box center [567, 287] width 81 height 33
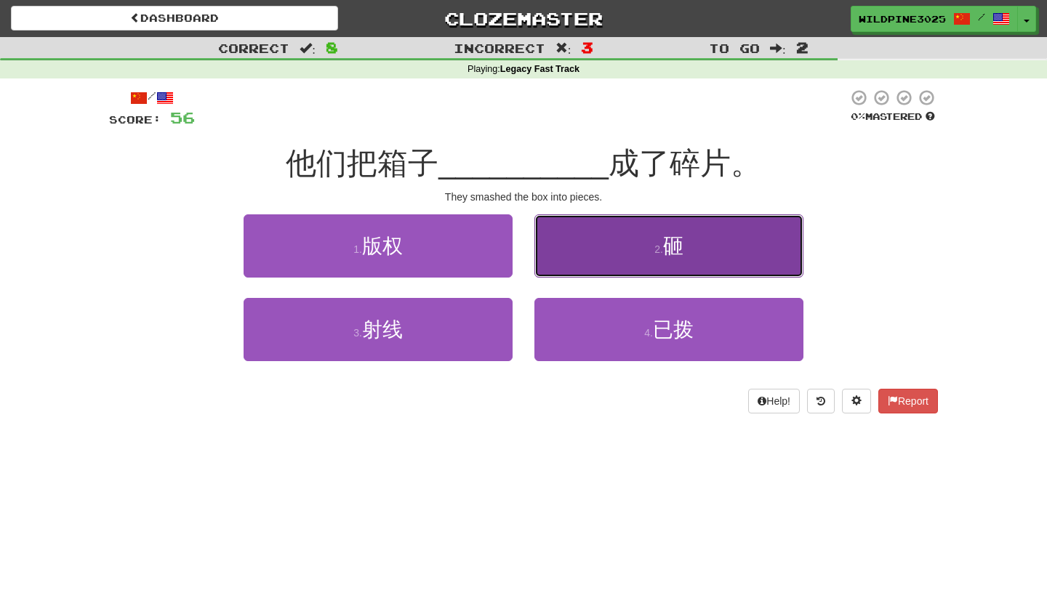
click at [581, 259] on button "2 . 砸" at bounding box center [668, 246] width 269 height 63
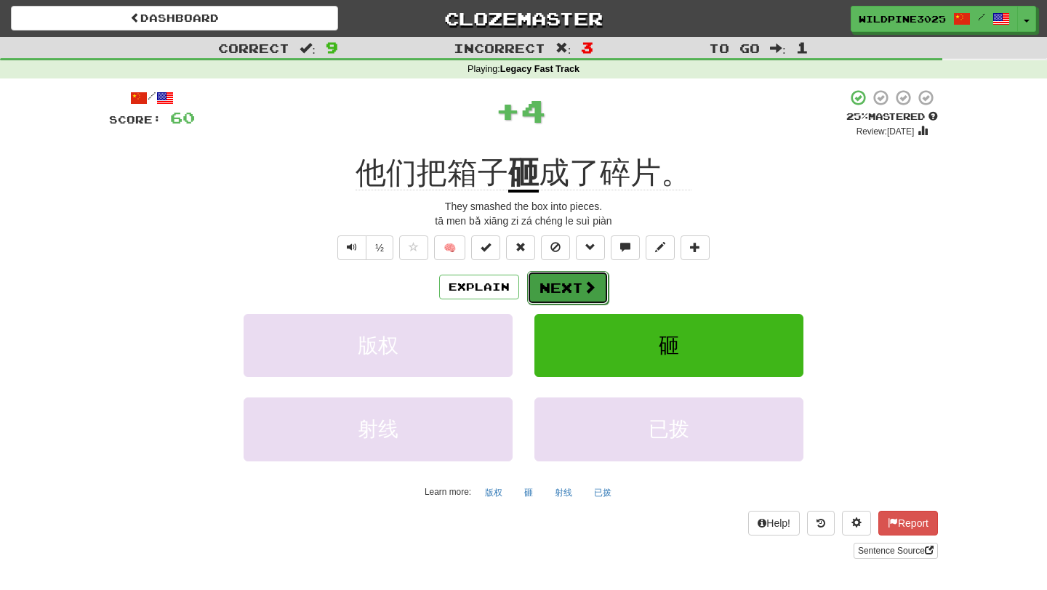
click at [568, 279] on button "Next" at bounding box center [567, 287] width 81 height 33
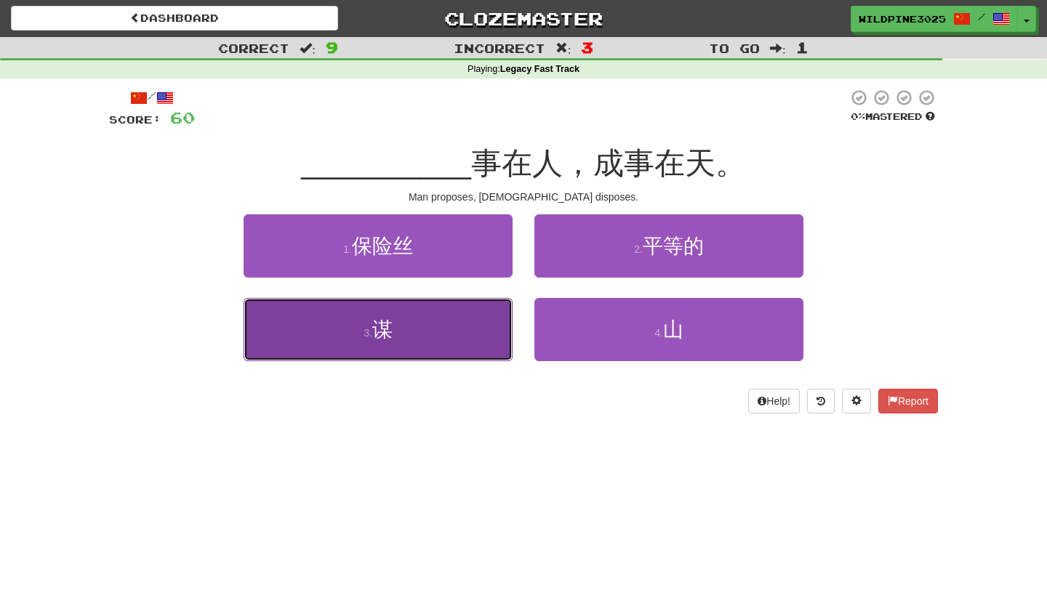
click at [482, 342] on button "3 . 谋" at bounding box center [378, 329] width 269 height 63
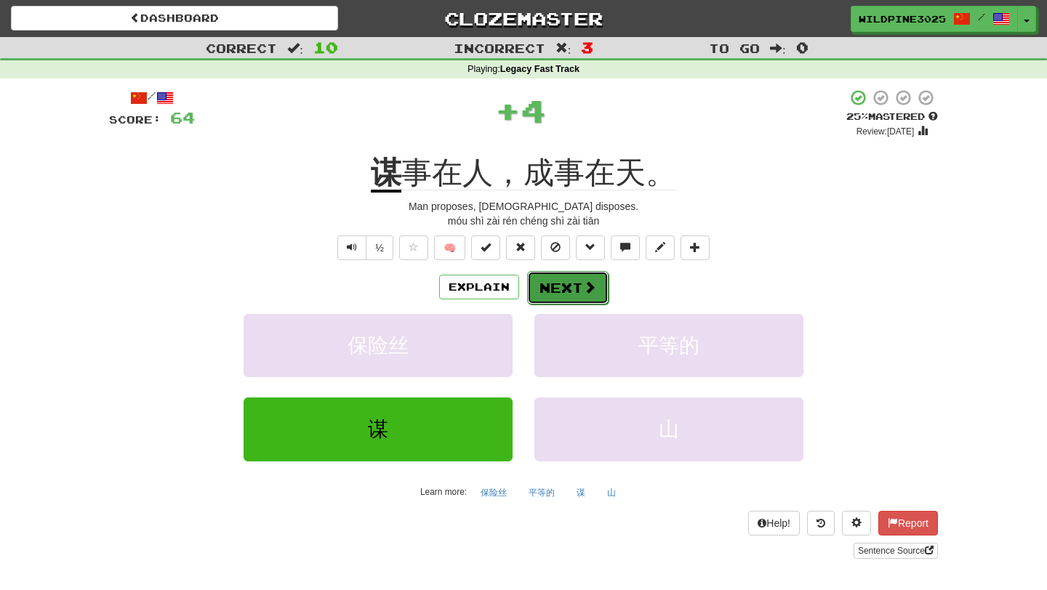
click at [574, 283] on button "Next" at bounding box center [567, 287] width 81 height 33
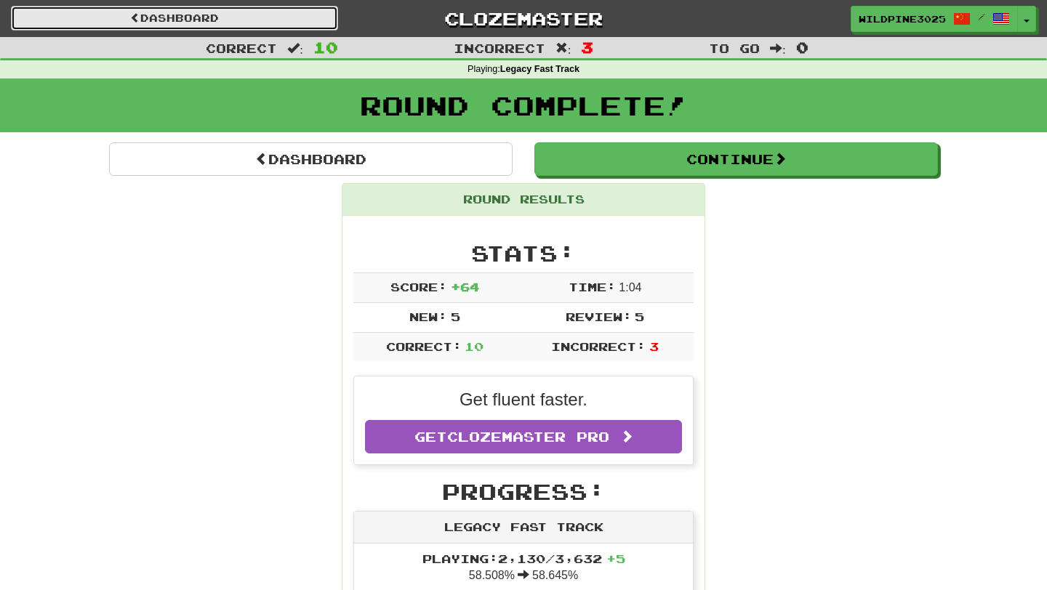
click at [305, 23] on link "Dashboard" at bounding box center [174, 18] width 327 height 25
